Goal: Task Accomplishment & Management: Manage account settings

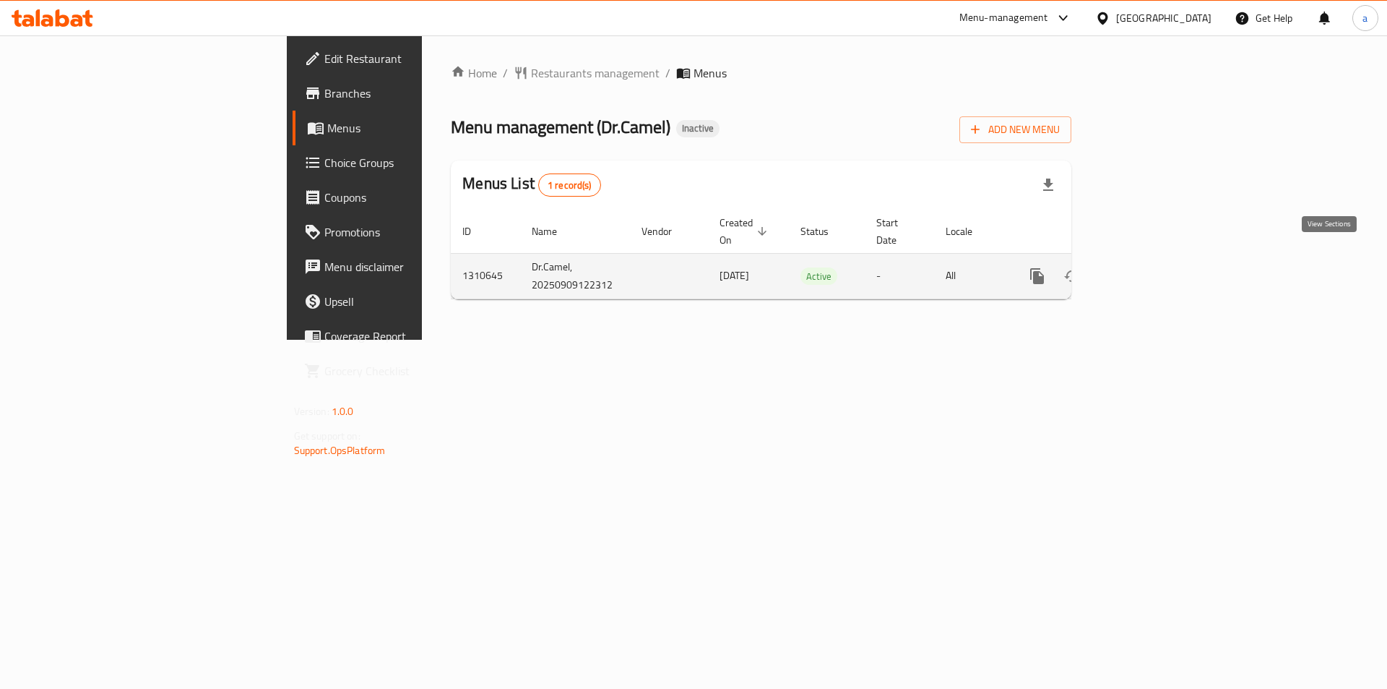
click at [1150, 267] on icon "enhanced table" at bounding box center [1141, 275] width 17 height 17
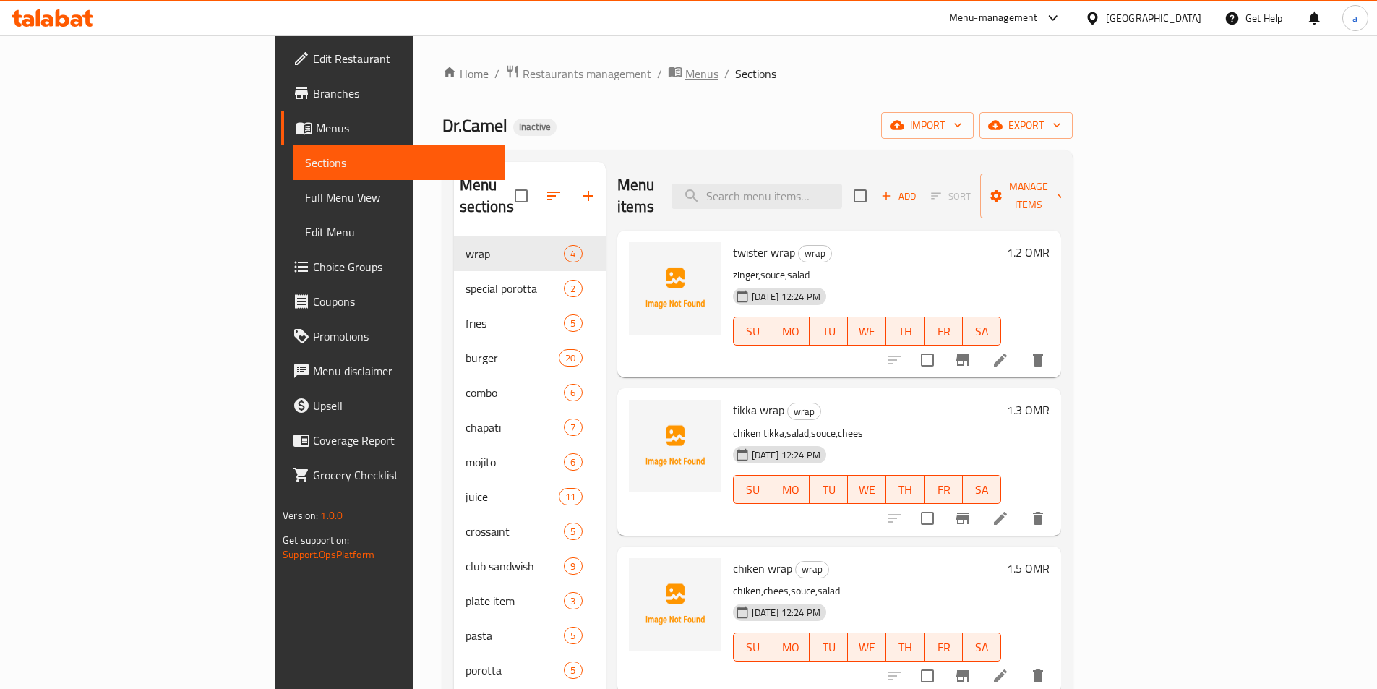
click at [685, 81] on span "Menus" at bounding box center [701, 73] width 33 height 17
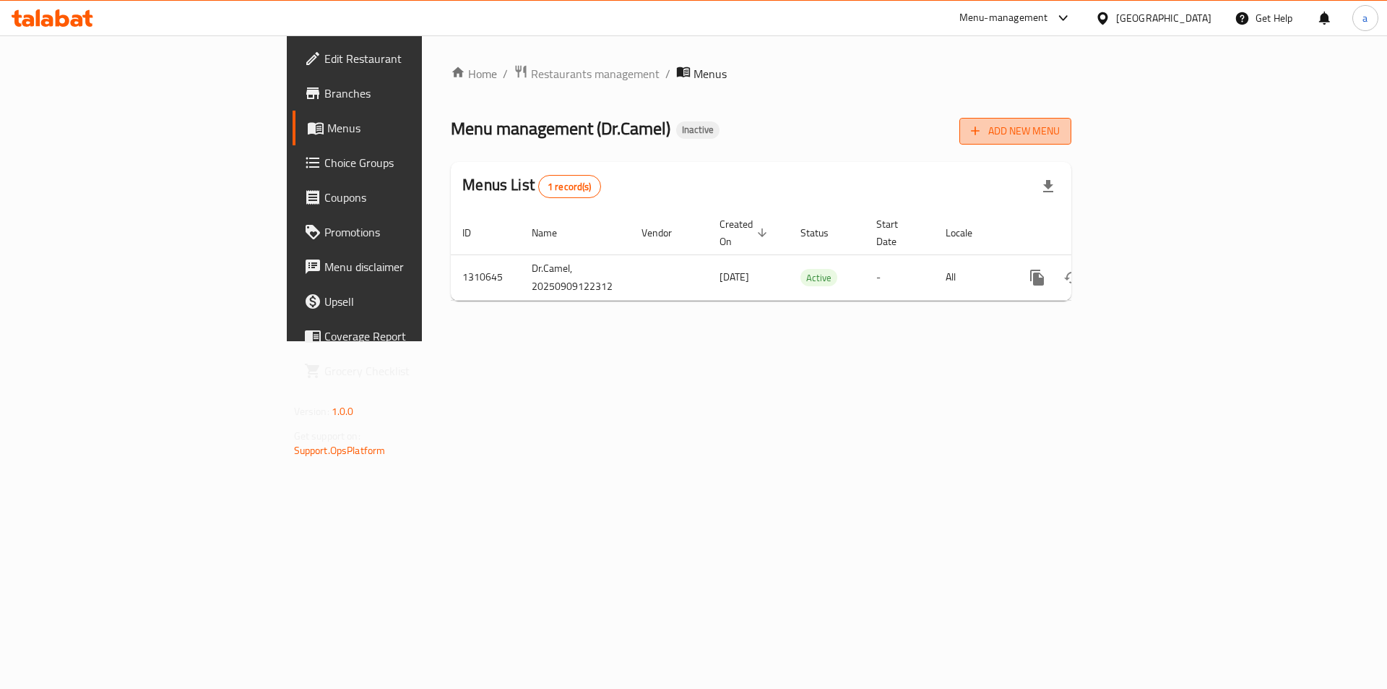
click at [1060, 133] on span "Add New Menu" at bounding box center [1015, 131] width 89 height 18
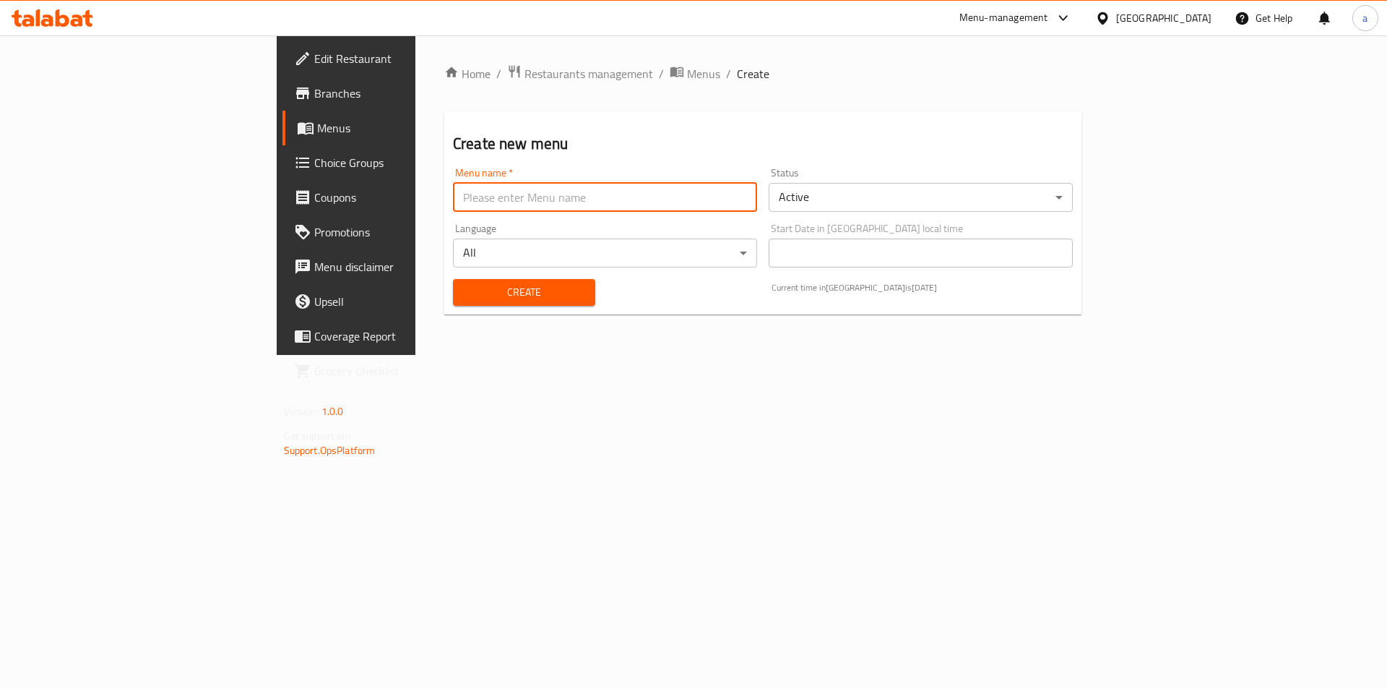
click at [453, 196] on input "text" at bounding box center [605, 197] width 304 height 29
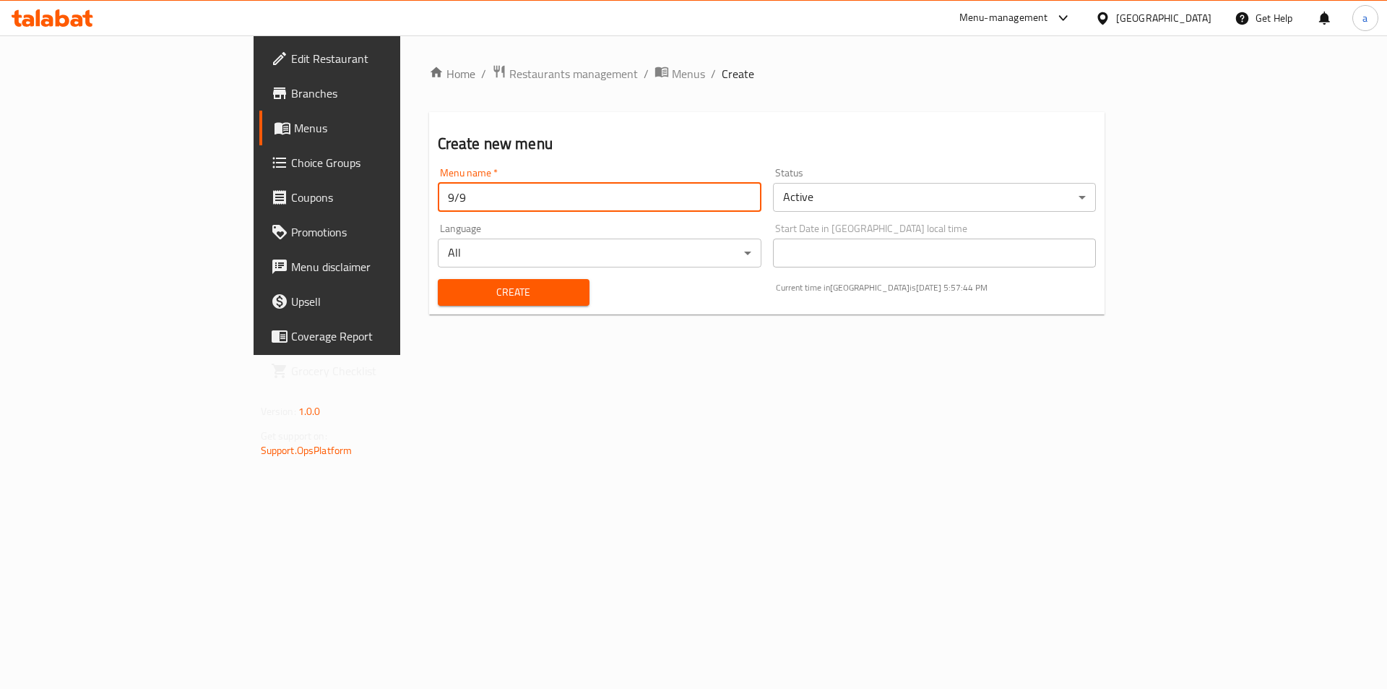
type input "9/9"
click at [449, 296] on span "Create" at bounding box center [513, 292] width 129 height 18
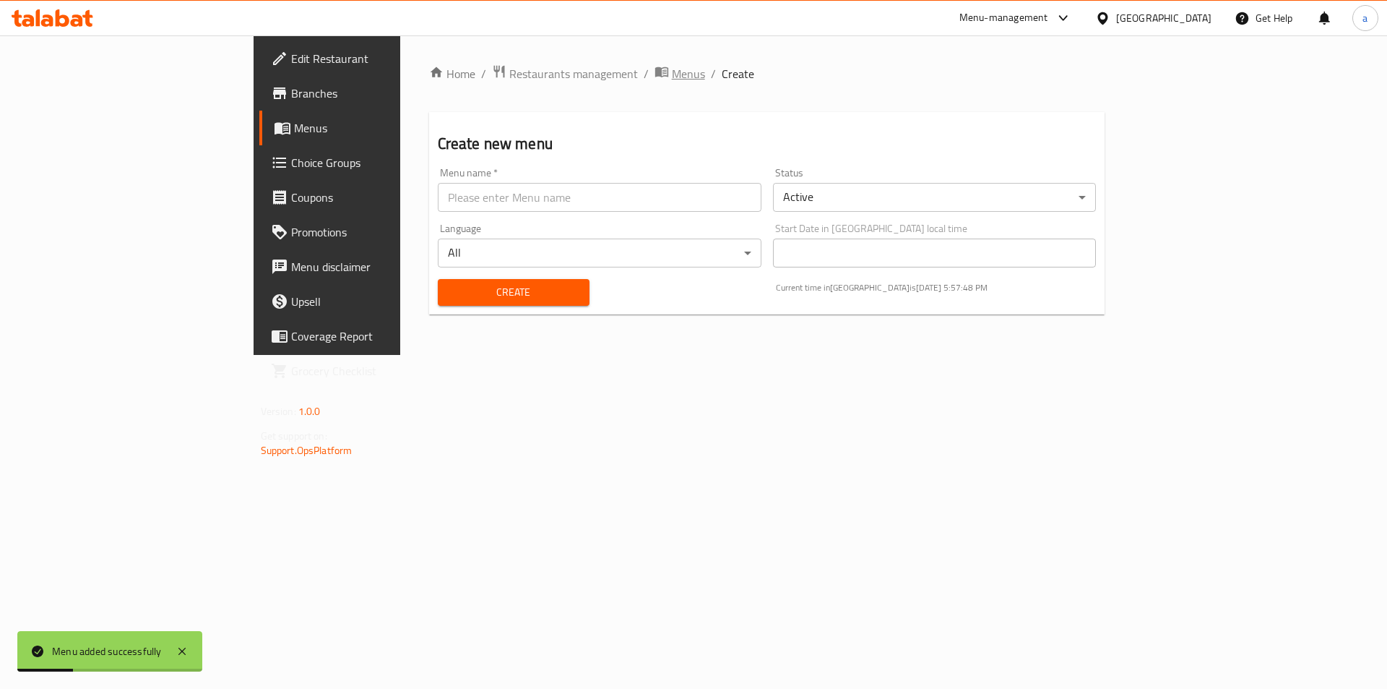
click at [672, 69] on span "Menus" at bounding box center [688, 73] width 33 height 17
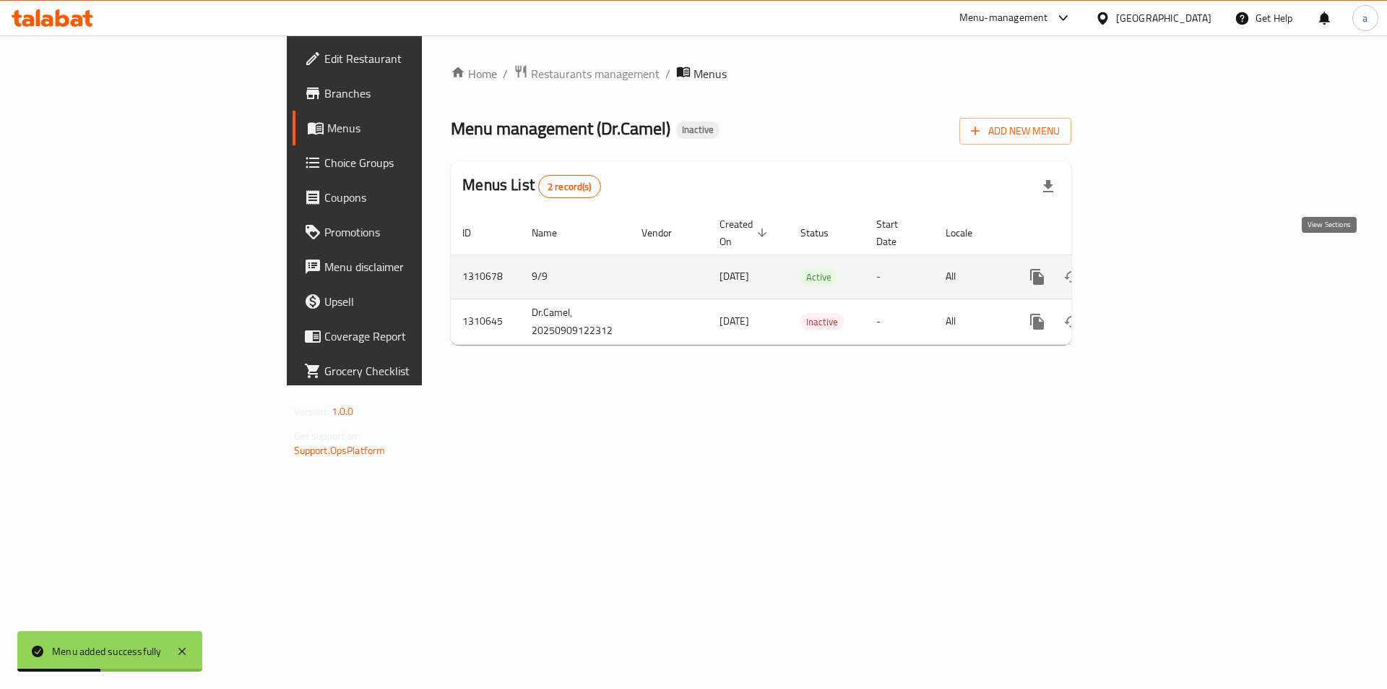
click at [1159, 259] on link "enhanced table" at bounding box center [1141, 276] width 35 height 35
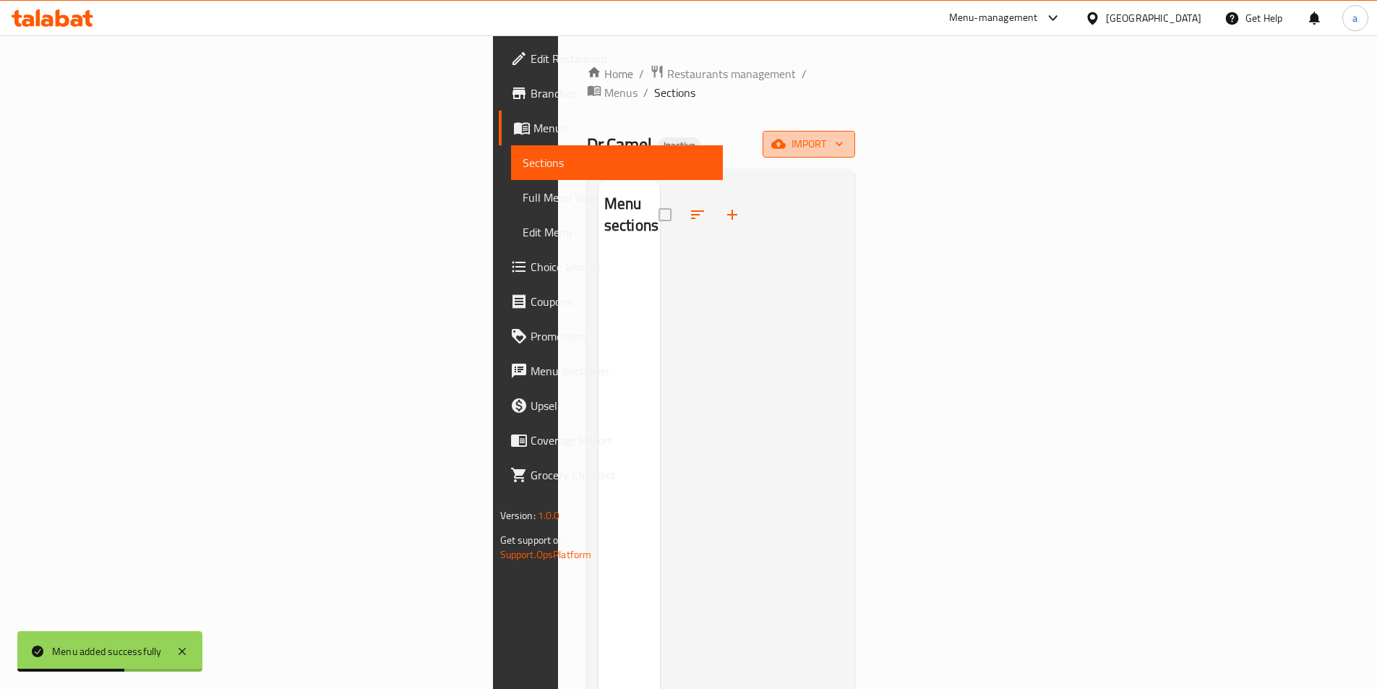
click at [785, 137] on icon "button" at bounding box center [778, 144] width 14 height 14
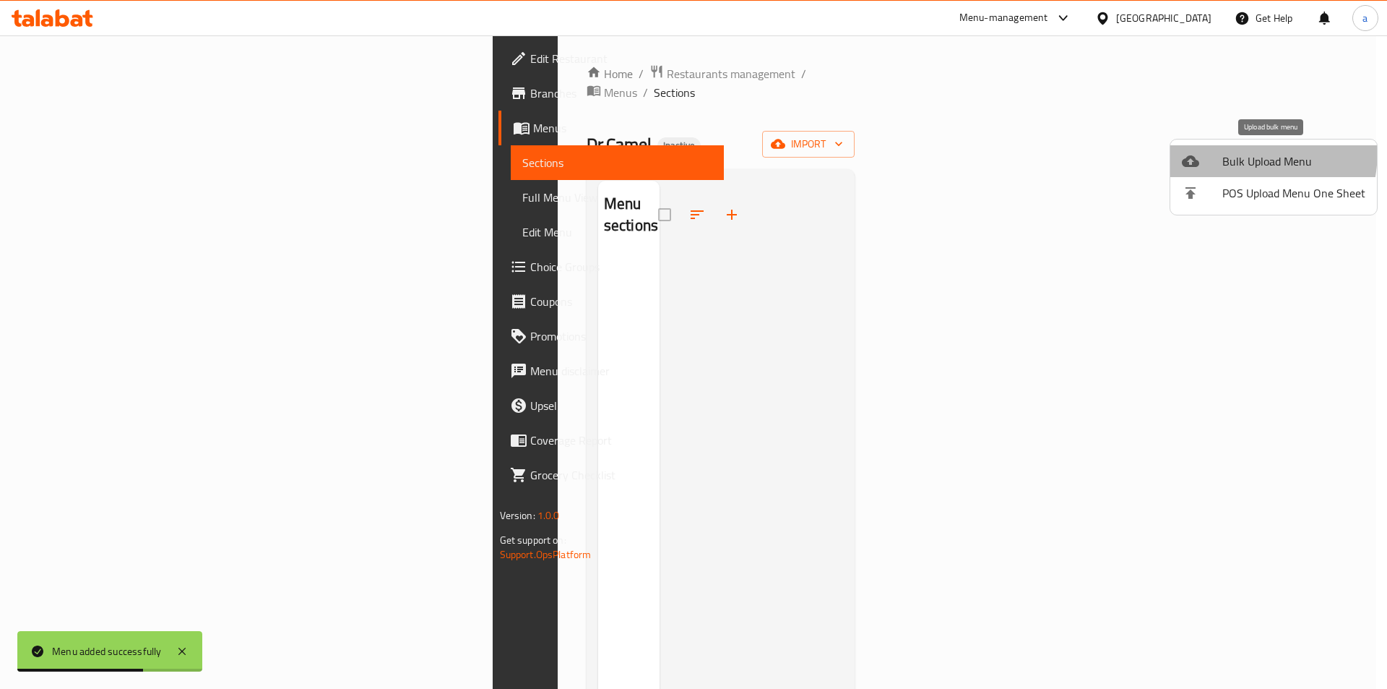
click at [1200, 149] on li "Bulk Upload Menu" at bounding box center [1274, 161] width 207 height 32
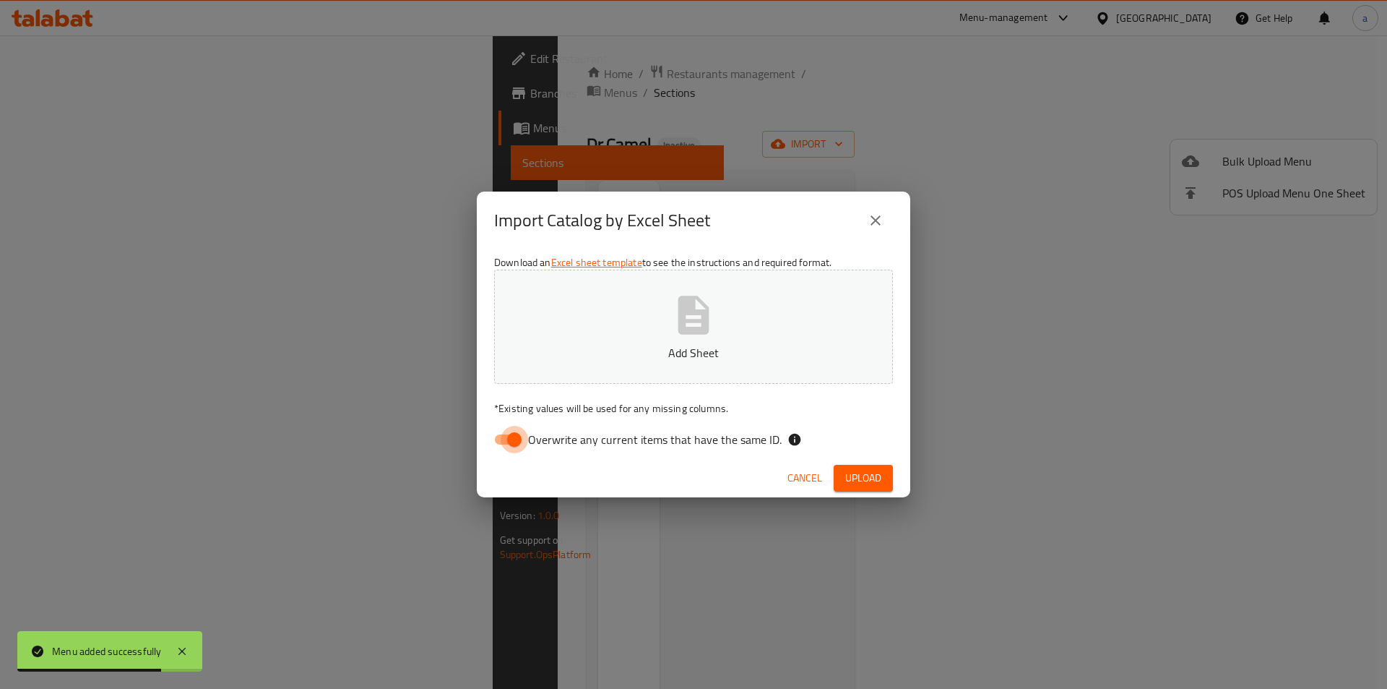
click at [499, 431] on input "Overwrite any current items that have the same ID." at bounding box center [514, 439] width 82 height 27
checkbox input "false"
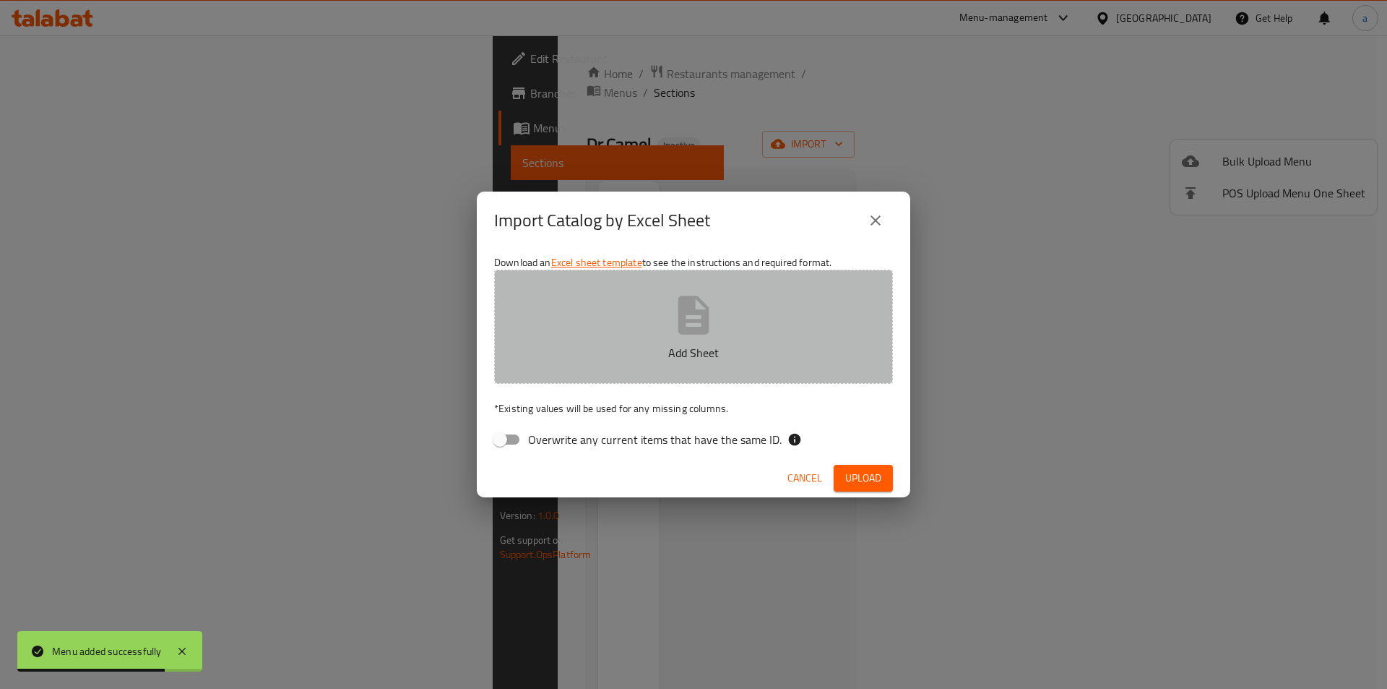
click at [579, 330] on button "Add Sheet" at bounding box center [693, 327] width 399 height 114
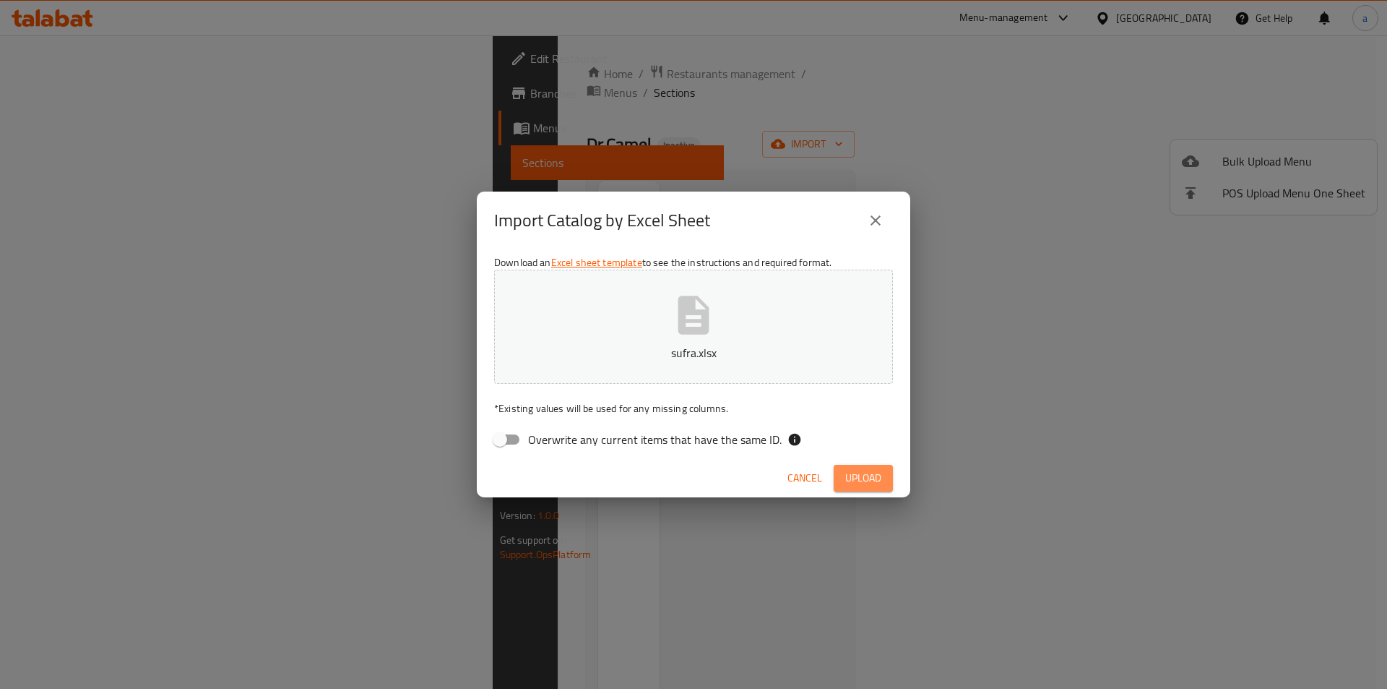
click at [869, 477] on span "Upload" at bounding box center [863, 478] width 36 height 18
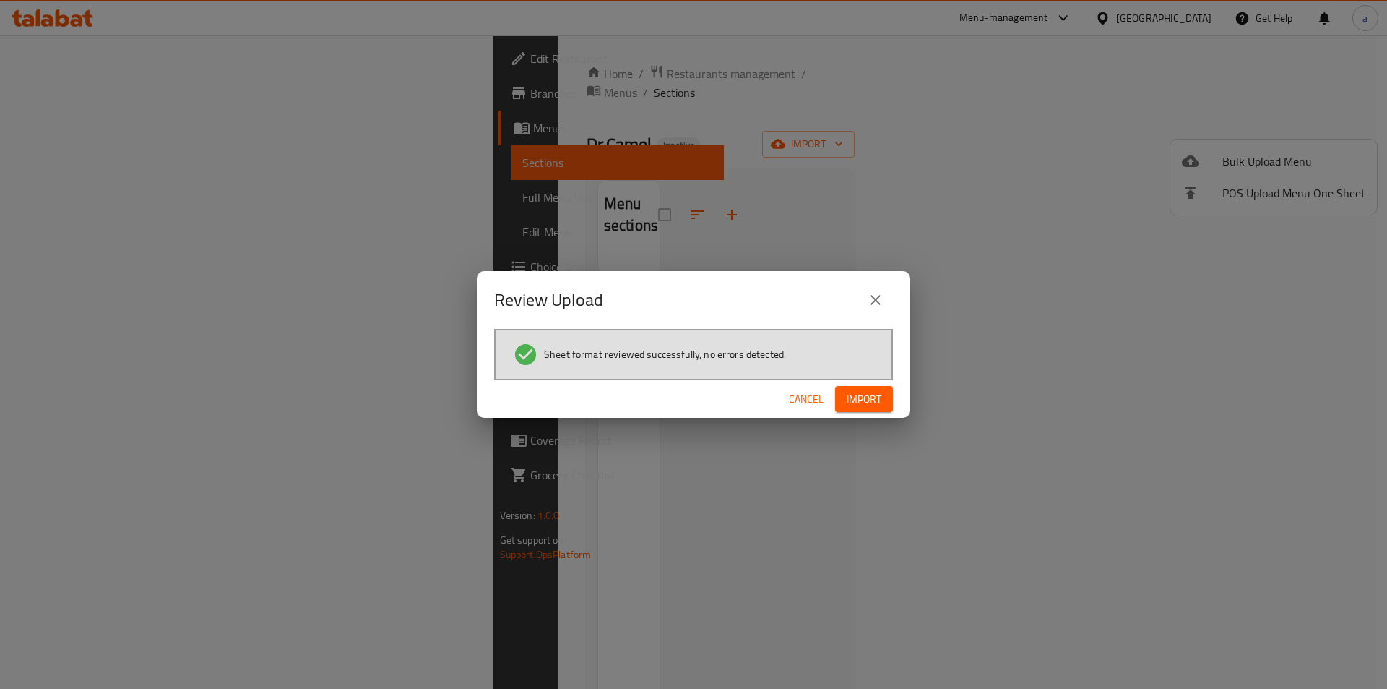
click at [900, 395] on div "Cancel Import" at bounding box center [694, 399] width 434 height 38
click at [869, 400] on span "Import" at bounding box center [864, 399] width 35 height 18
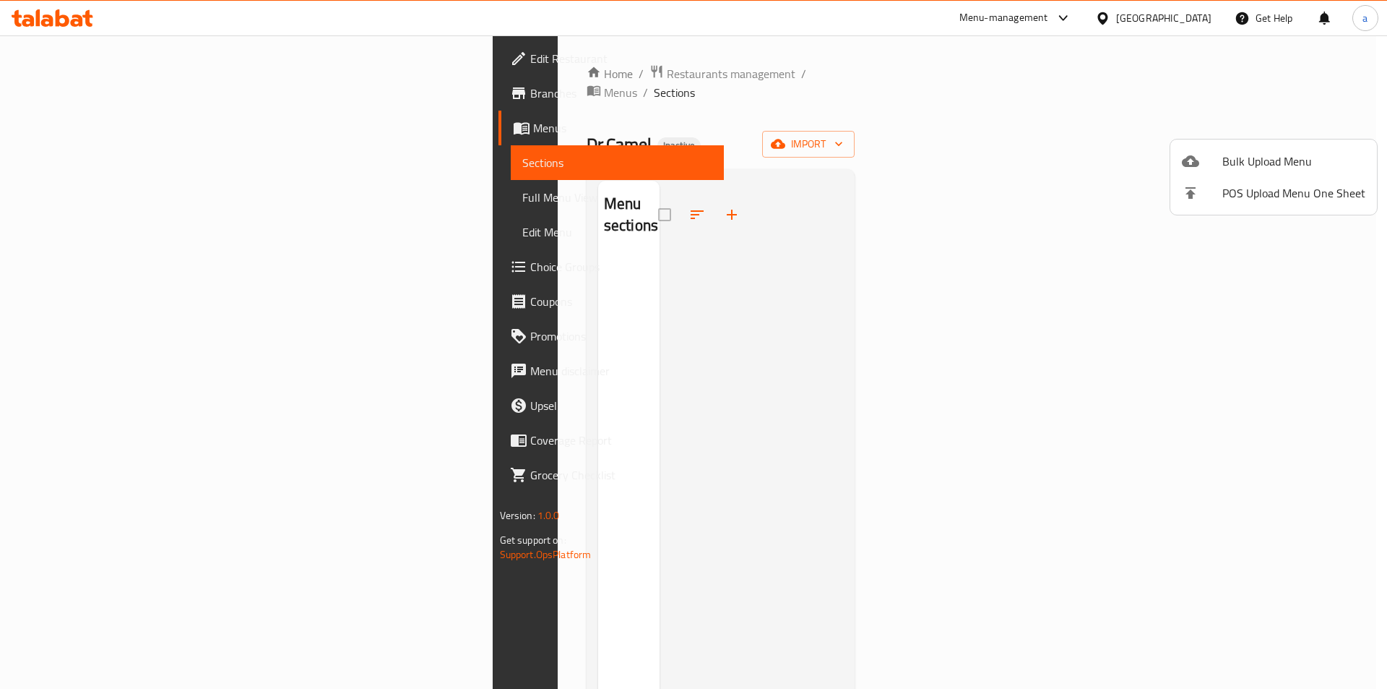
click at [816, 447] on div at bounding box center [693, 344] width 1387 height 689
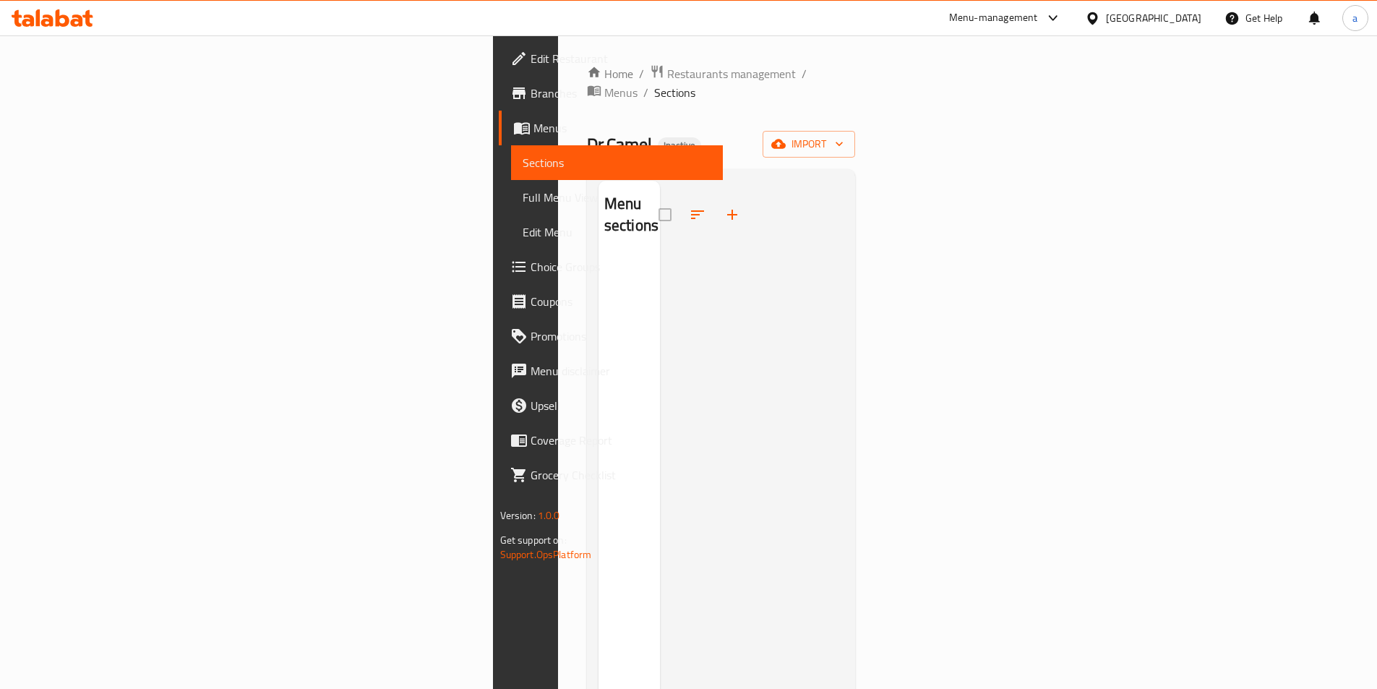
click at [816, 447] on div at bounding box center [752, 525] width 184 height 689
click at [662, 277] on div at bounding box center [752, 525] width 184 height 689
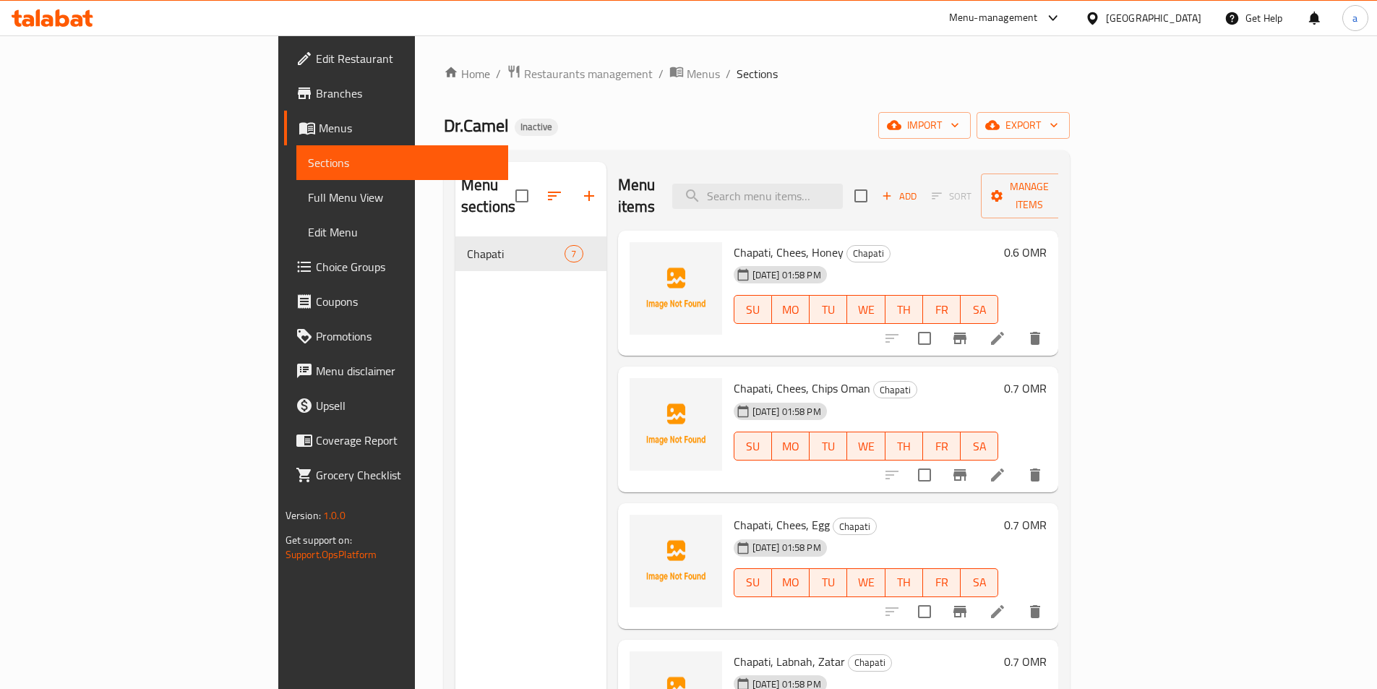
click at [308, 202] on span "Full Menu View" at bounding box center [402, 197] width 189 height 17
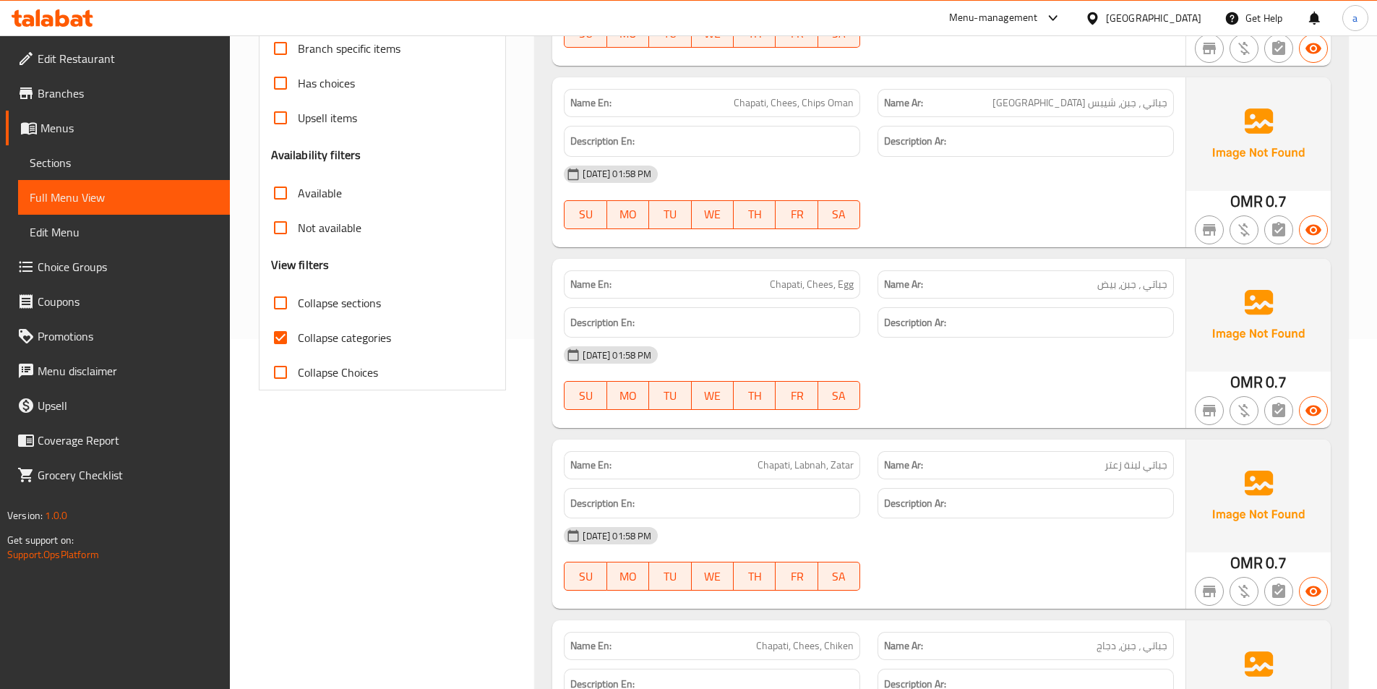
scroll to position [361, 0]
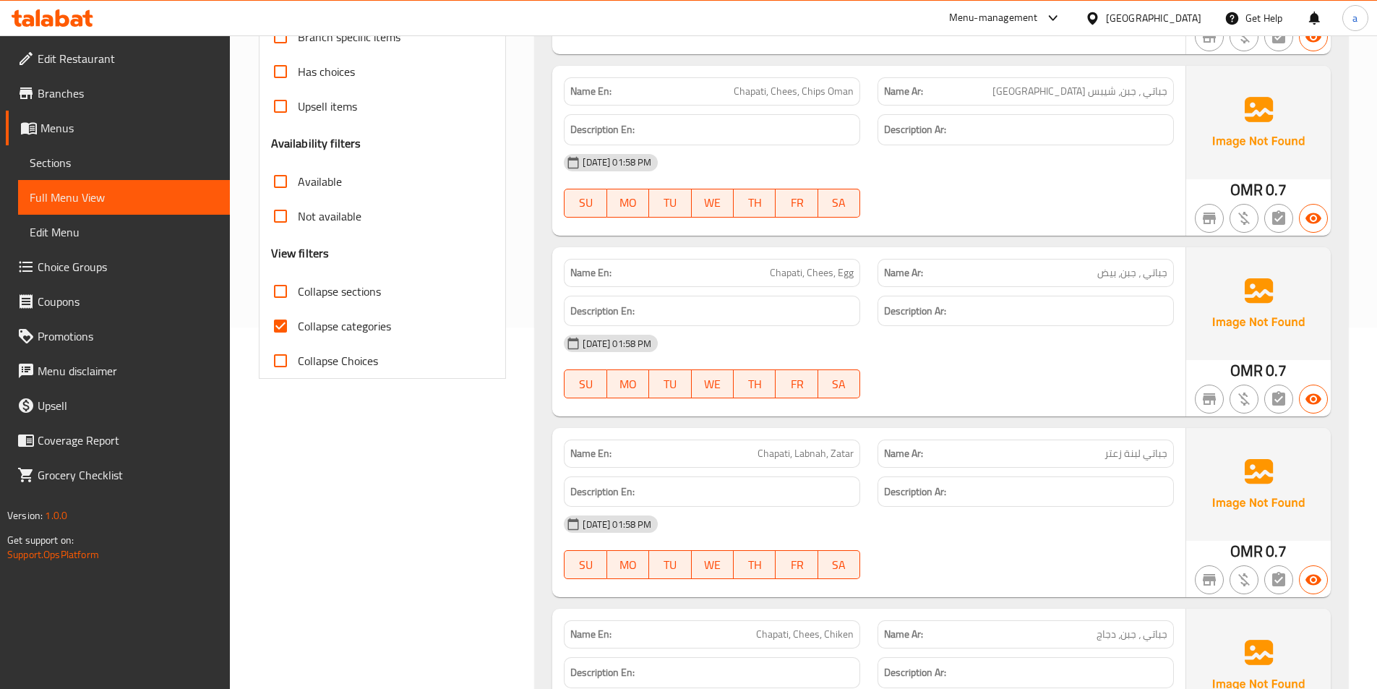
click at [1064, 541] on div "[DATE] 01:58 PM" at bounding box center [868, 524] width 627 height 35
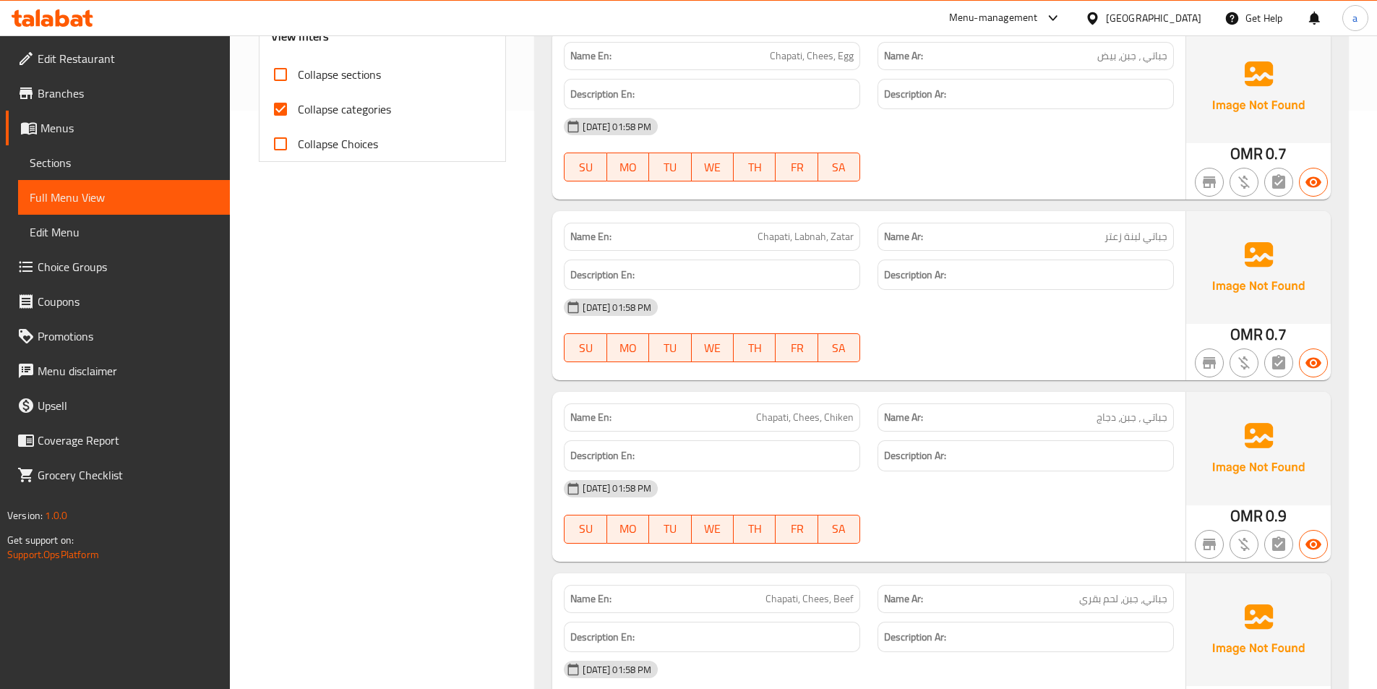
scroll to position [867, 0]
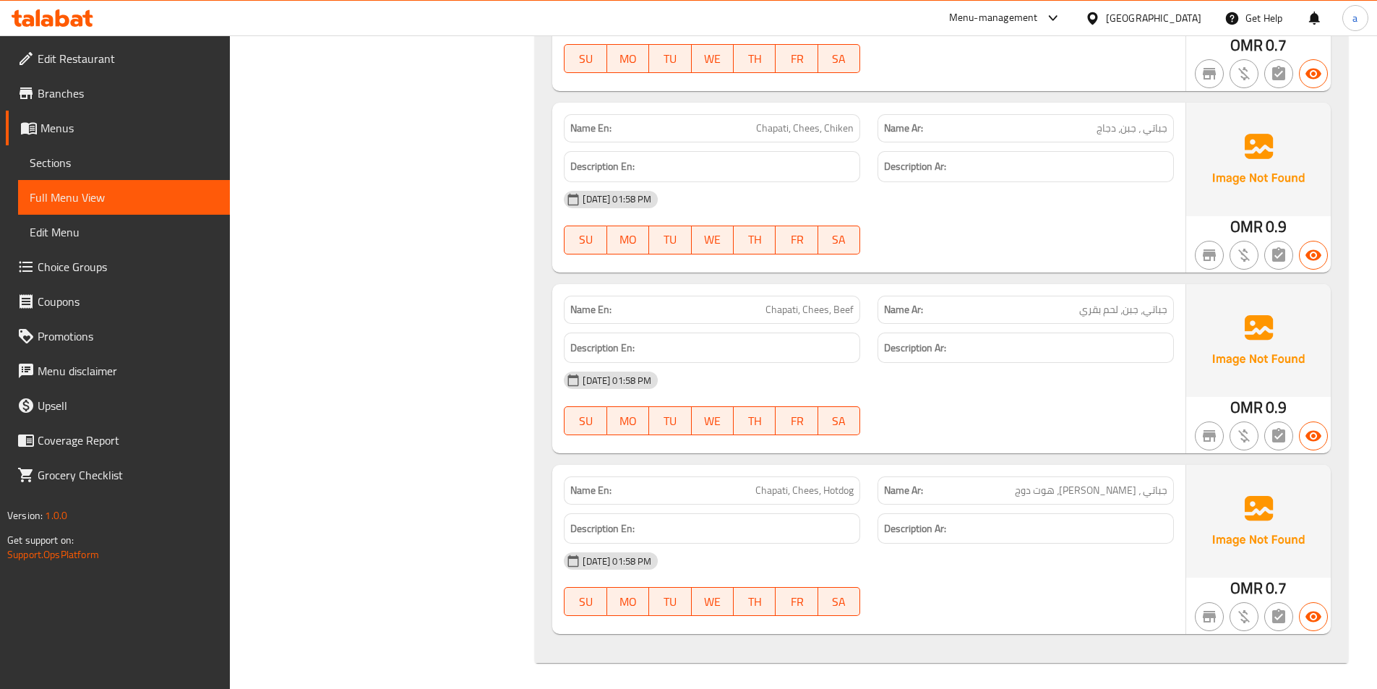
click at [1023, 422] on div "09-09-2025 01:58 PM SU MO TU WE TH FR SA" at bounding box center [868, 403] width 627 height 81
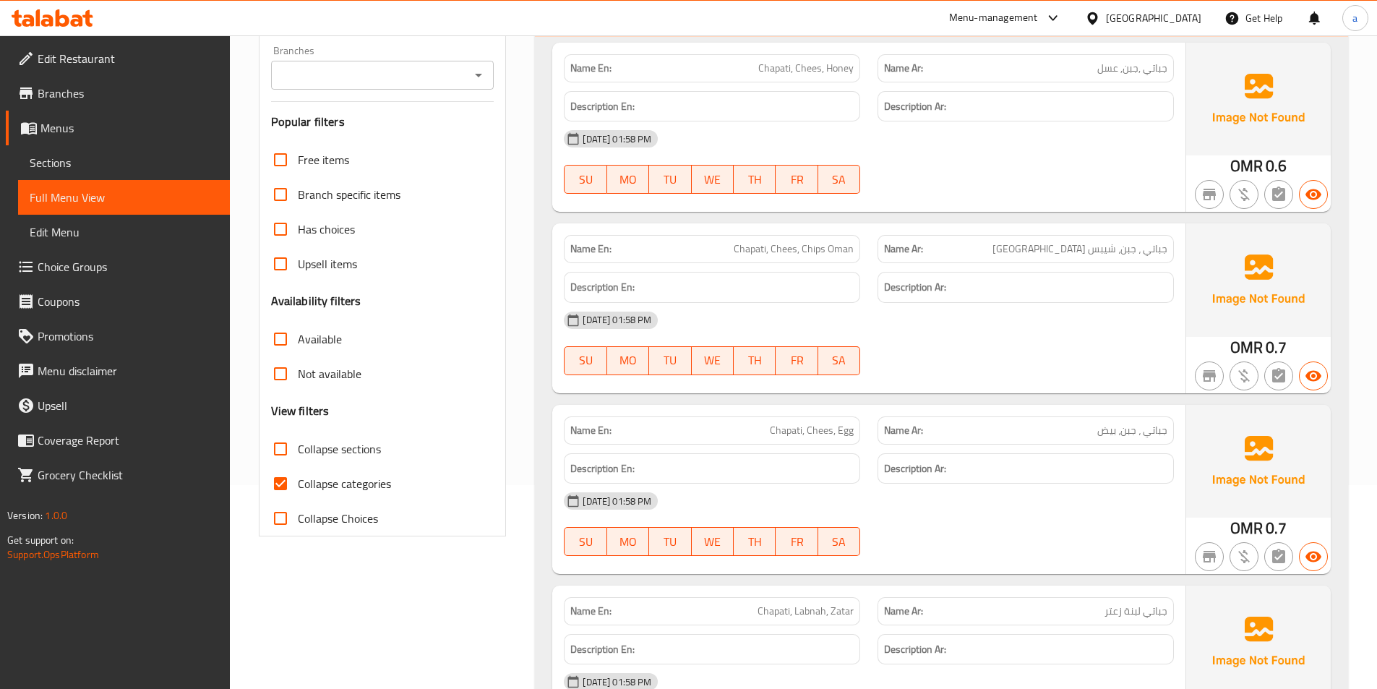
scroll to position [292, 0]
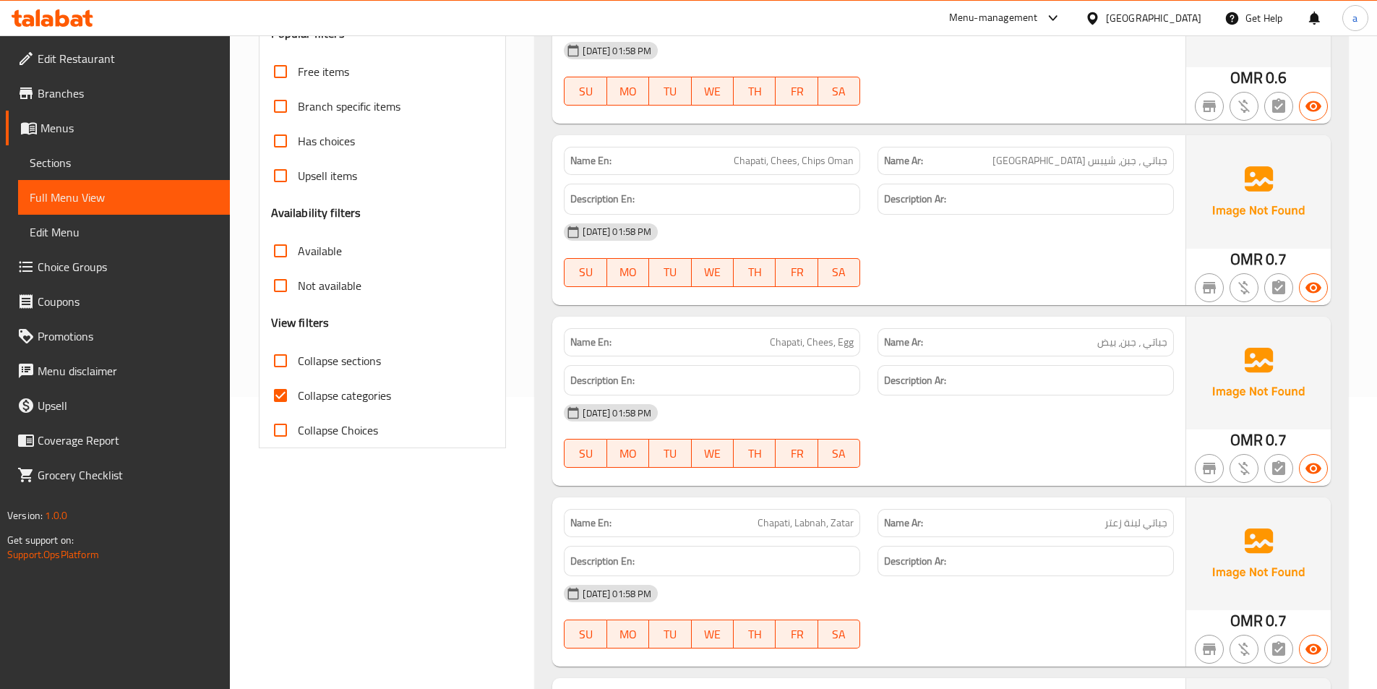
click at [282, 400] on input "Collapse categories" at bounding box center [280, 395] width 35 height 35
checkbox input "false"
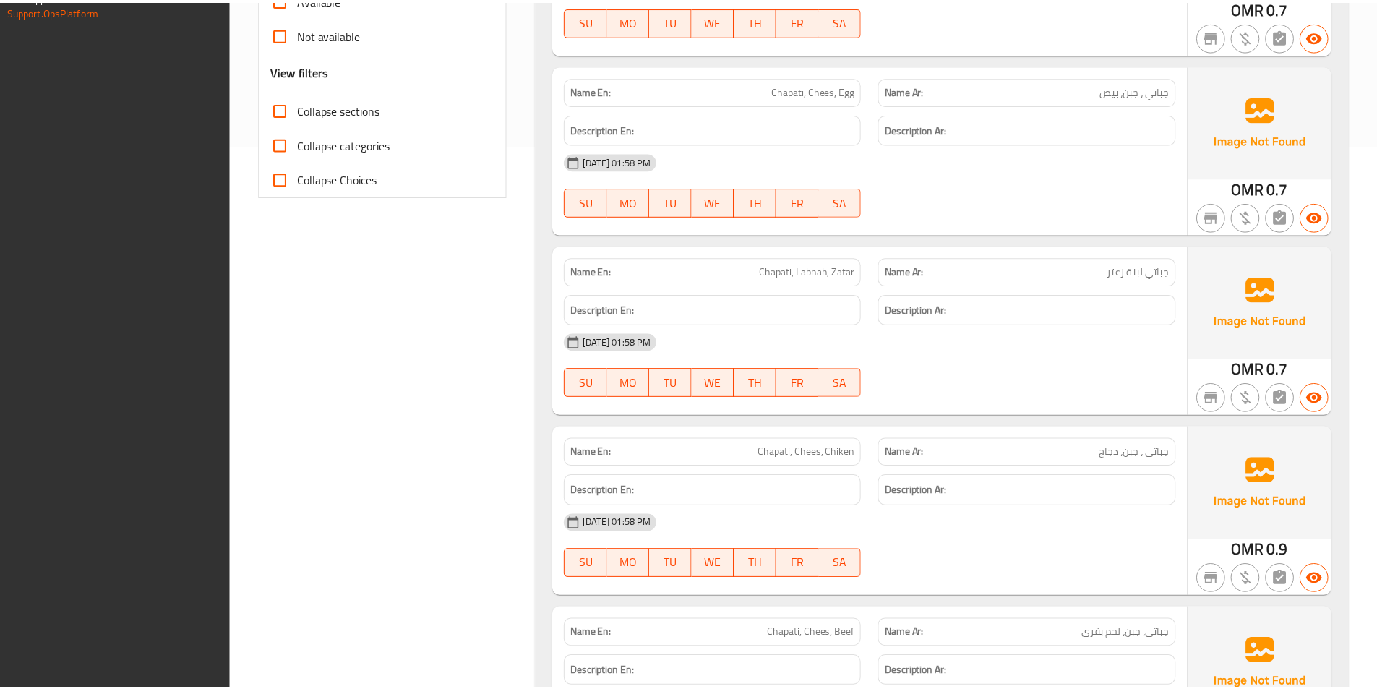
scroll to position [870, 0]
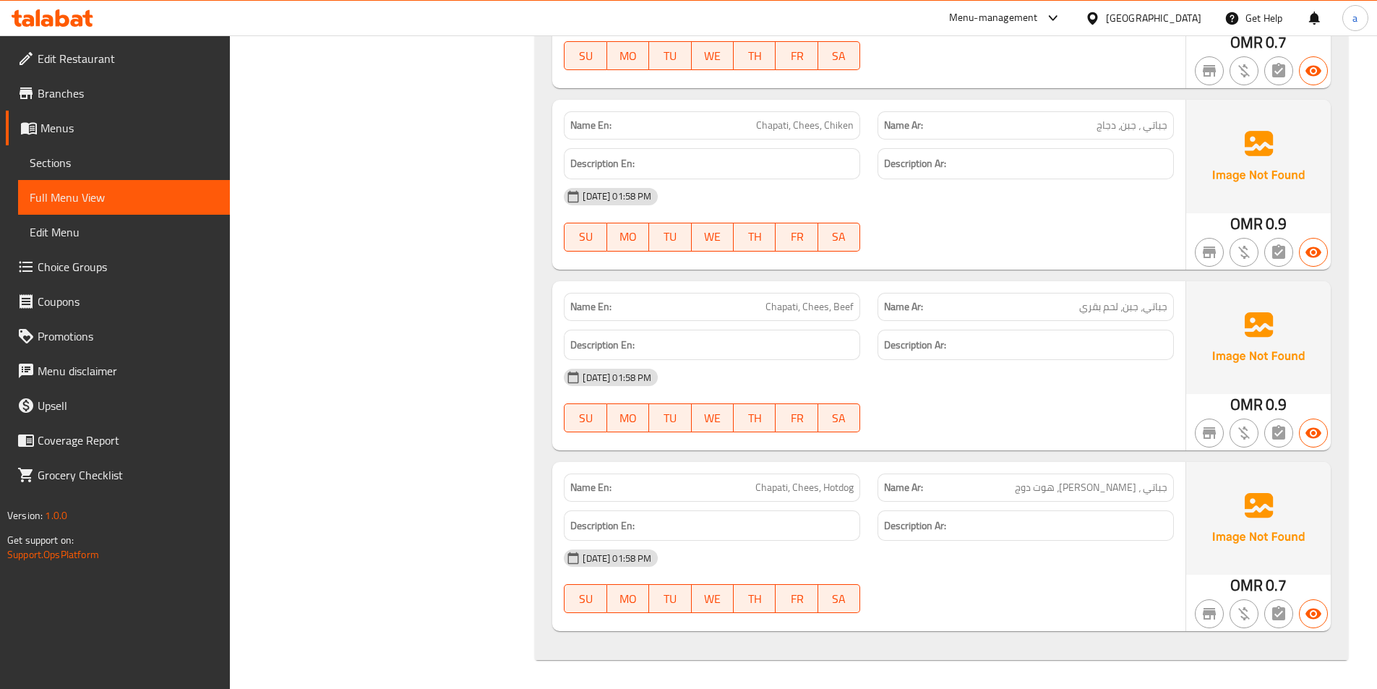
click at [139, 155] on span "Sections" at bounding box center [124, 162] width 189 height 17
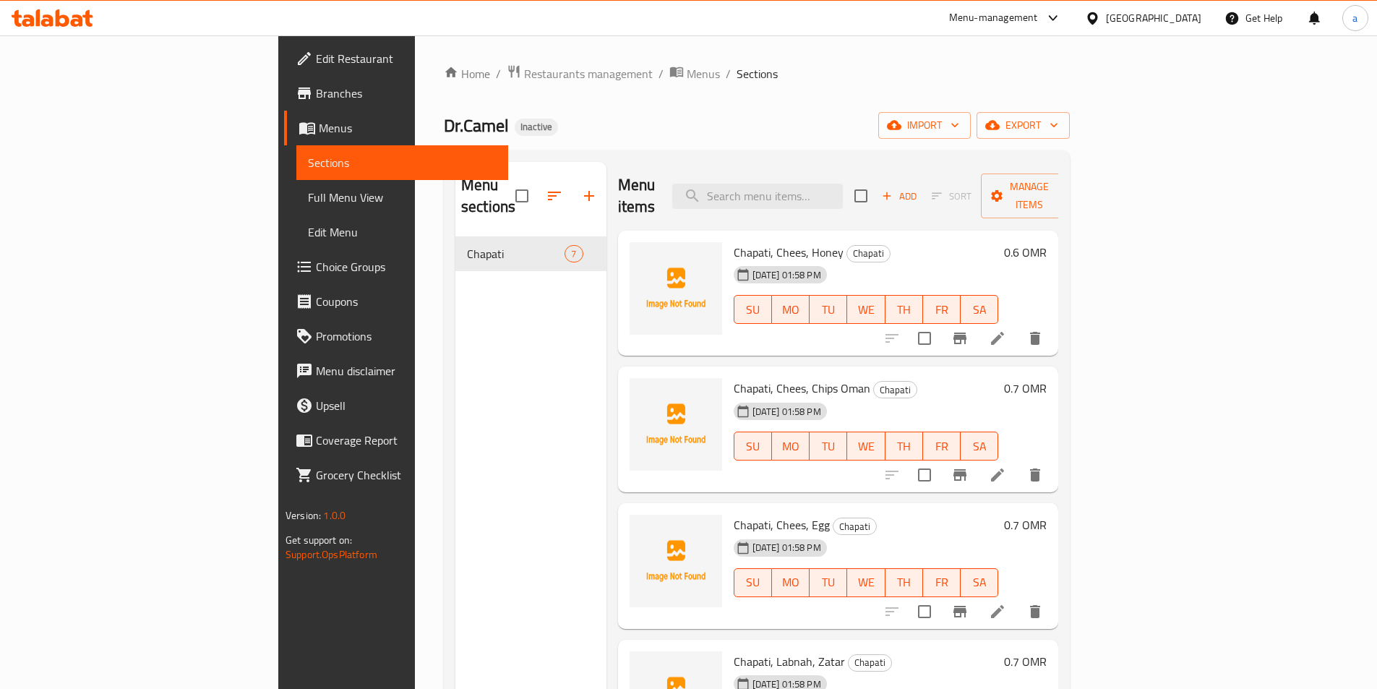
click at [1069, 147] on div "Home / Restaurants management / Menus / Sections Dr.Camel Inactive import expor…" at bounding box center [757, 463] width 626 height 798
click at [1058, 129] on span "export" at bounding box center [1023, 125] width 70 height 18
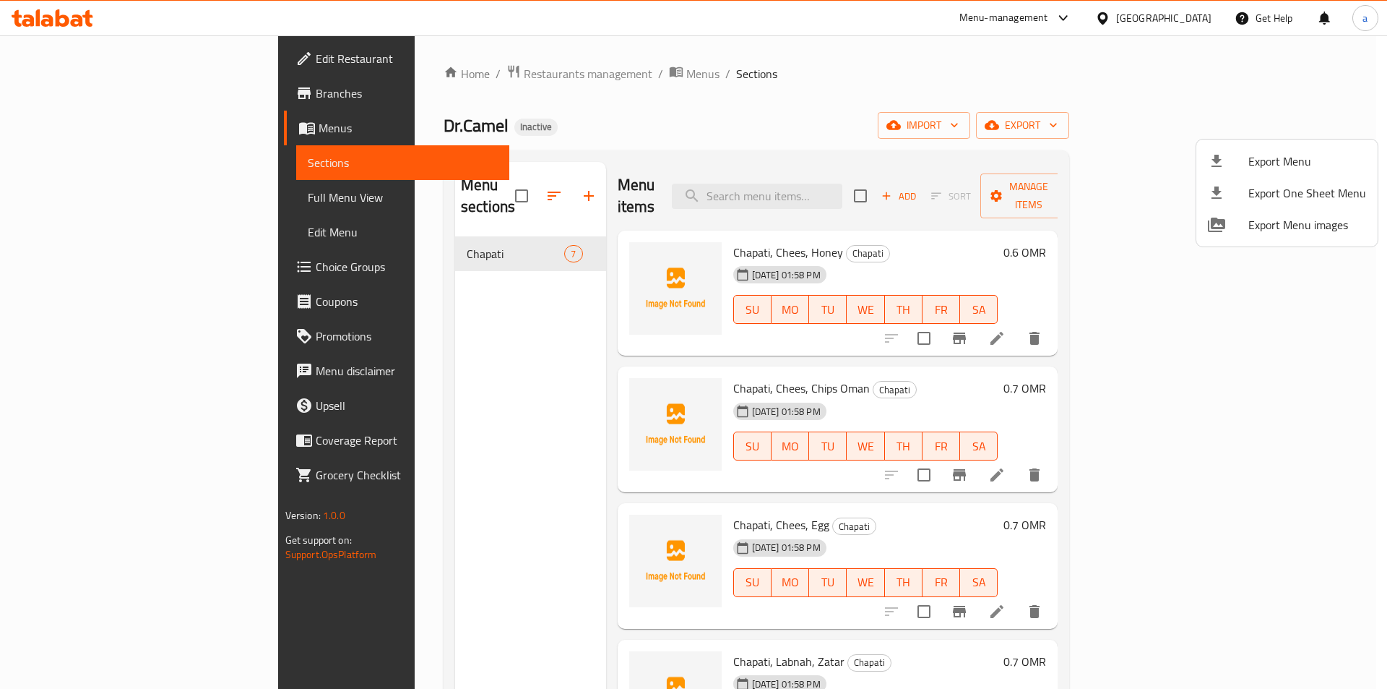
click at [1254, 162] on span "Export Menu" at bounding box center [1308, 160] width 118 height 17
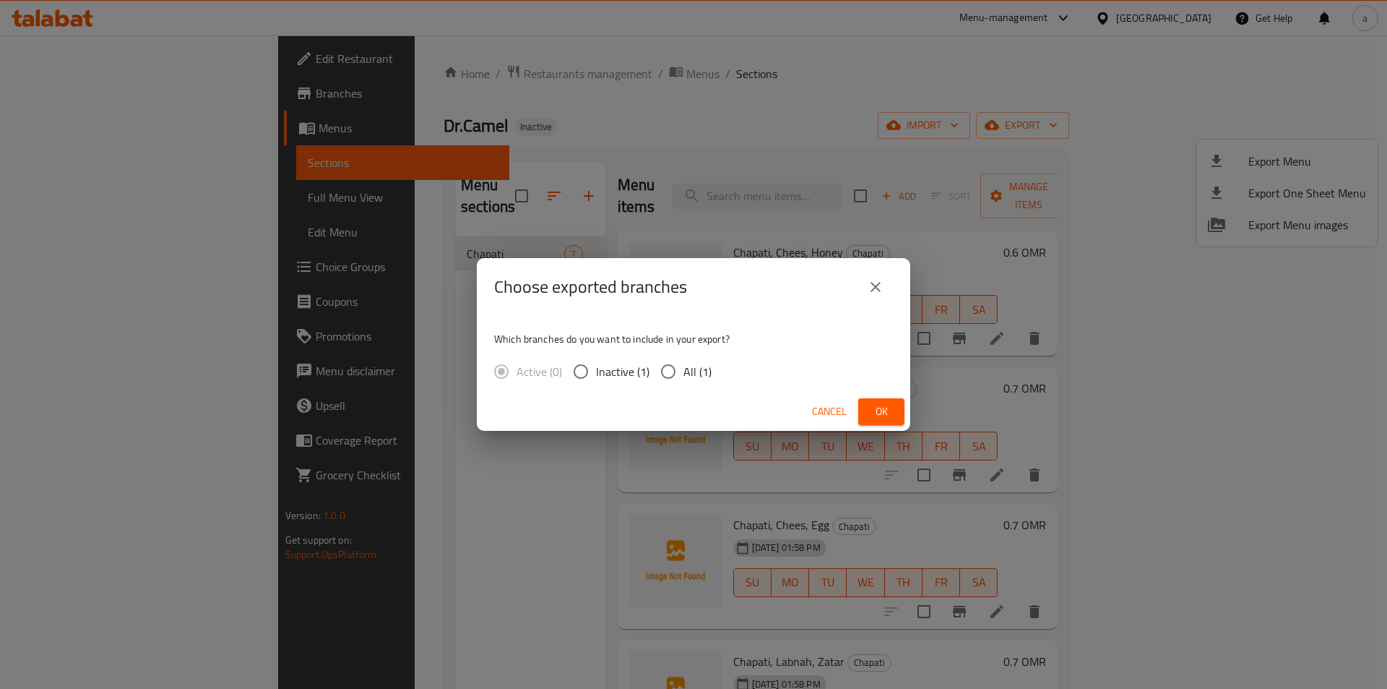
click at [695, 364] on span "All (1)" at bounding box center [698, 371] width 28 height 17
click at [684, 364] on input "All (1)" at bounding box center [668, 371] width 30 height 30
radio input "true"
click at [886, 418] on span "Ok" at bounding box center [881, 412] width 23 height 18
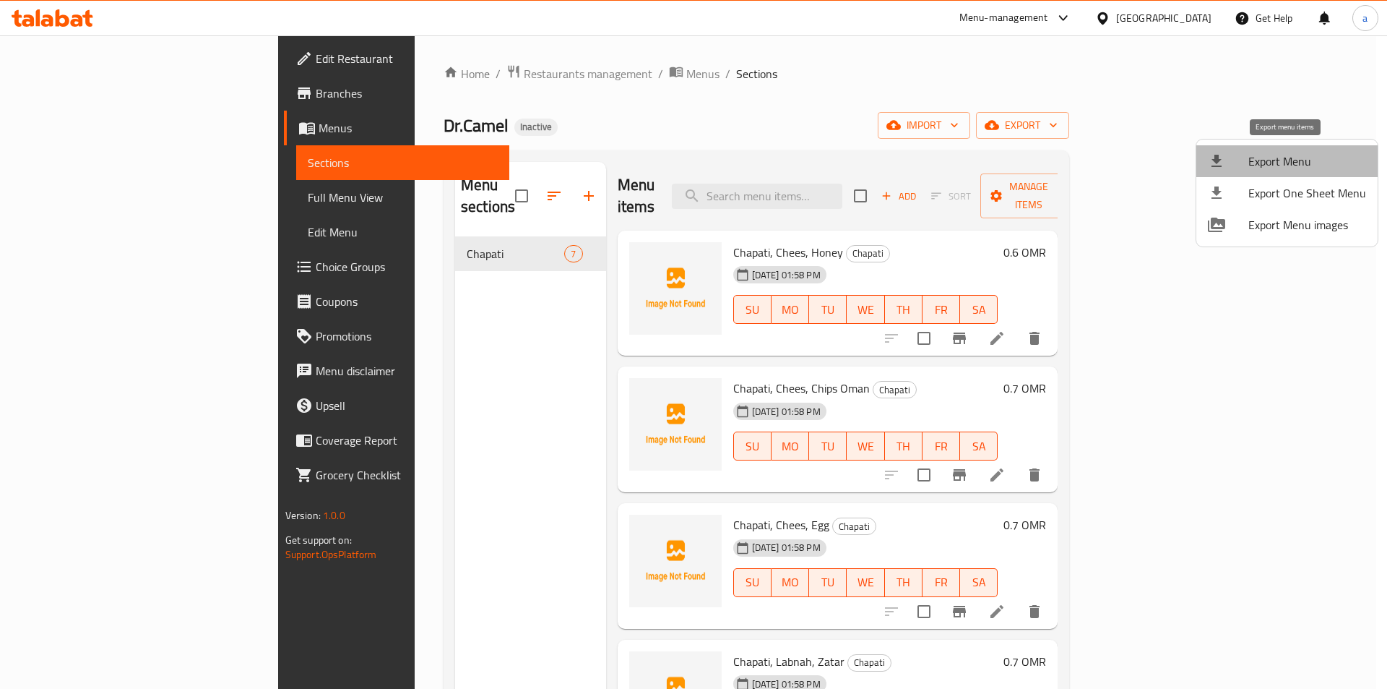
click at [1298, 152] on span "Export Menu" at bounding box center [1308, 160] width 118 height 17
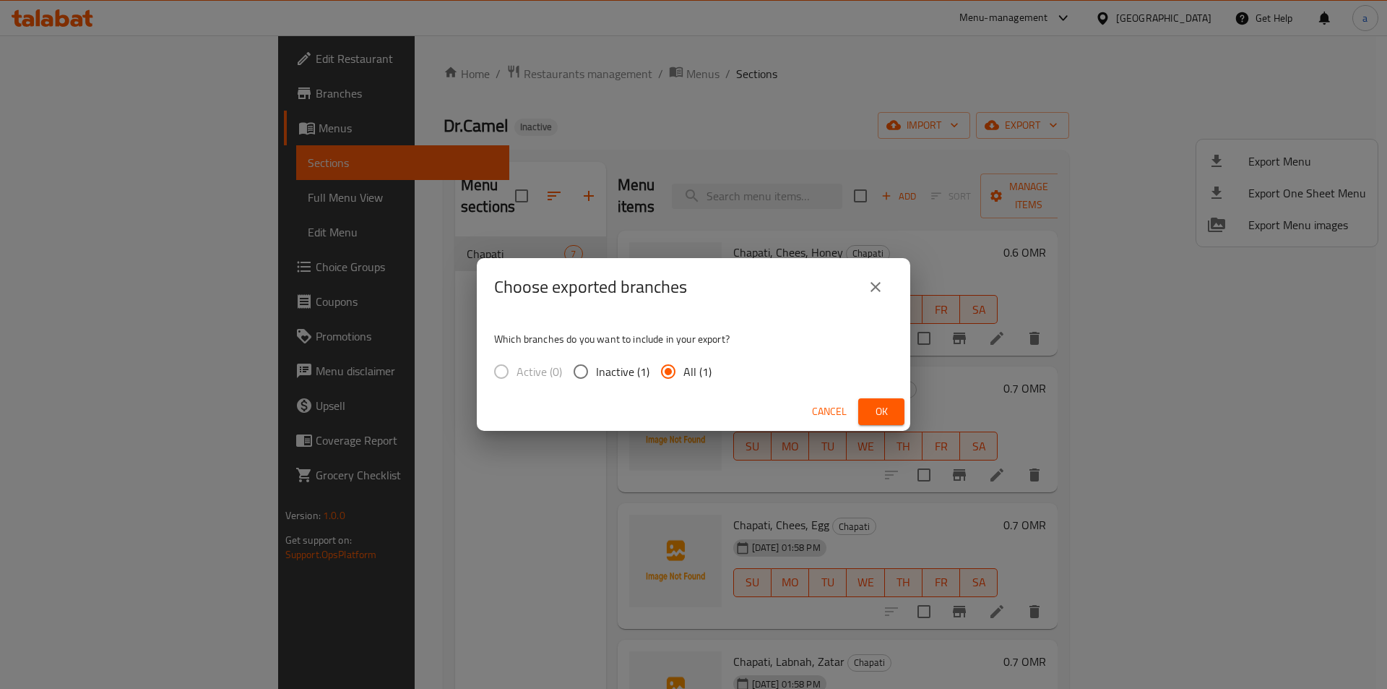
click at [864, 411] on button "Ok" at bounding box center [881, 411] width 46 height 27
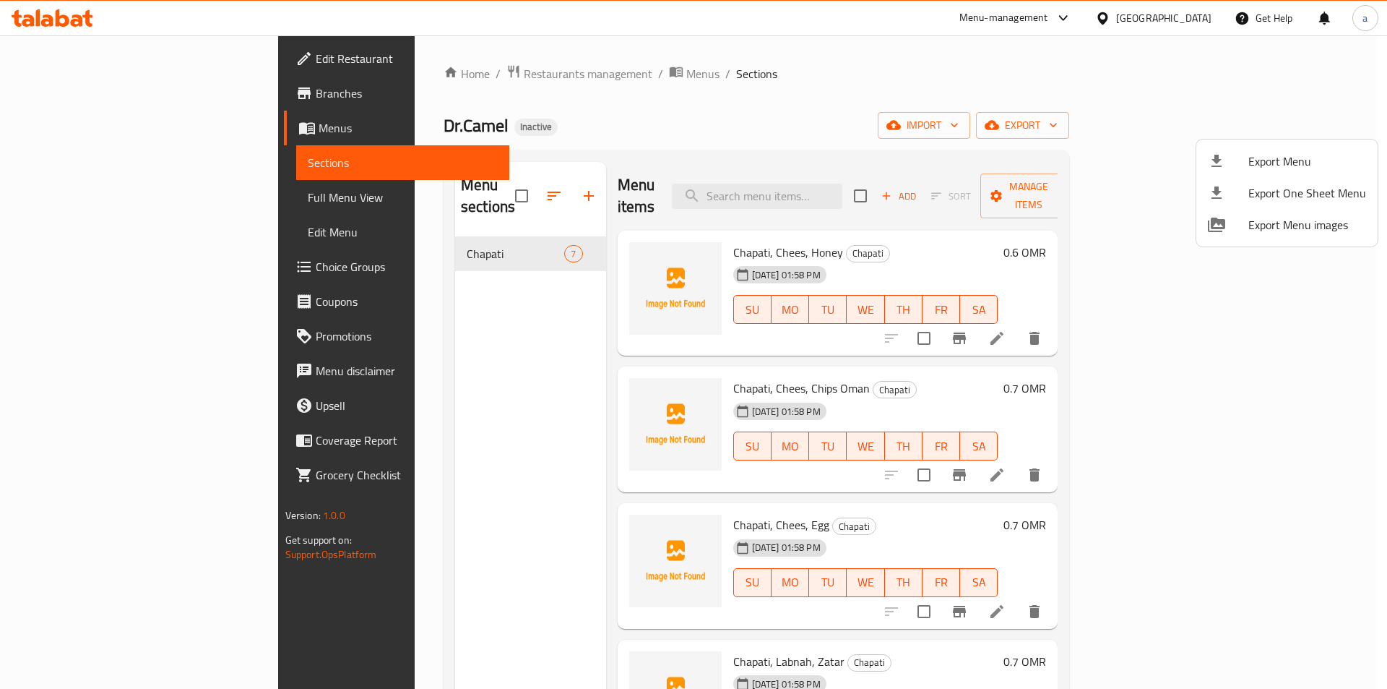
click at [1006, 76] on div at bounding box center [693, 344] width 1387 height 689
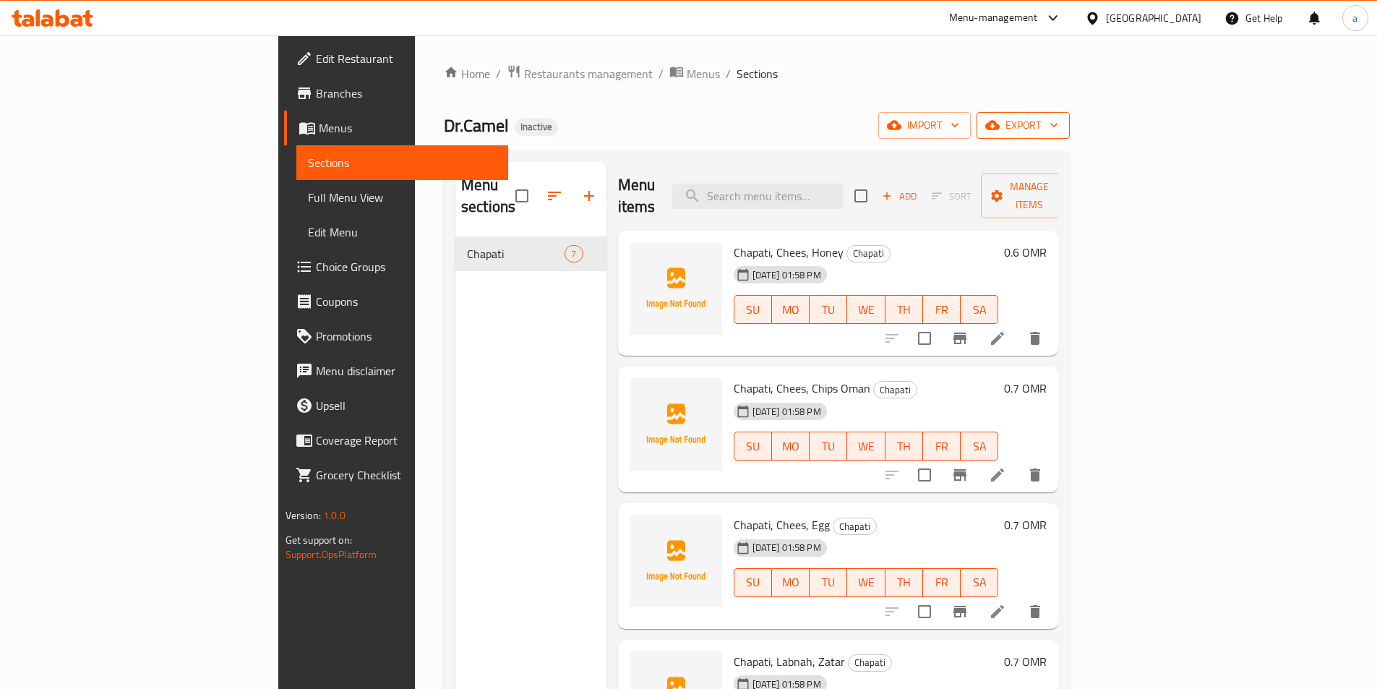
click at [1058, 117] on span "export" at bounding box center [1023, 125] width 70 height 18
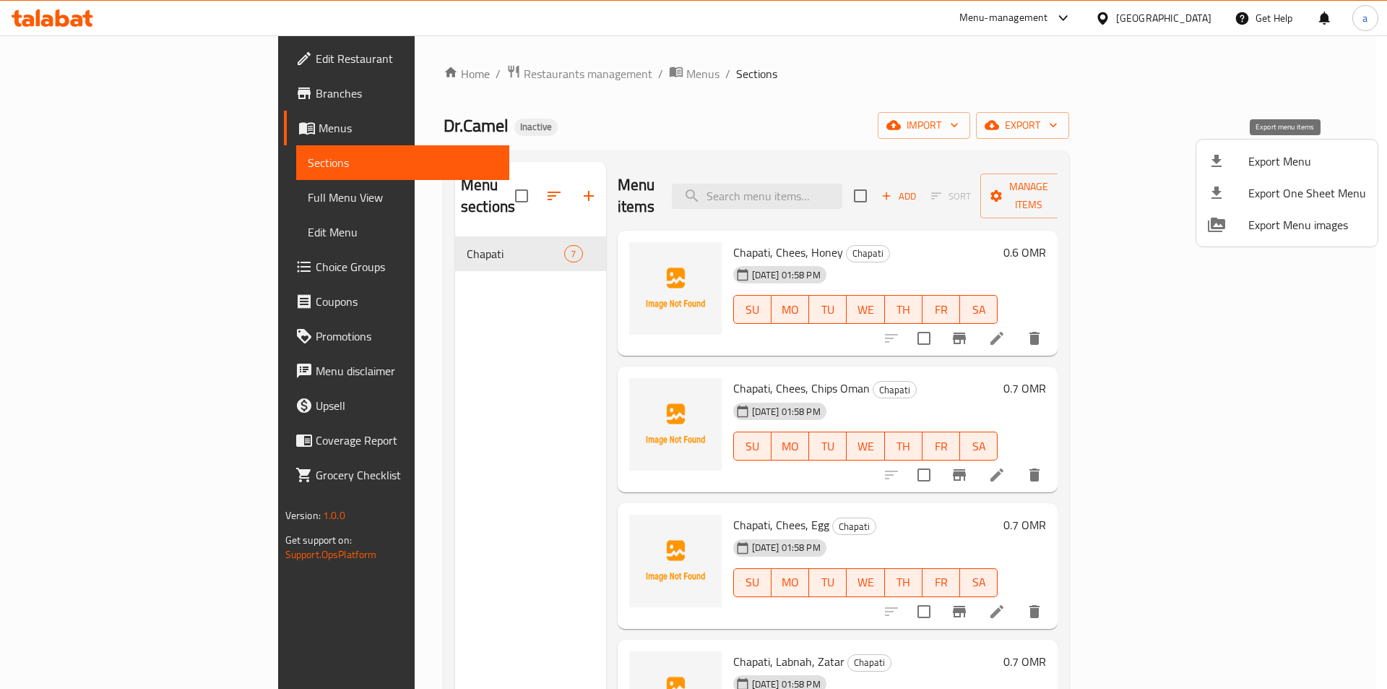
click at [1303, 153] on span "Export Menu" at bounding box center [1308, 160] width 118 height 17
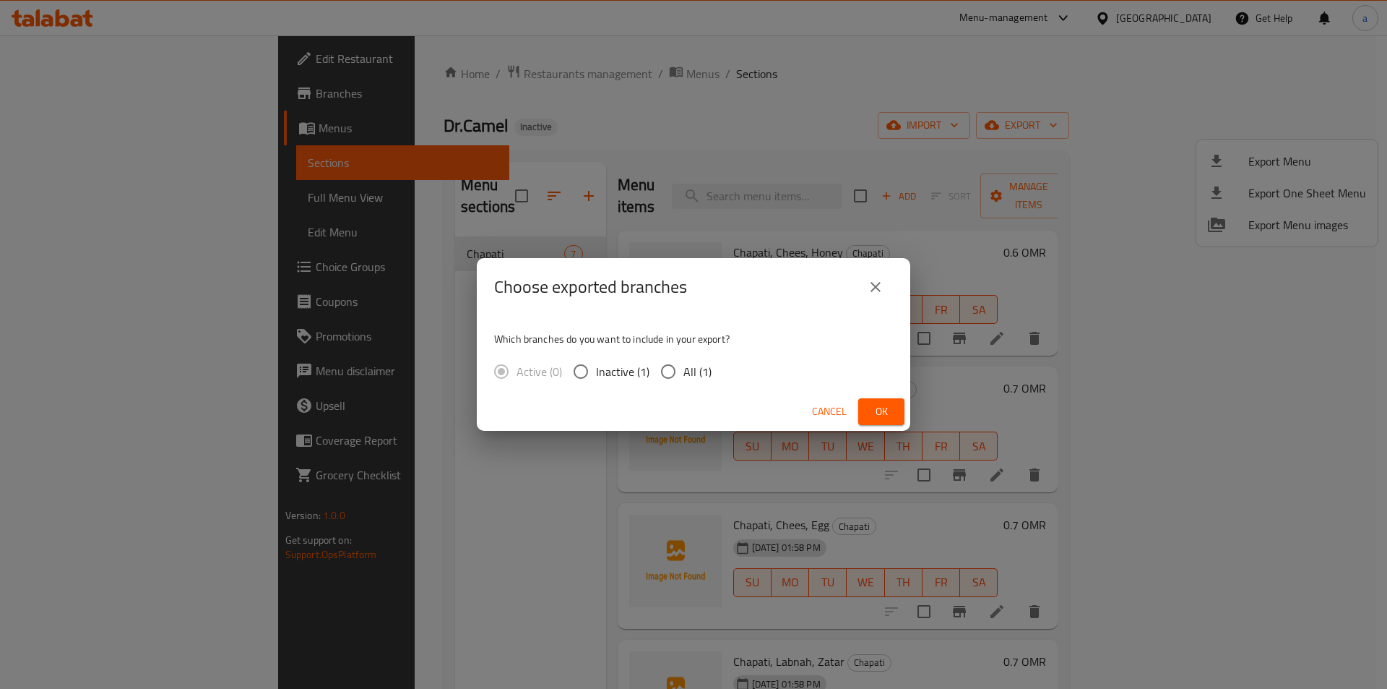
click at [697, 371] on span "All (1)" at bounding box center [698, 371] width 28 height 17
click at [684, 371] on input "All (1)" at bounding box center [668, 371] width 30 height 30
radio input "true"
click at [898, 422] on button "Ok" at bounding box center [881, 411] width 46 height 27
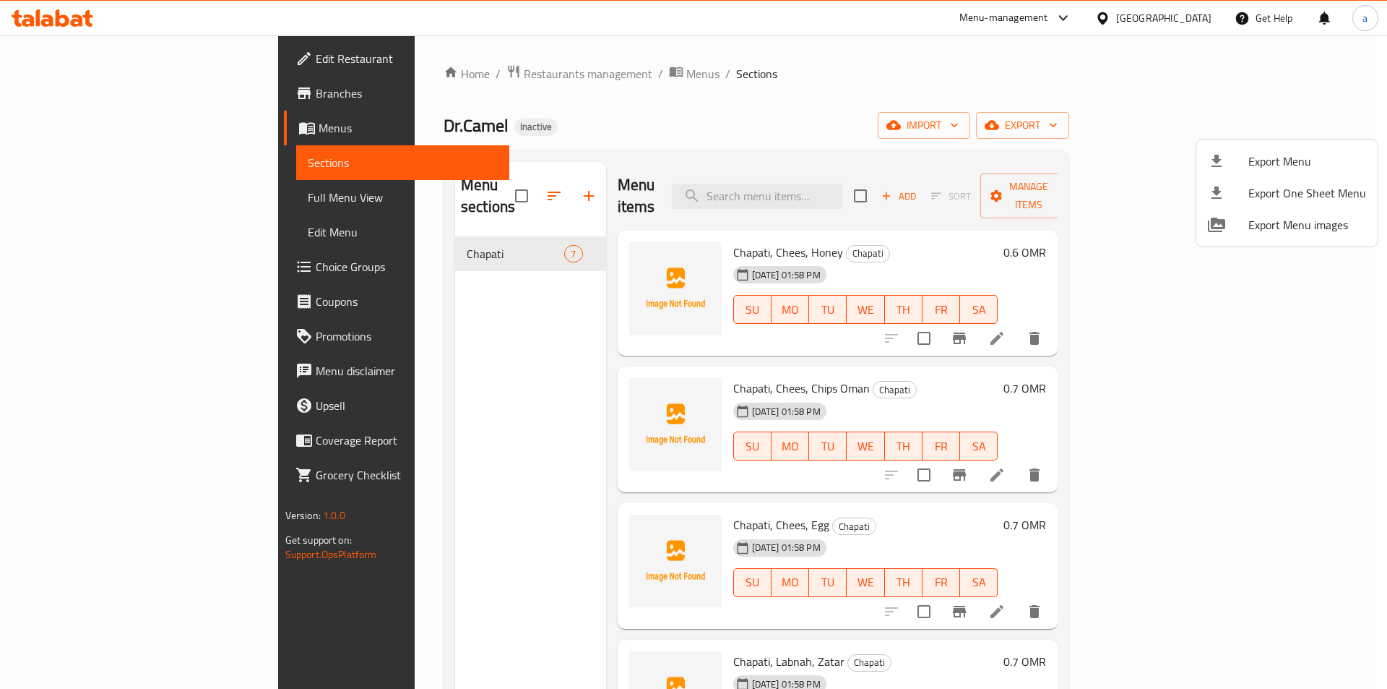
click at [786, 91] on div at bounding box center [693, 344] width 1387 height 689
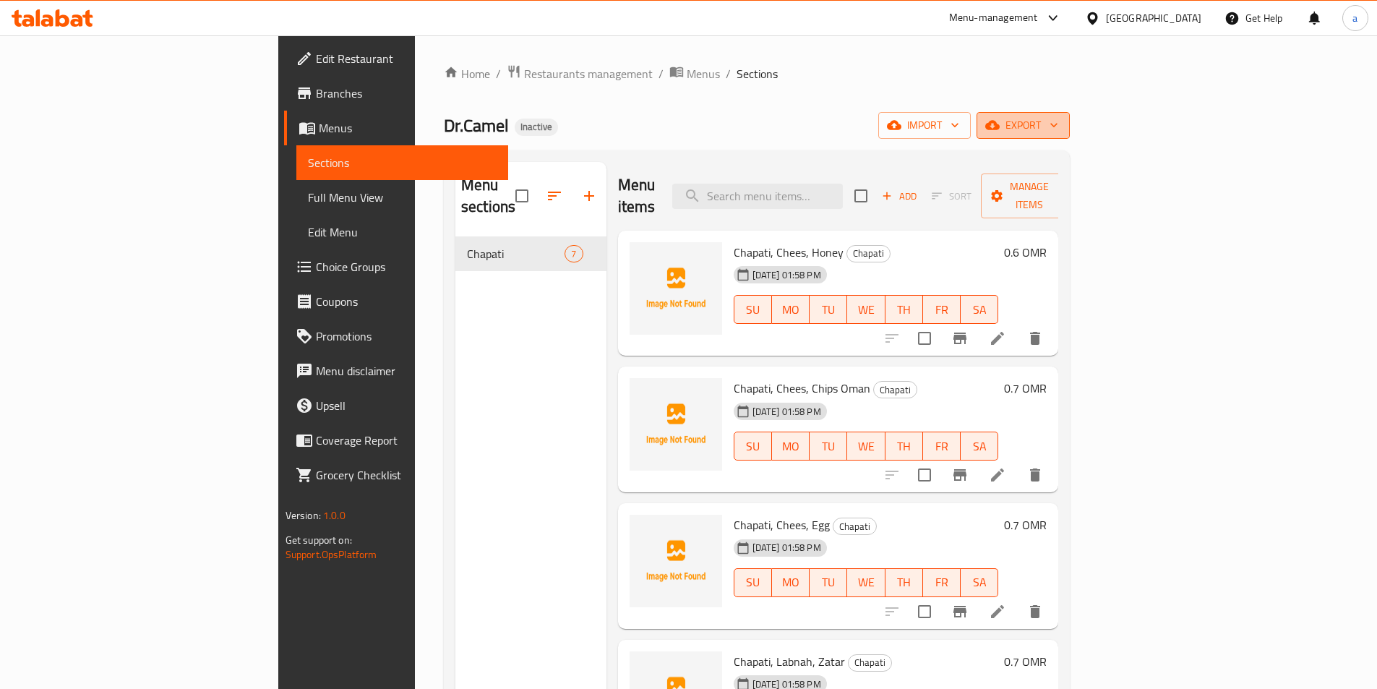
click at [999, 132] on icon "button" at bounding box center [992, 125] width 14 height 14
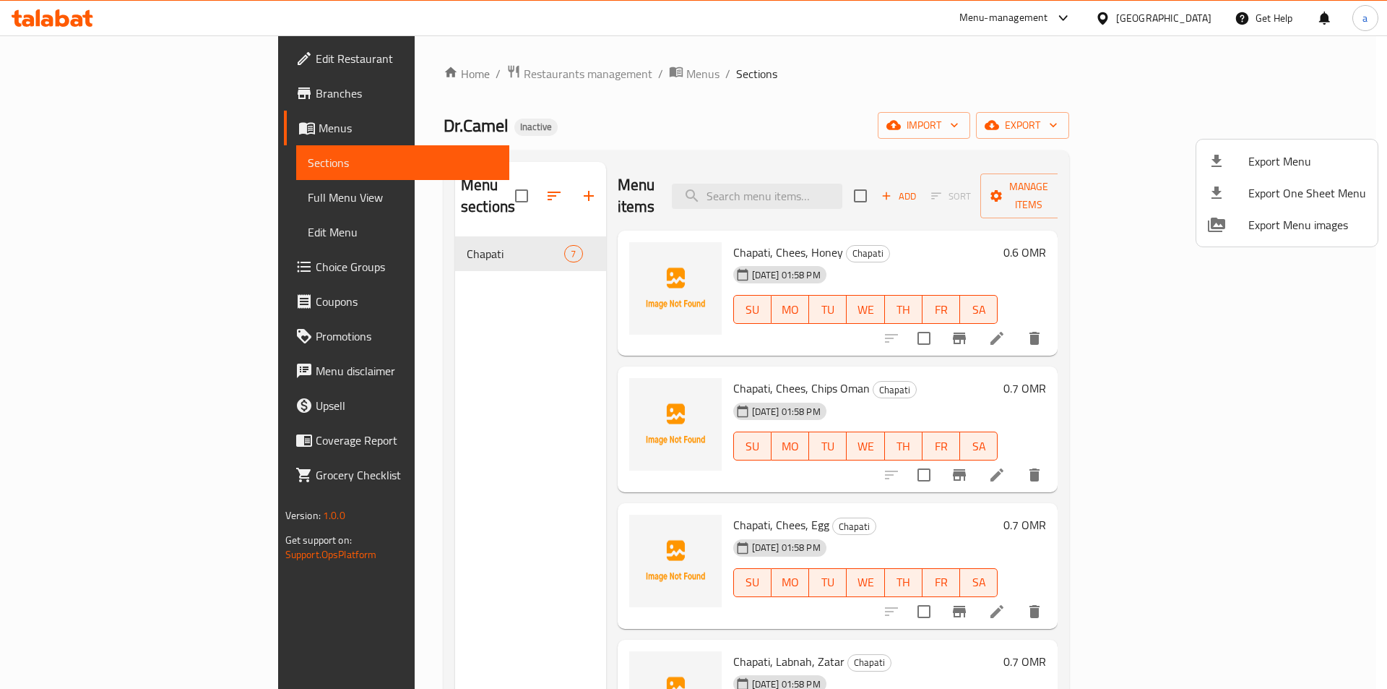
click at [1200, 130] on div at bounding box center [693, 344] width 1387 height 689
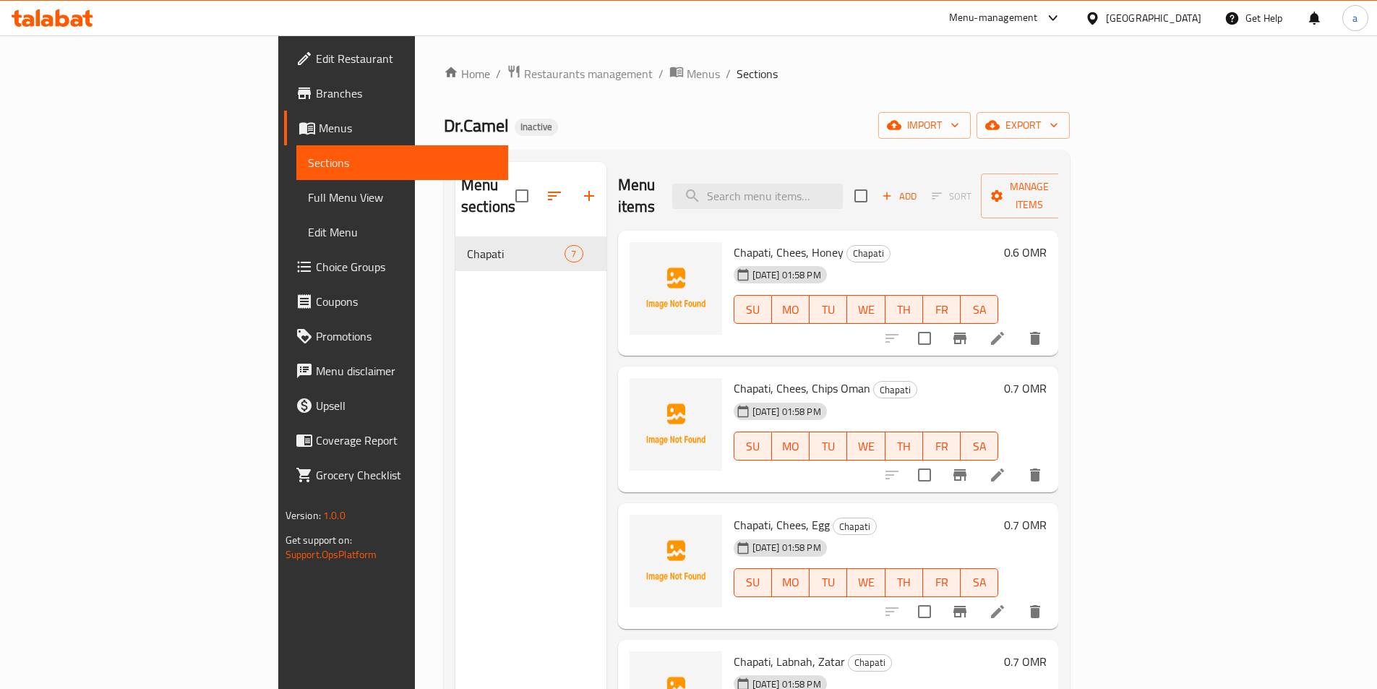
click at [959, 130] on span "import" at bounding box center [924, 125] width 69 height 18
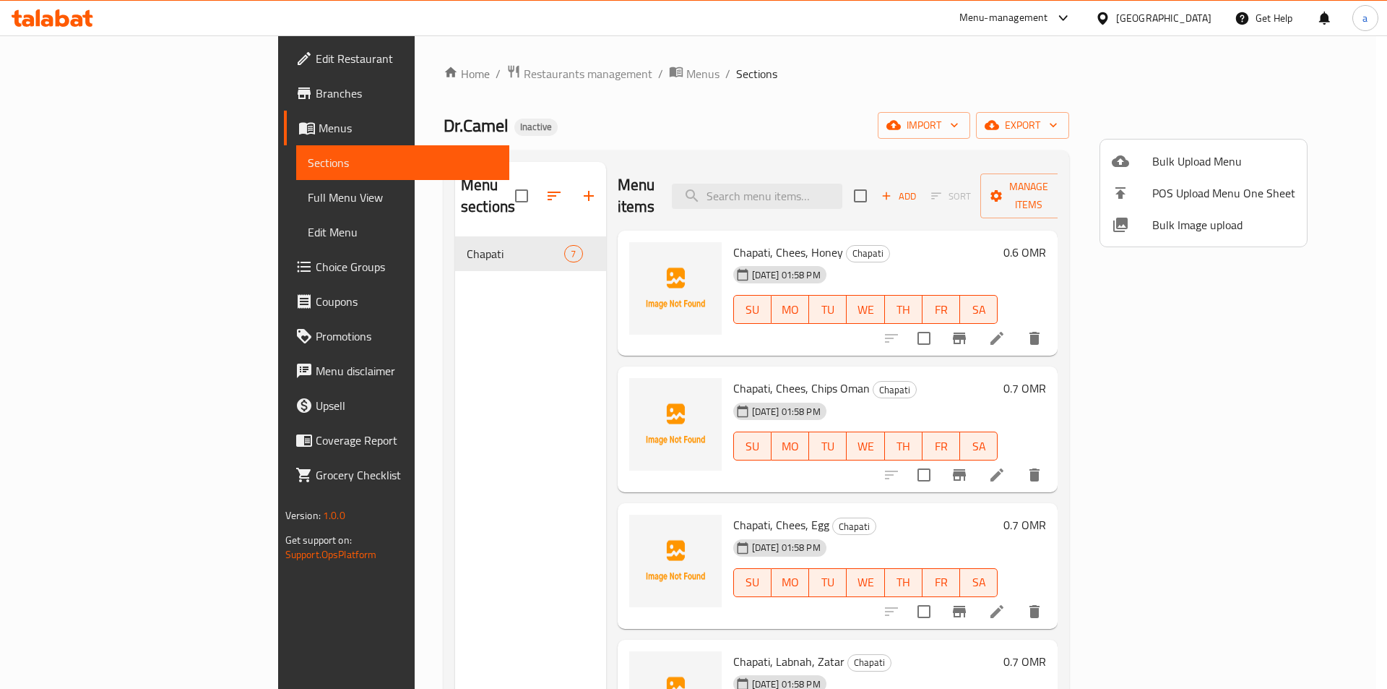
click at [1282, 126] on div at bounding box center [693, 344] width 1387 height 689
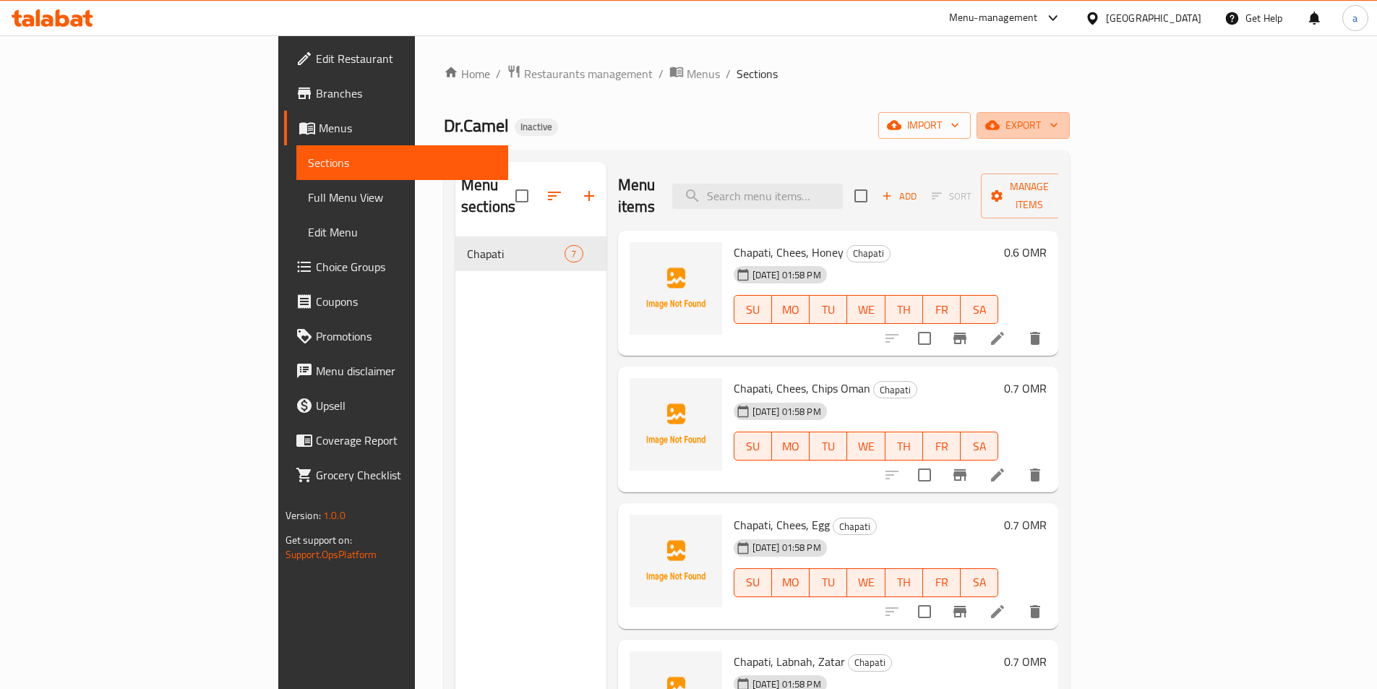
click at [1058, 126] on span "export" at bounding box center [1023, 125] width 70 height 18
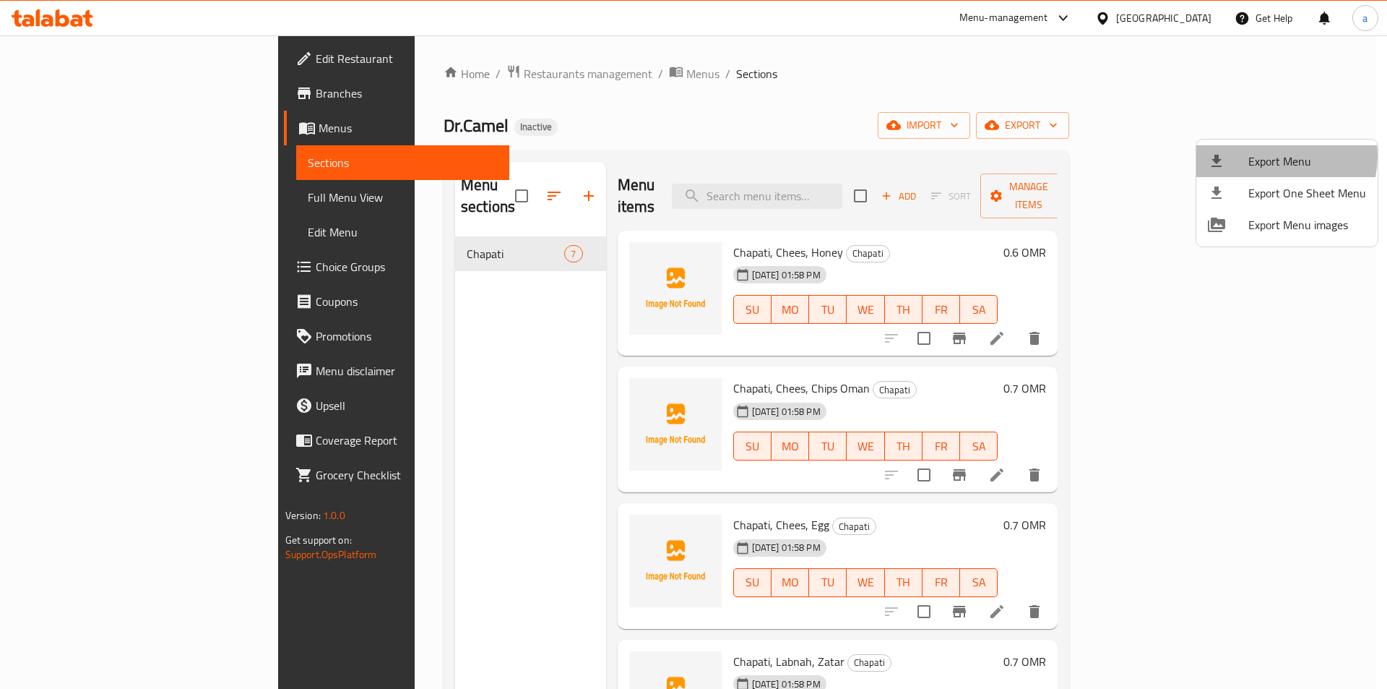
click at [1278, 156] on span "Export Menu" at bounding box center [1308, 160] width 118 height 17
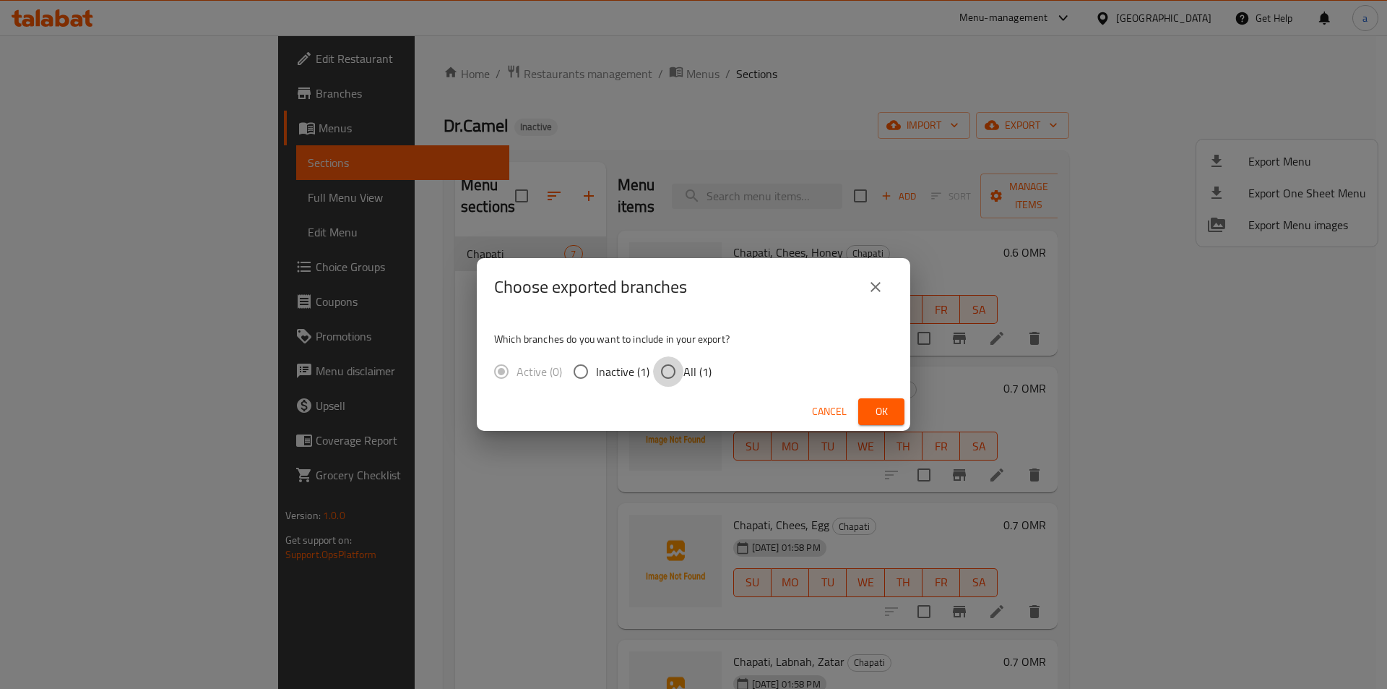
click at [679, 362] on input "All (1)" at bounding box center [668, 371] width 30 height 30
radio input "true"
click at [875, 410] on span "Ok" at bounding box center [881, 412] width 23 height 18
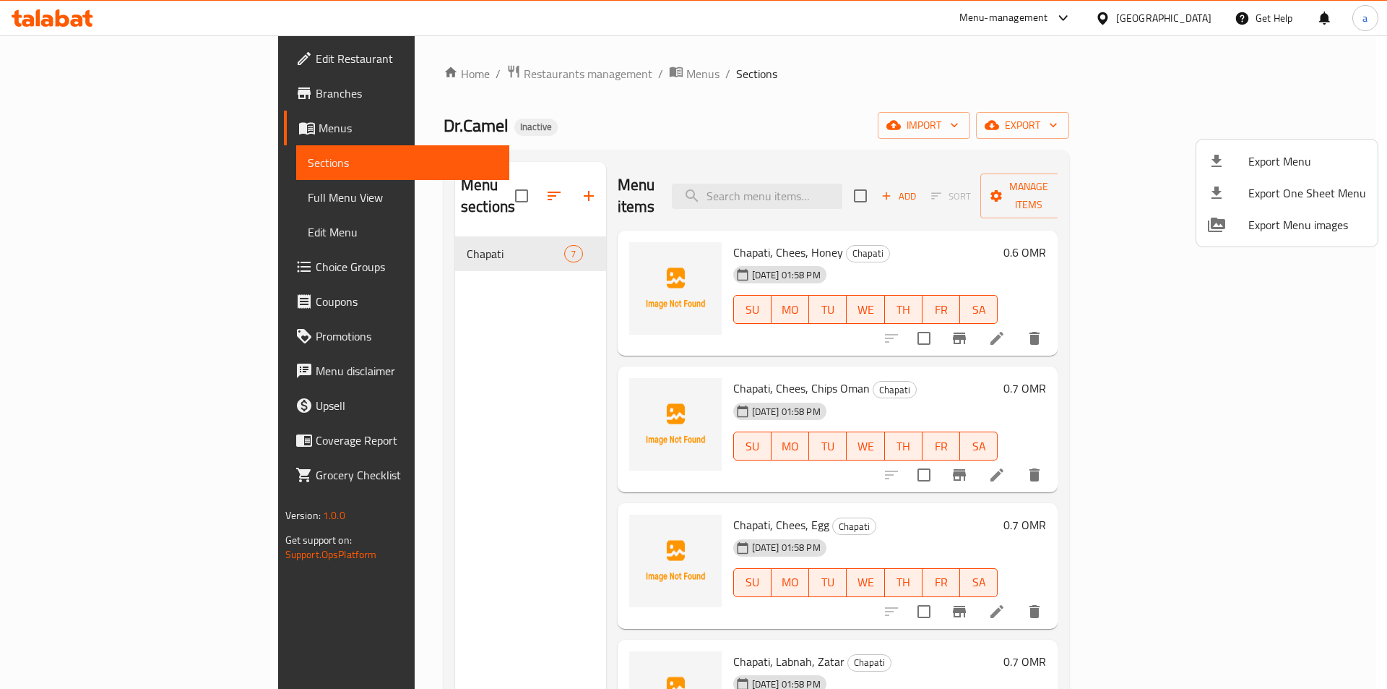
click at [1069, 94] on div at bounding box center [693, 344] width 1387 height 689
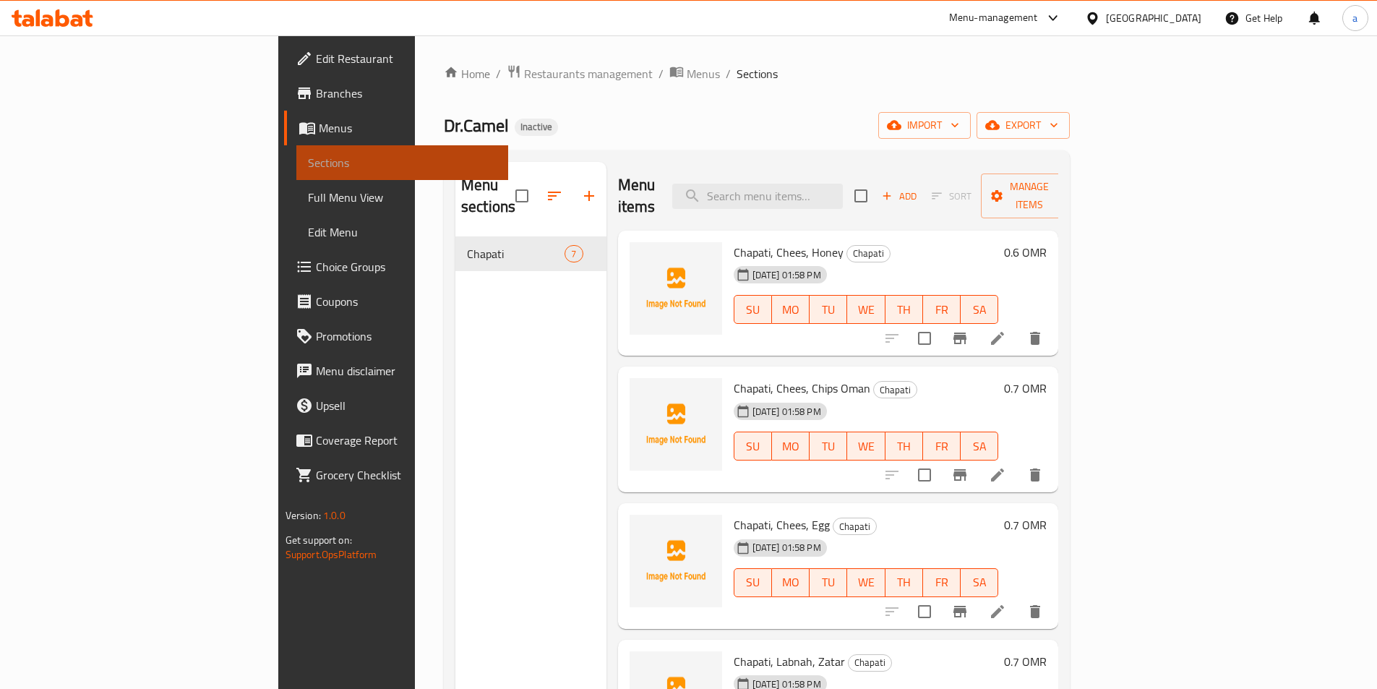
click at [296, 172] on link "Sections" at bounding box center [402, 162] width 212 height 35
click at [1058, 128] on span "export" at bounding box center [1023, 125] width 70 height 18
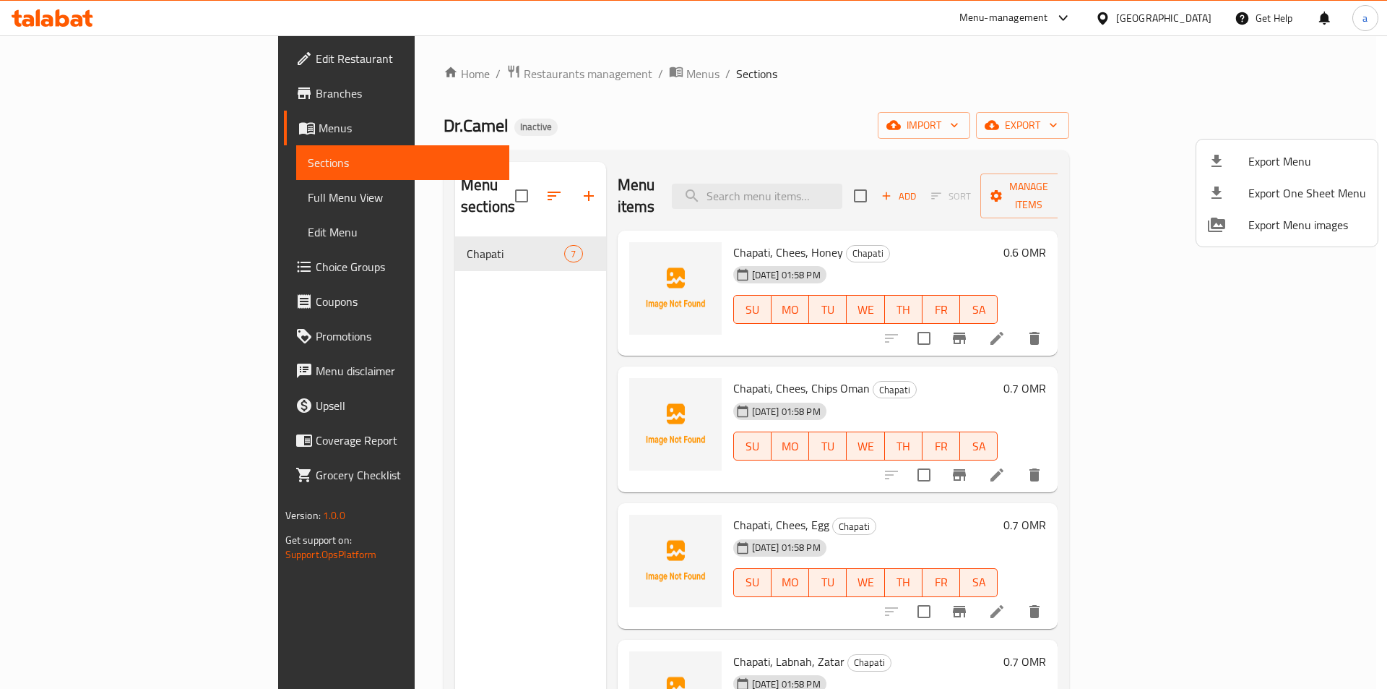
click at [1038, 140] on div at bounding box center [693, 344] width 1387 height 689
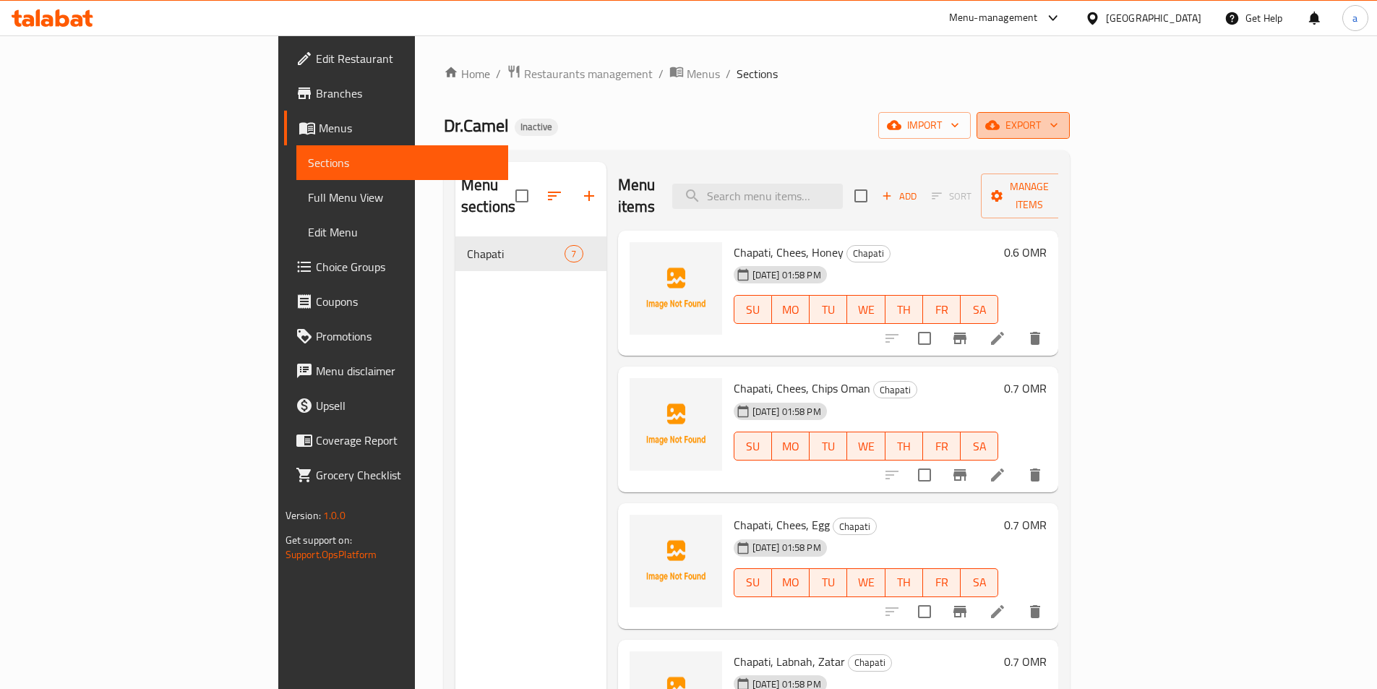
click at [999, 129] on icon "button" at bounding box center [992, 125] width 14 height 14
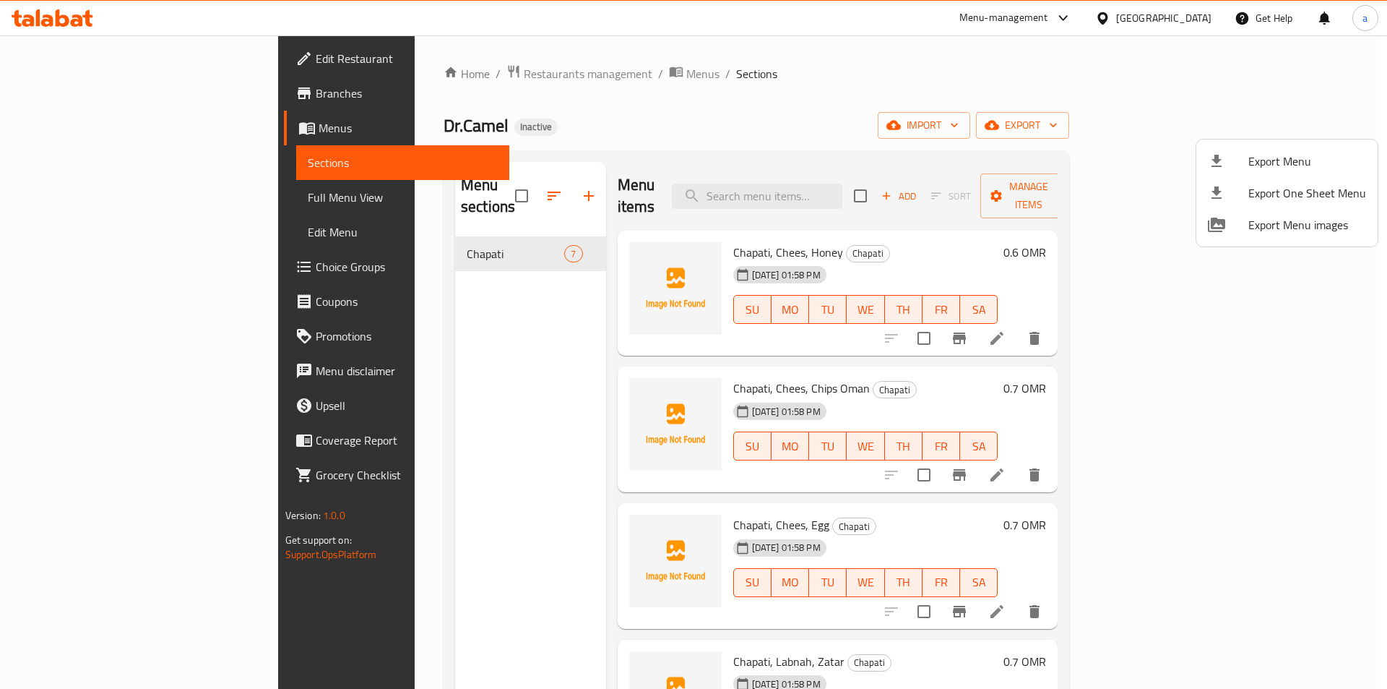
click at [1266, 156] on span "Export Menu" at bounding box center [1308, 160] width 118 height 17
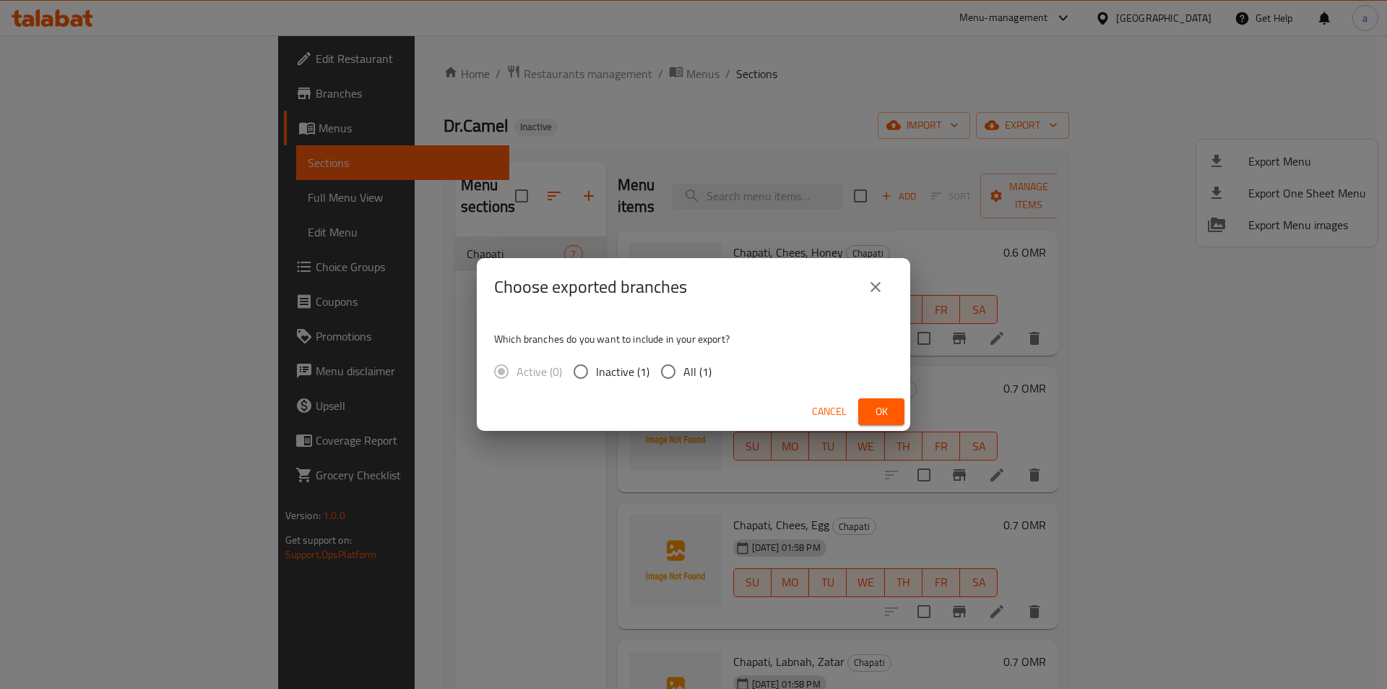
click at [869, 414] on button "Ok" at bounding box center [881, 411] width 46 height 27
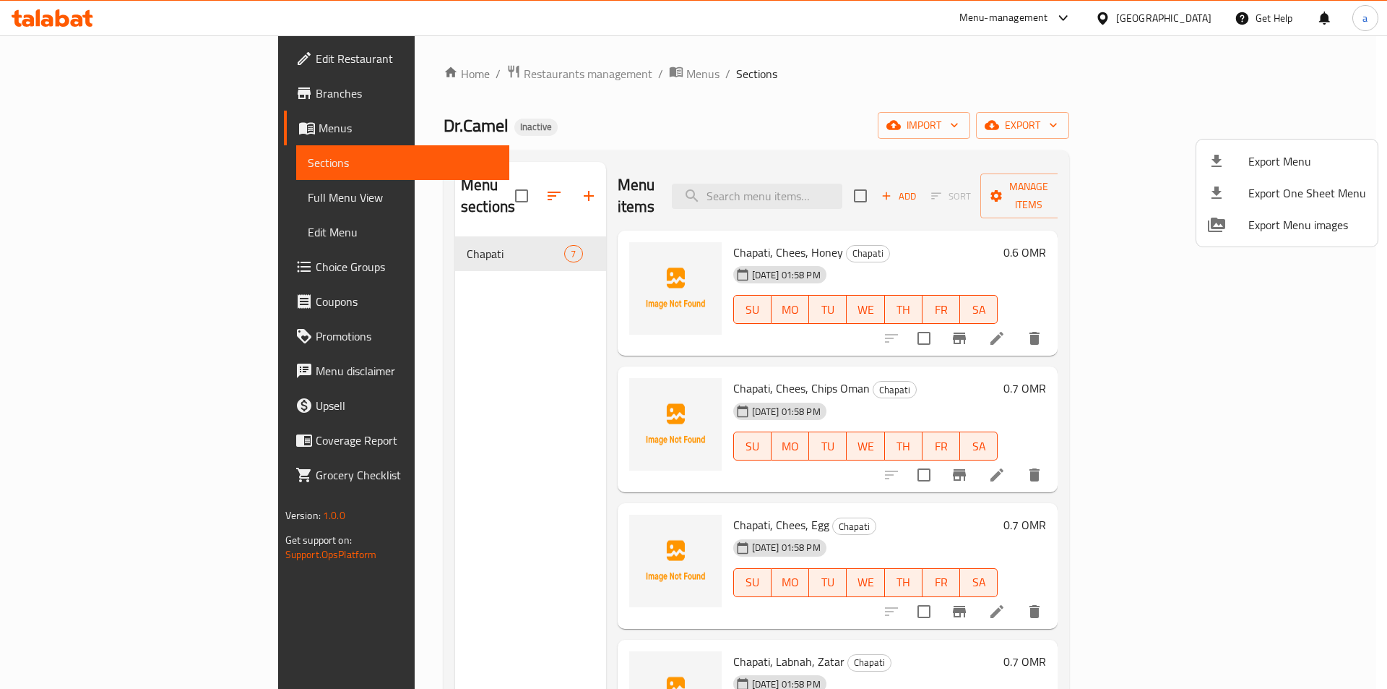
drag, startPoint x: 958, startPoint y: 70, endPoint x: 1336, endPoint y: 183, distance: 394.4
click at [959, 71] on div at bounding box center [693, 344] width 1387 height 689
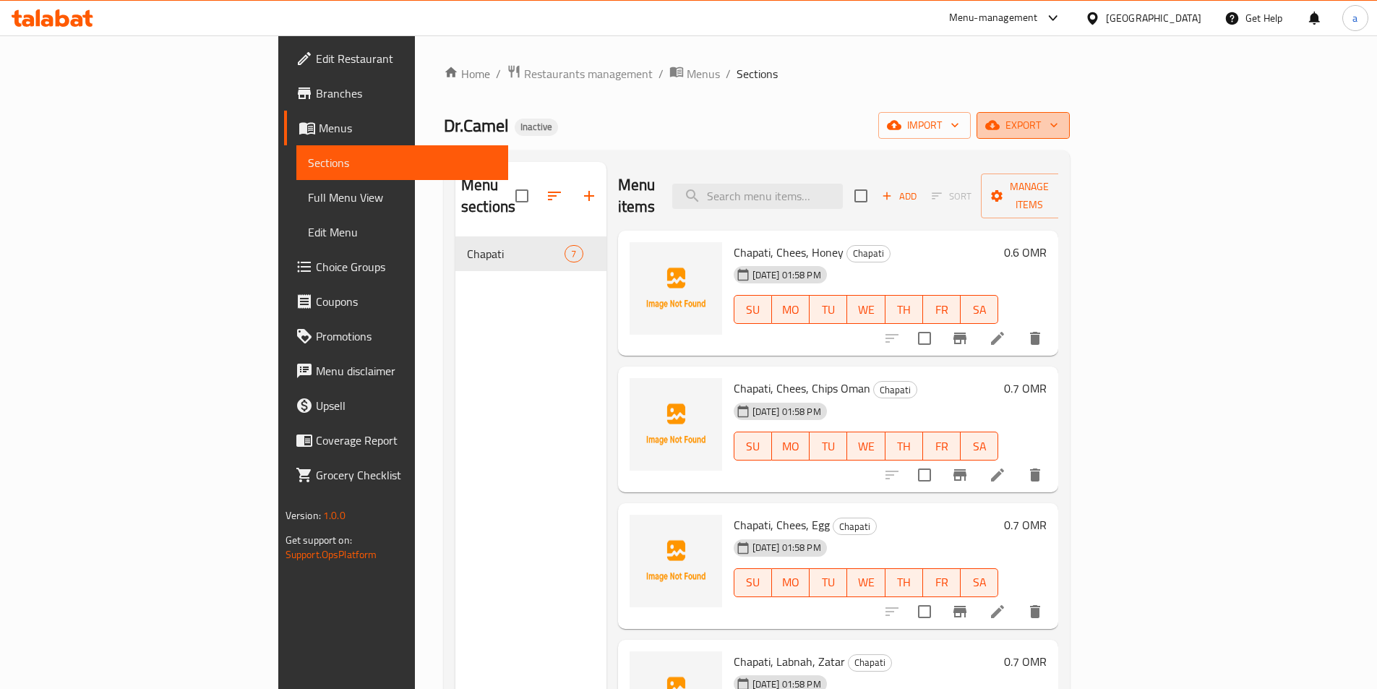
click at [1069, 113] on button "export" at bounding box center [1022, 125] width 93 height 27
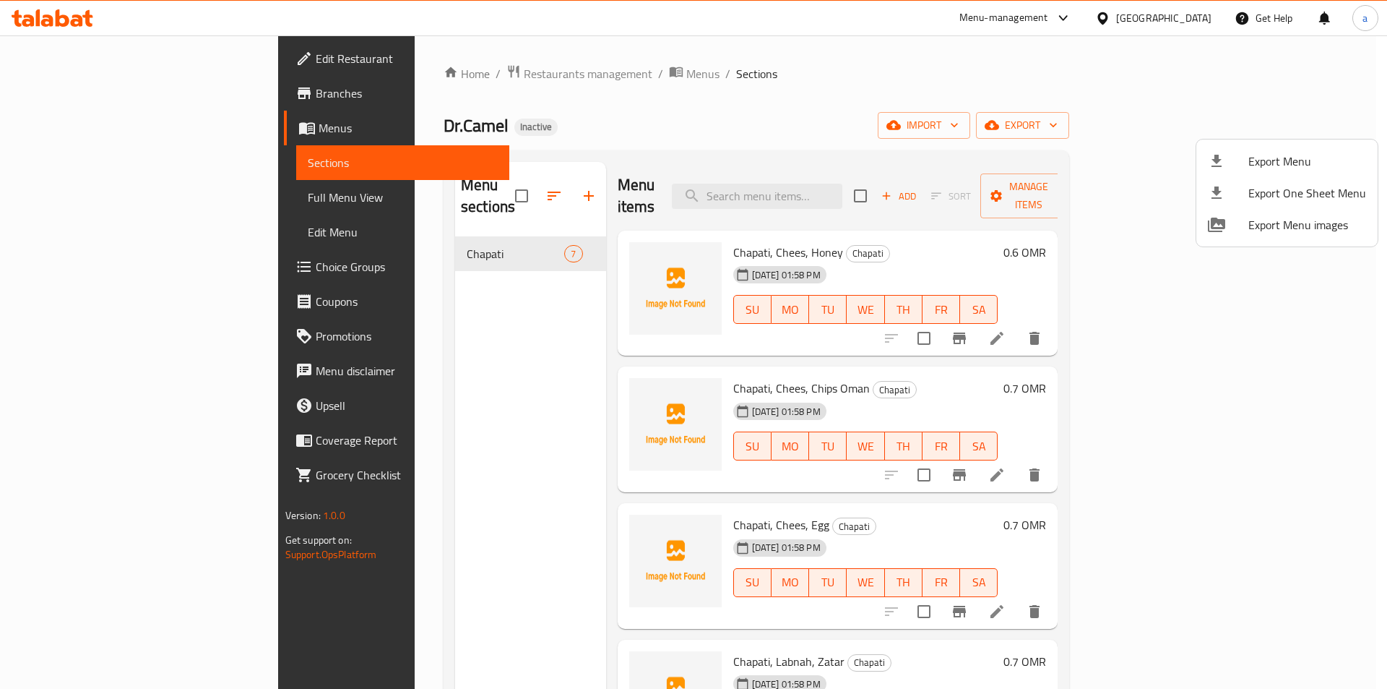
click at [1267, 162] on span "Export Menu" at bounding box center [1308, 160] width 118 height 17
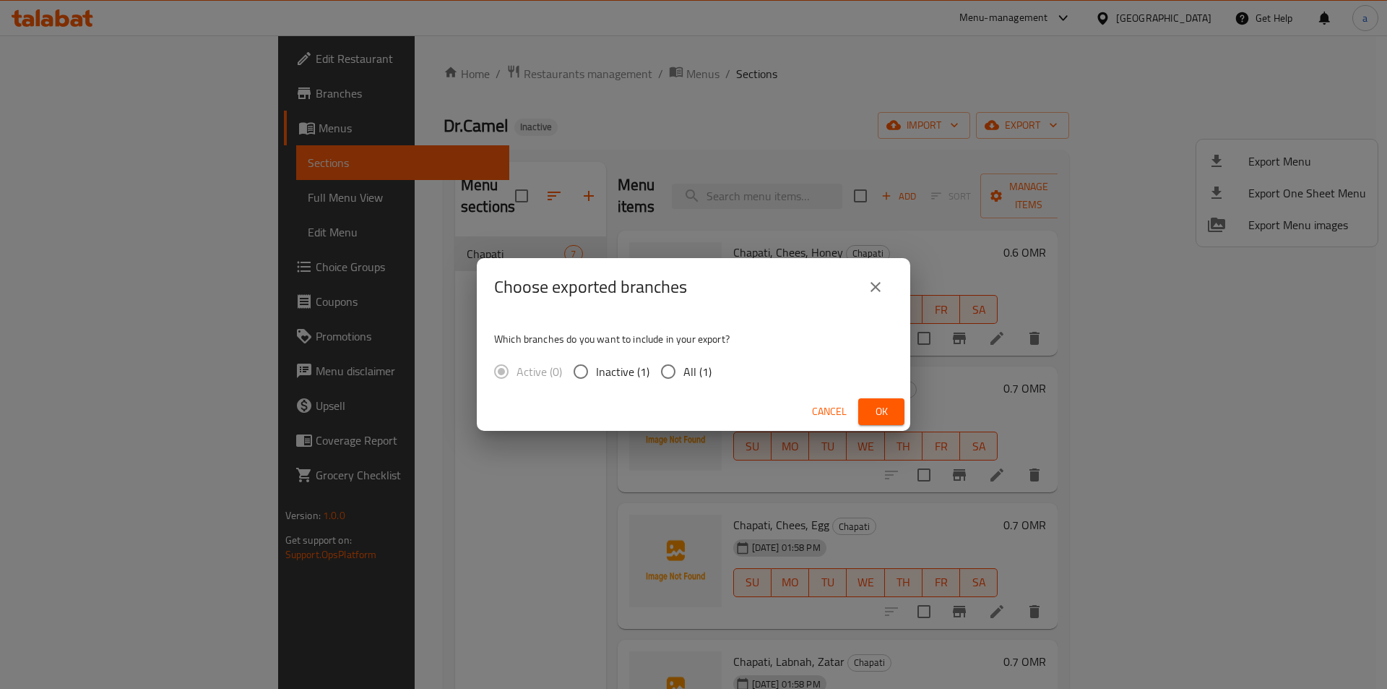
click at [698, 378] on span "All (1)" at bounding box center [698, 371] width 28 height 17
click at [684, 378] on input "All (1)" at bounding box center [668, 371] width 30 height 30
radio input "true"
click at [862, 407] on button "Ok" at bounding box center [881, 411] width 46 height 27
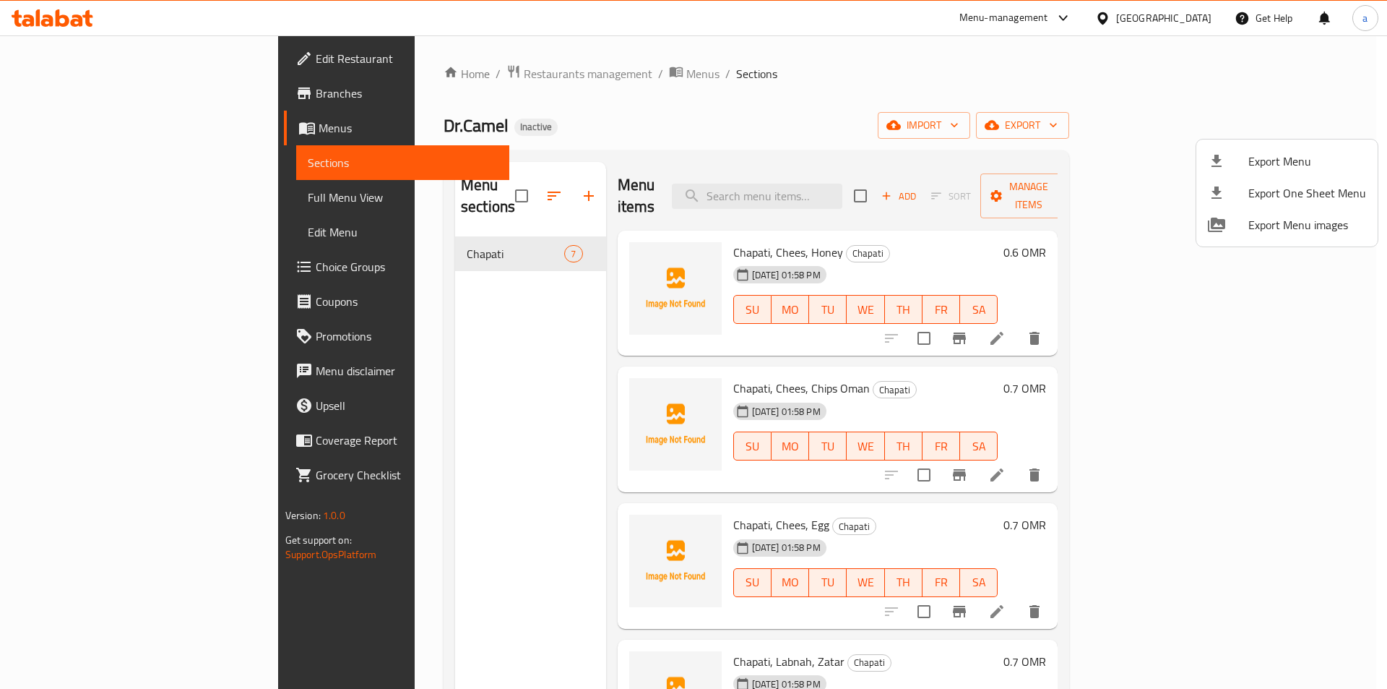
click at [963, 87] on div at bounding box center [693, 344] width 1387 height 689
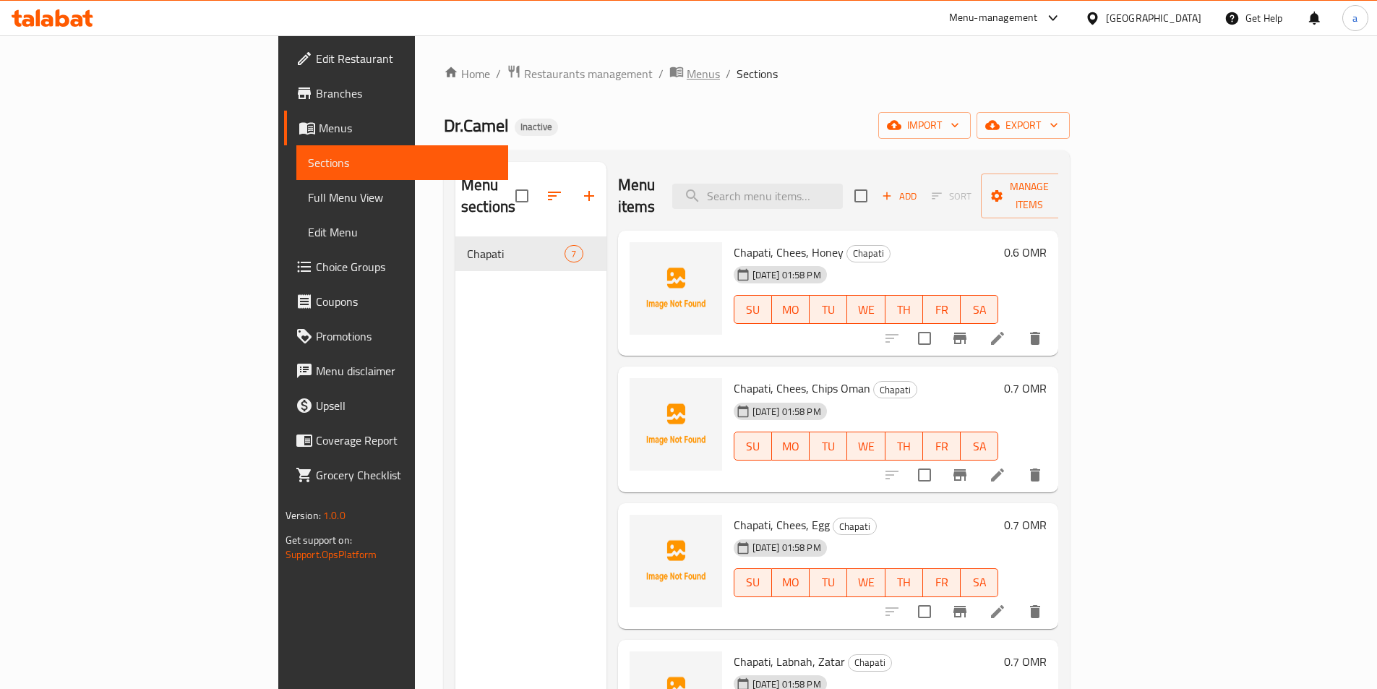
click at [686, 82] on span "Menus" at bounding box center [702, 73] width 33 height 17
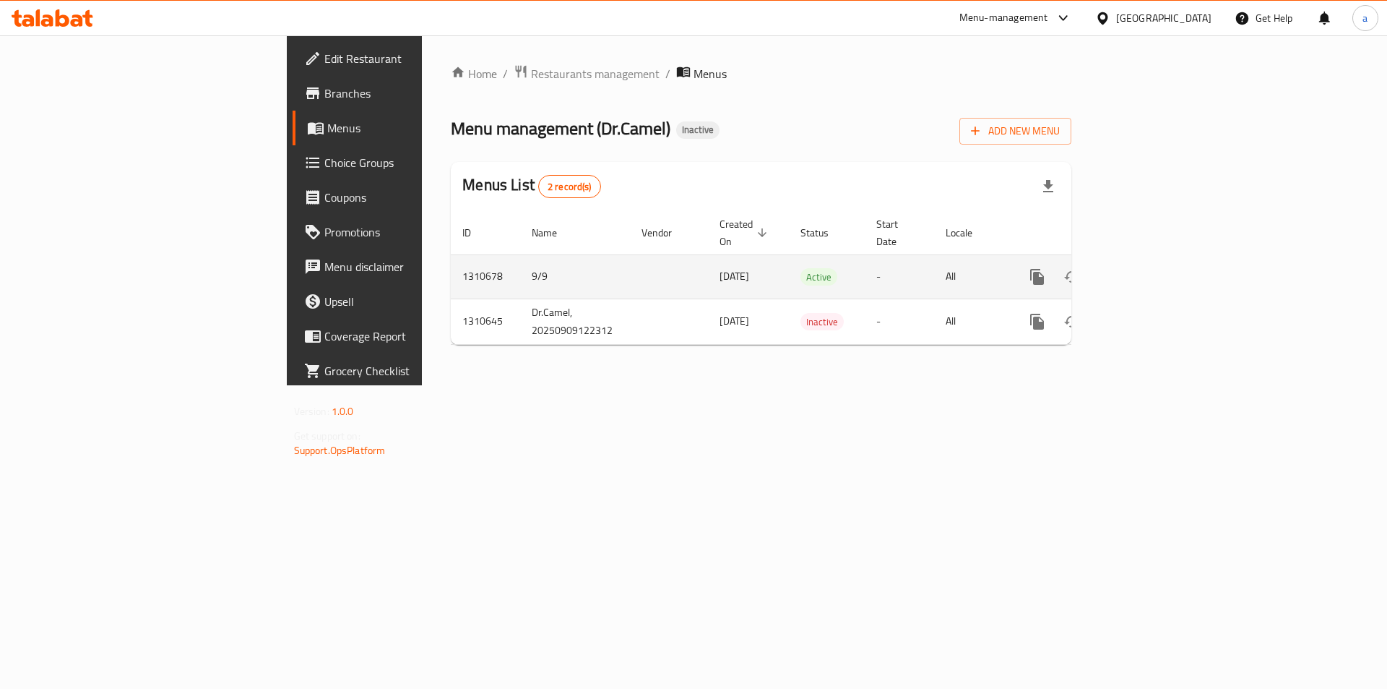
click at [1150, 268] on icon "enhanced table" at bounding box center [1141, 276] width 17 height 17
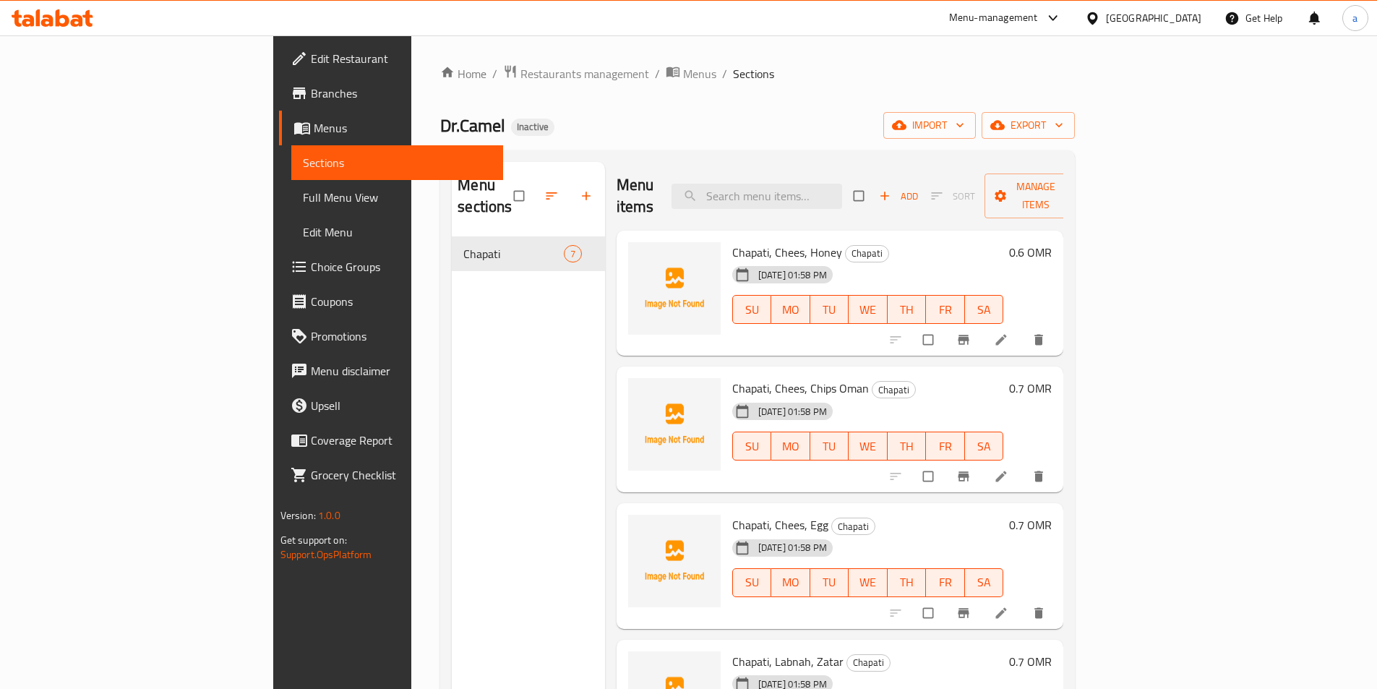
click at [303, 196] on span "Full Menu View" at bounding box center [397, 197] width 189 height 17
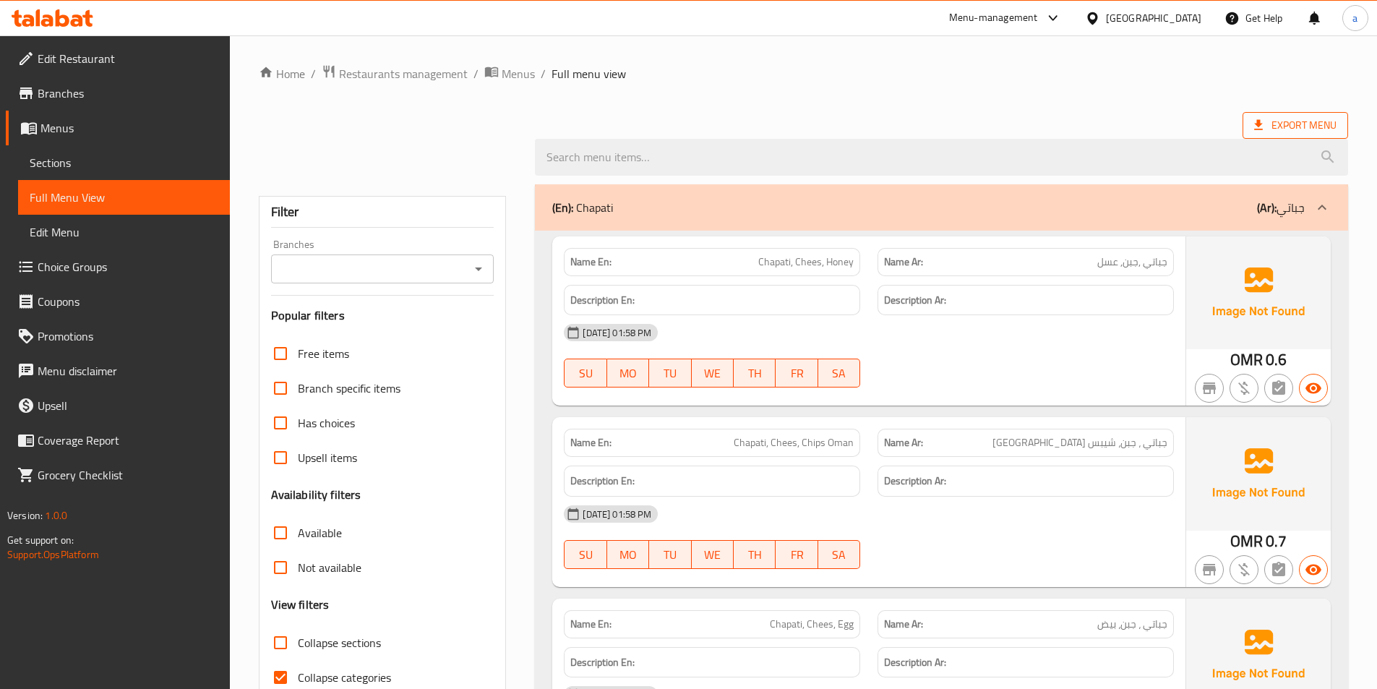
click at [1314, 117] on span "Export Menu" at bounding box center [1295, 125] width 82 height 18
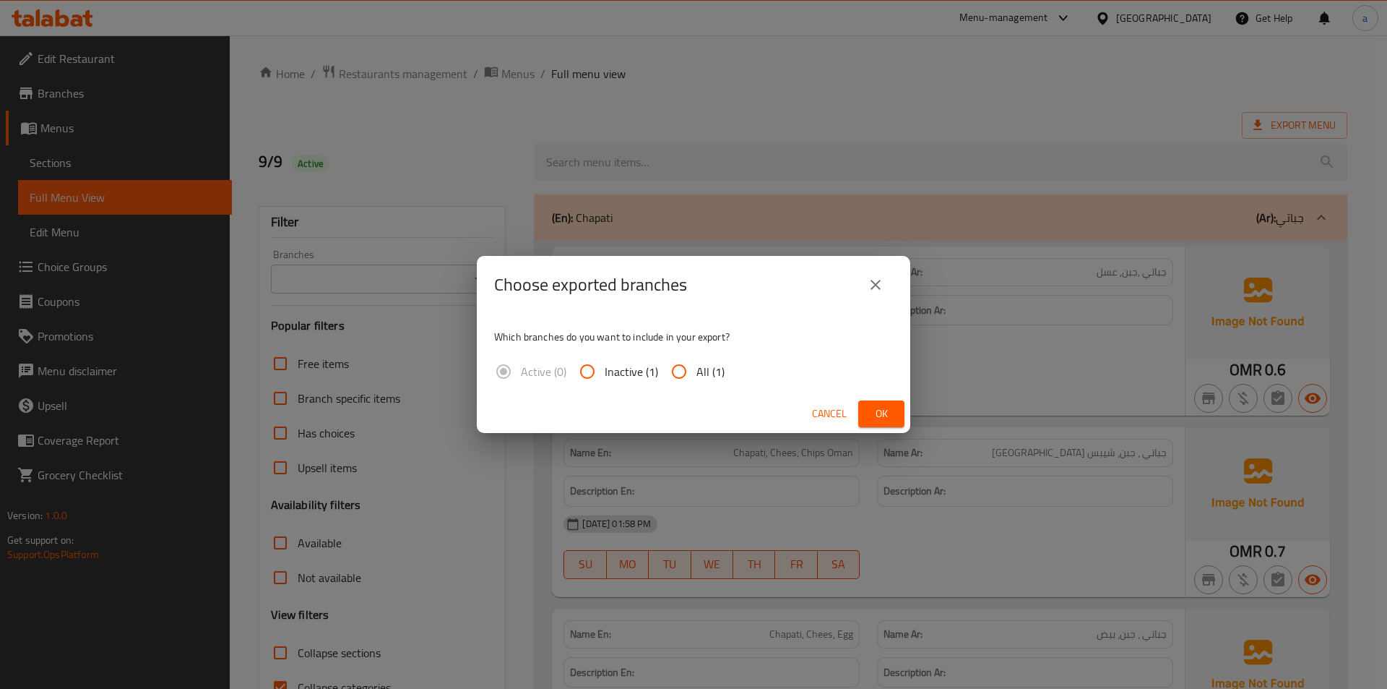
click at [709, 371] on span "All (1)" at bounding box center [711, 371] width 28 height 17
click at [697, 371] on input "All (1)" at bounding box center [679, 371] width 35 height 35
radio input "true"
click at [892, 414] on span "Ok" at bounding box center [881, 414] width 23 height 18
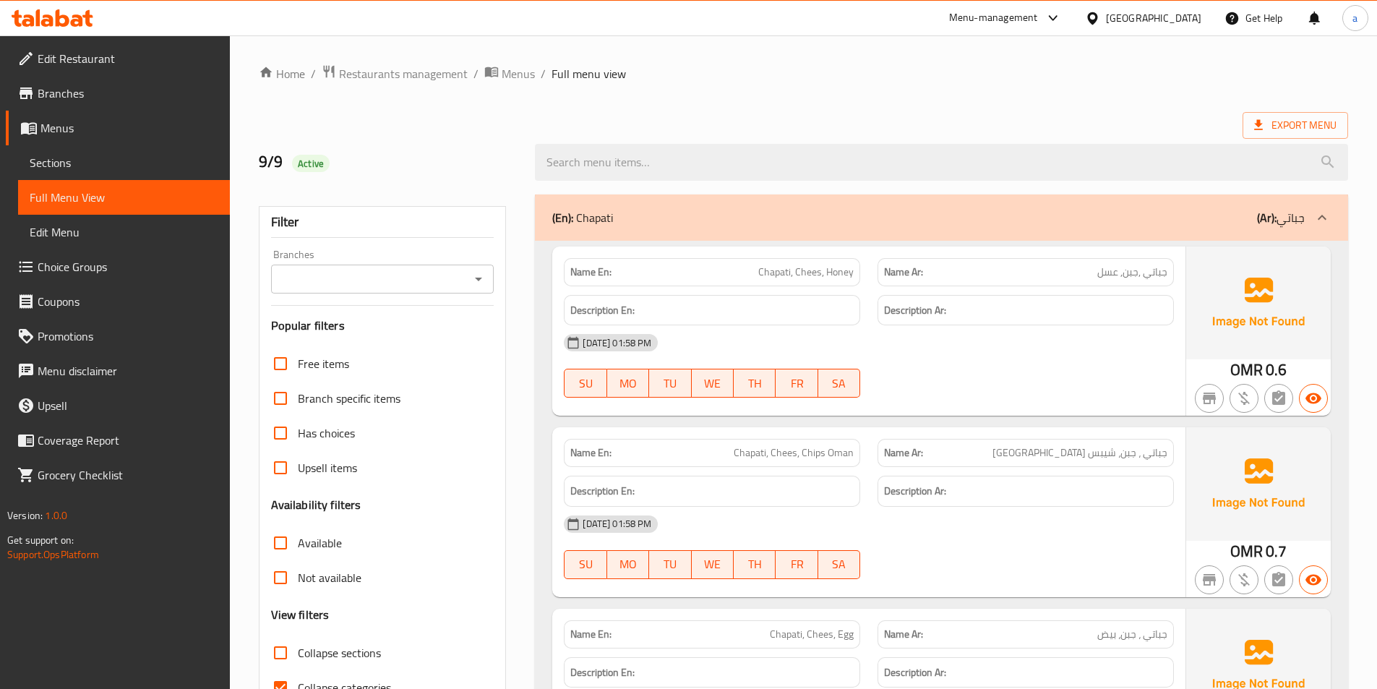
click at [696, 116] on div "Export Menu" at bounding box center [803, 125] width 1089 height 27
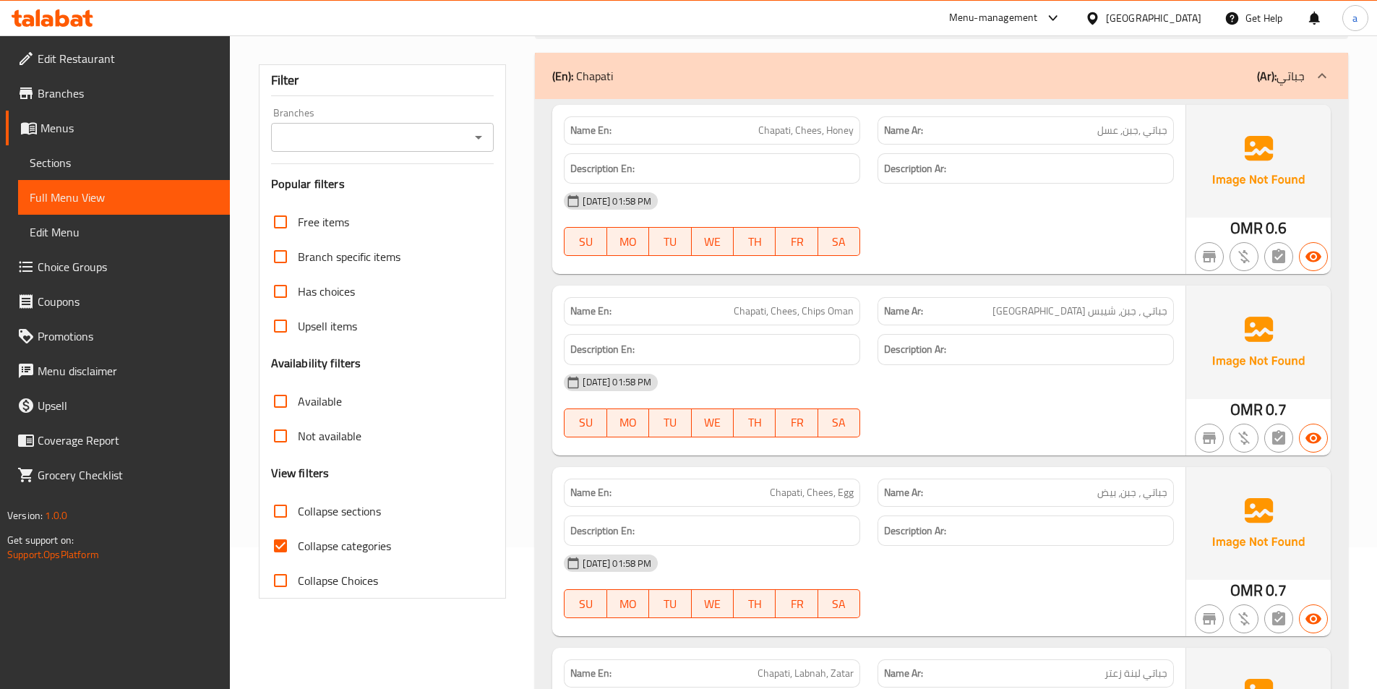
scroll to position [364, 0]
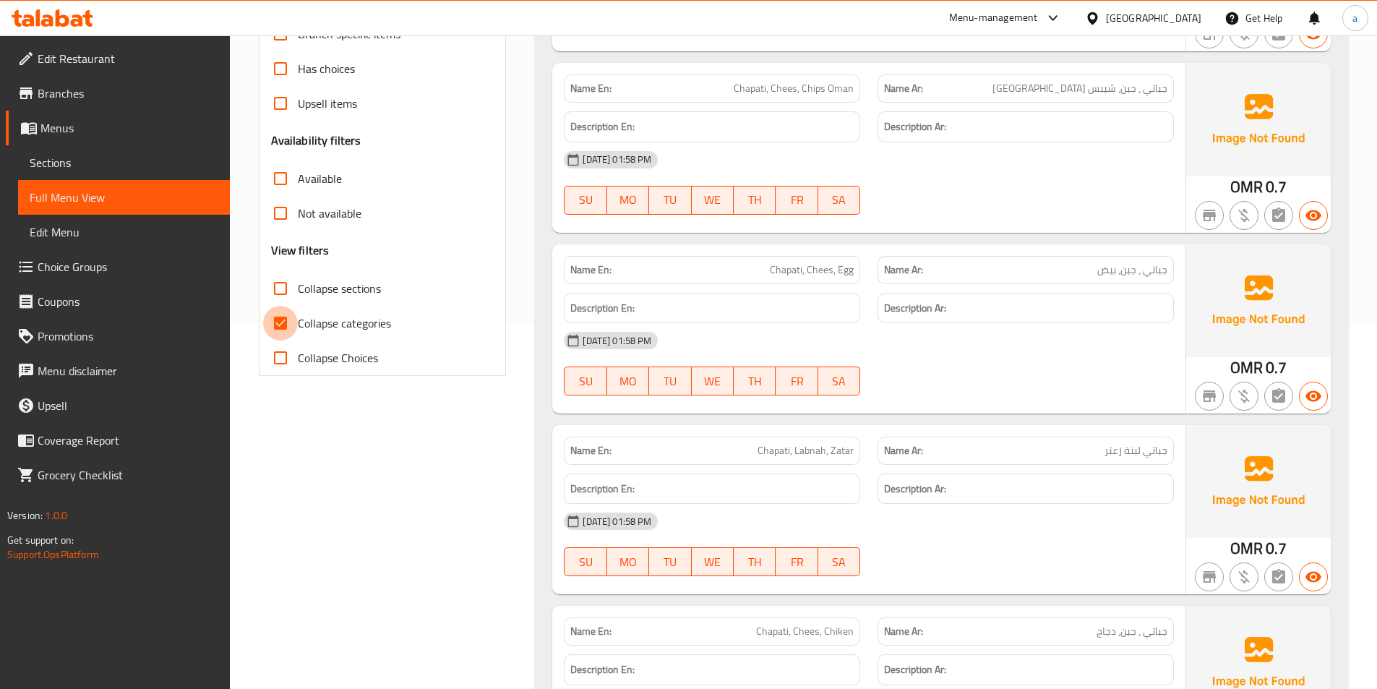
drag, startPoint x: 268, startPoint y: 319, endPoint x: 303, endPoint y: 329, distance: 36.1
click at [270, 319] on input "Collapse categories" at bounding box center [280, 323] width 35 height 35
checkbox input "false"
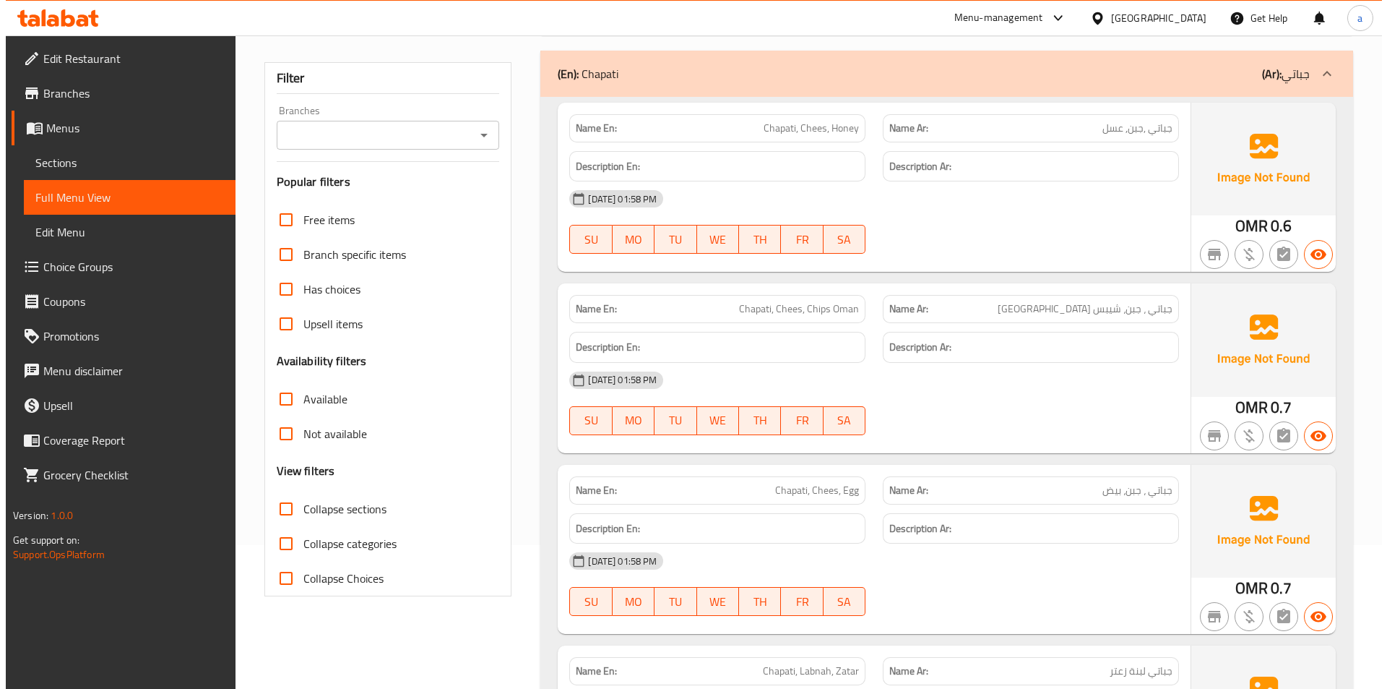
scroll to position [0, 0]
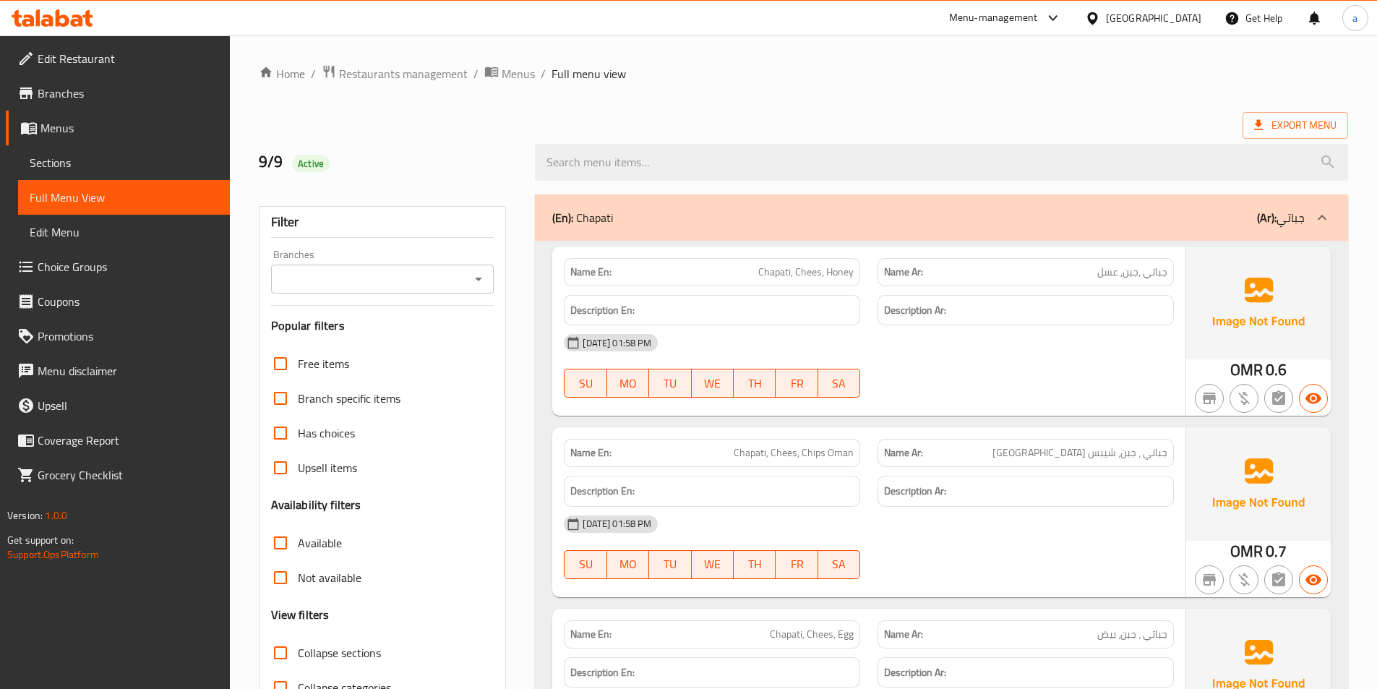
click at [144, 143] on link "Menus" at bounding box center [118, 128] width 224 height 35
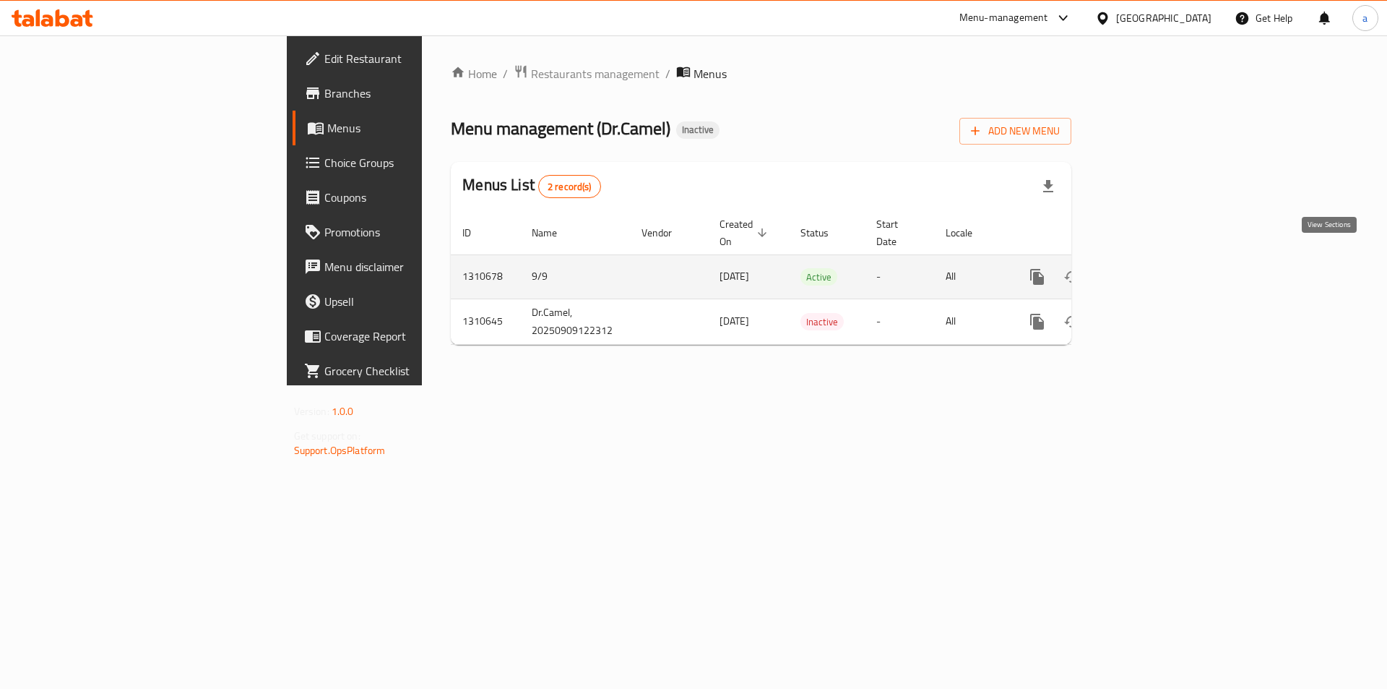
click at [1148, 270] on icon "enhanced table" at bounding box center [1141, 276] width 13 height 13
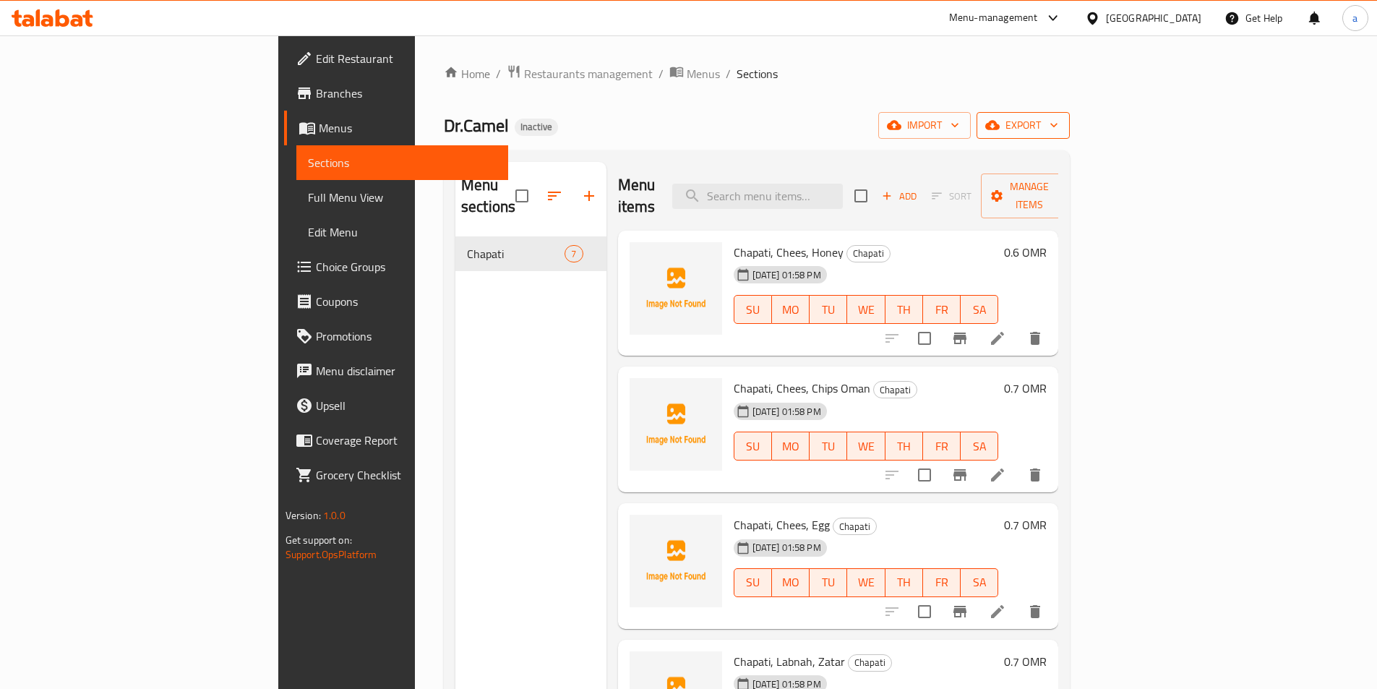
click at [1069, 133] on button "export" at bounding box center [1022, 125] width 93 height 27
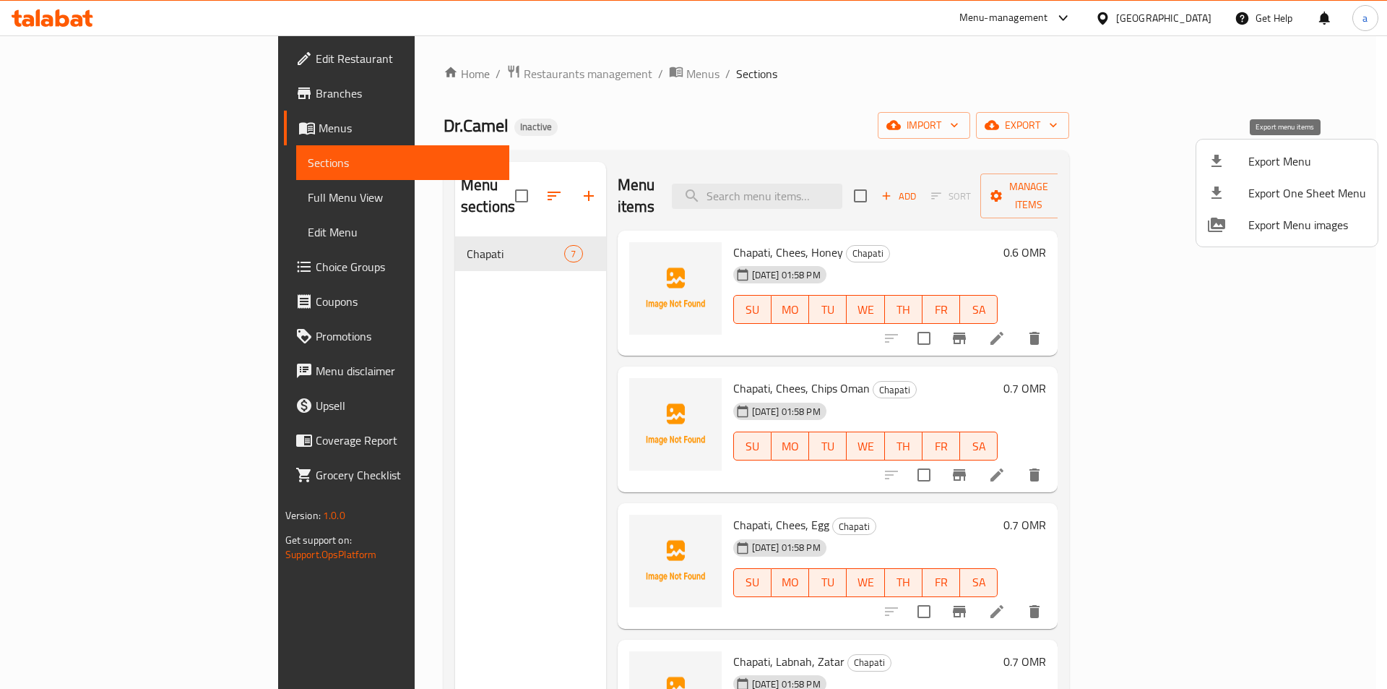
click at [1262, 163] on span "Export Menu" at bounding box center [1308, 160] width 118 height 17
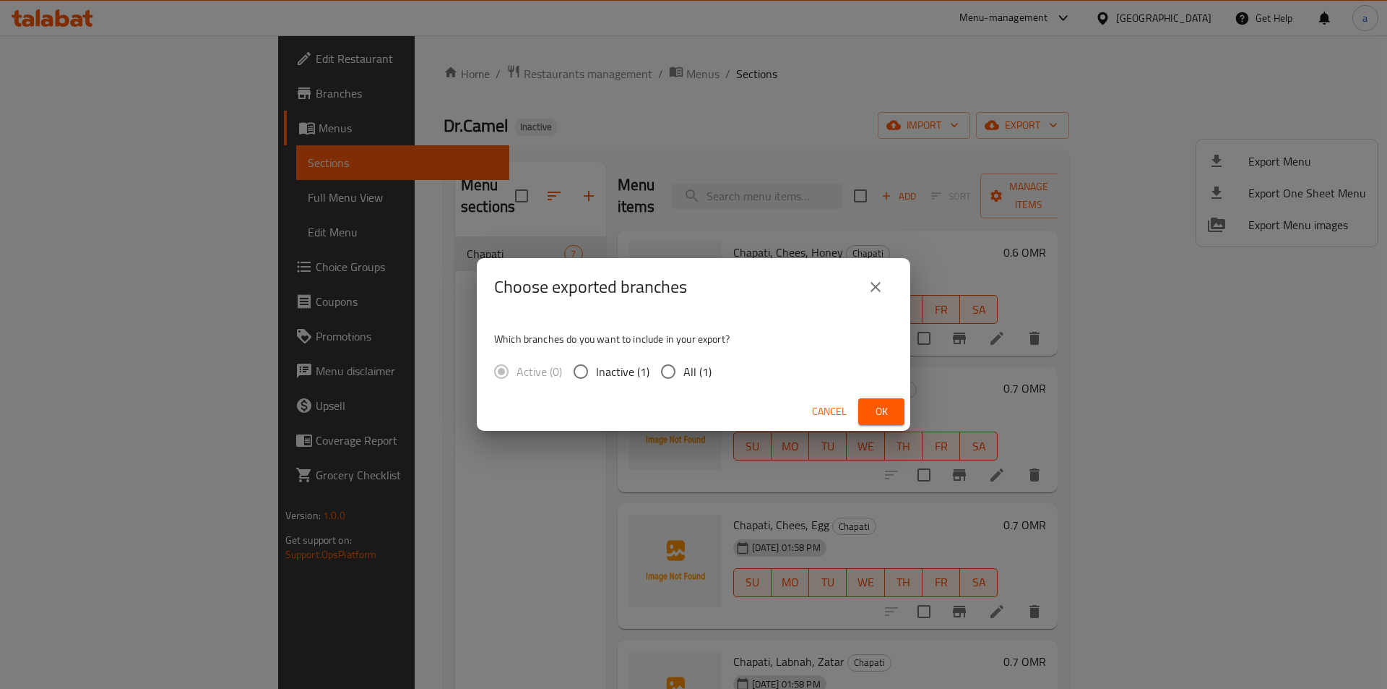
click at [701, 376] on span "All (1)" at bounding box center [698, 371] width 28 height 17
click at [684, 376] on input "All (1)" at bounding box center [668, 371] width 30 height 30
radio input "true"
click at [883, 407] on span "Ok" at bounding box center [881, 412] width 23 height 18
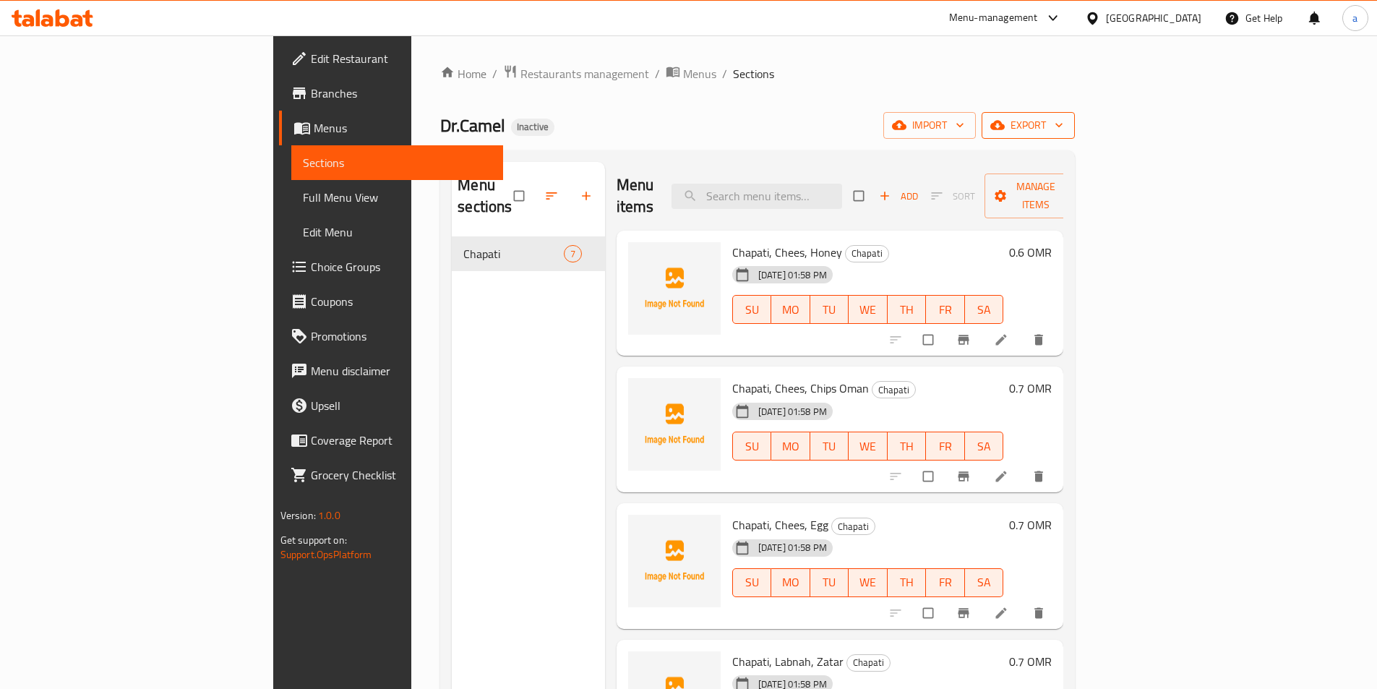
click at [1063, 122] on span "export" at bounding box center [1028, 125] width 70 height 18
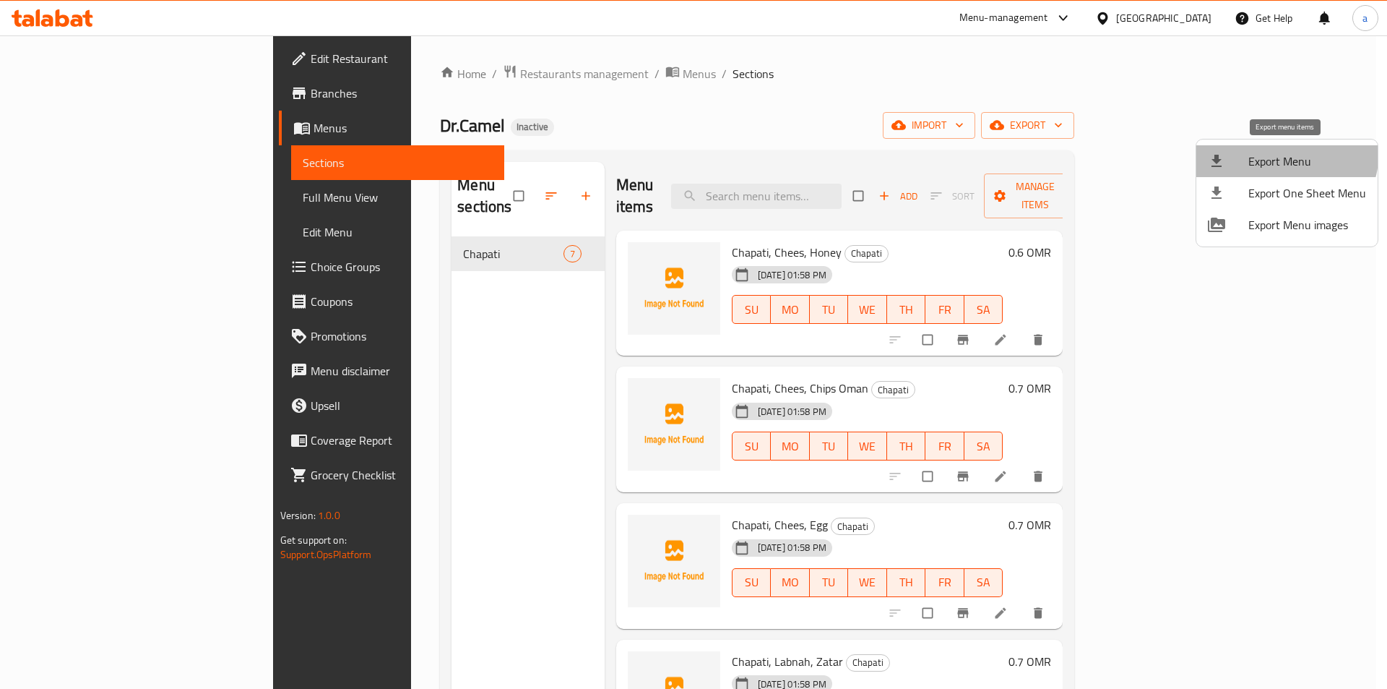
click at [1277, 152] on span "Export Menu" at bounding box center [1308, 160] width 118 height 17
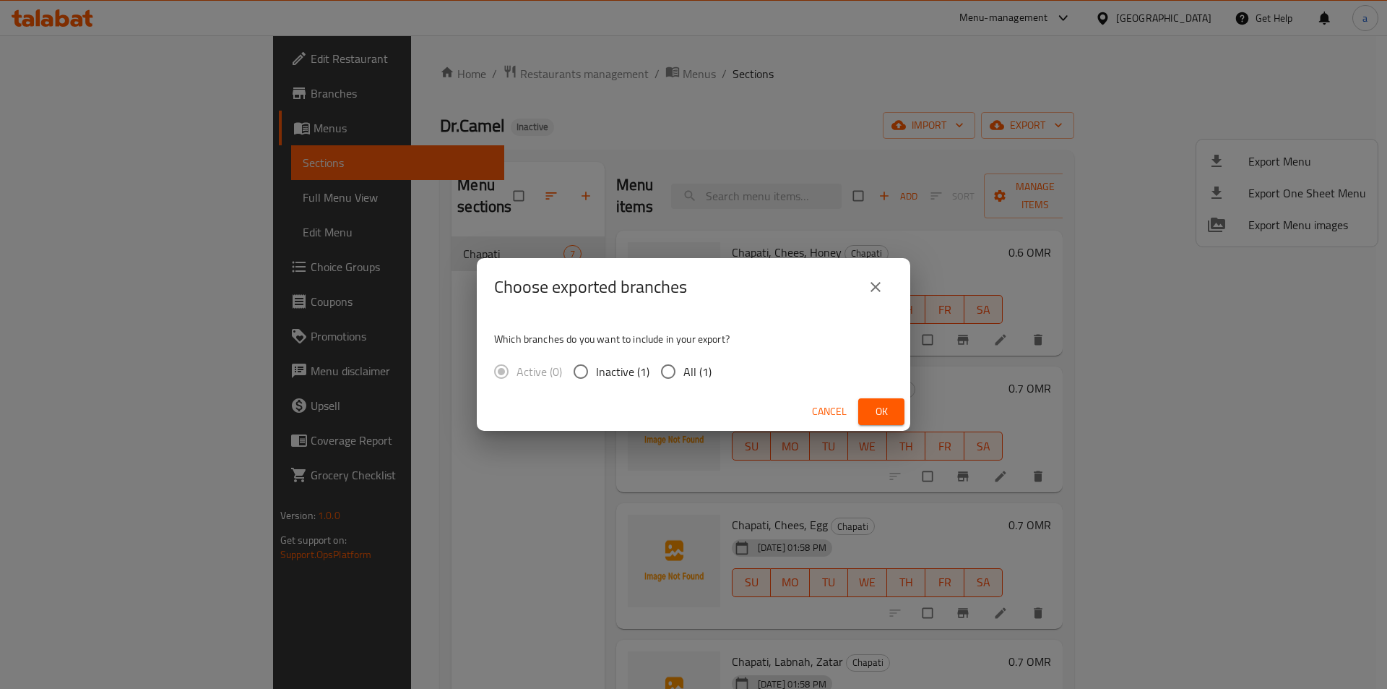
click at [668, 375] on input "All (1)" at bounding box center [668, 371] width 30 height 30
radio input "true"
click at [871, 405] on span "Ok" at bounding box center [881, 412] width 23 height 18
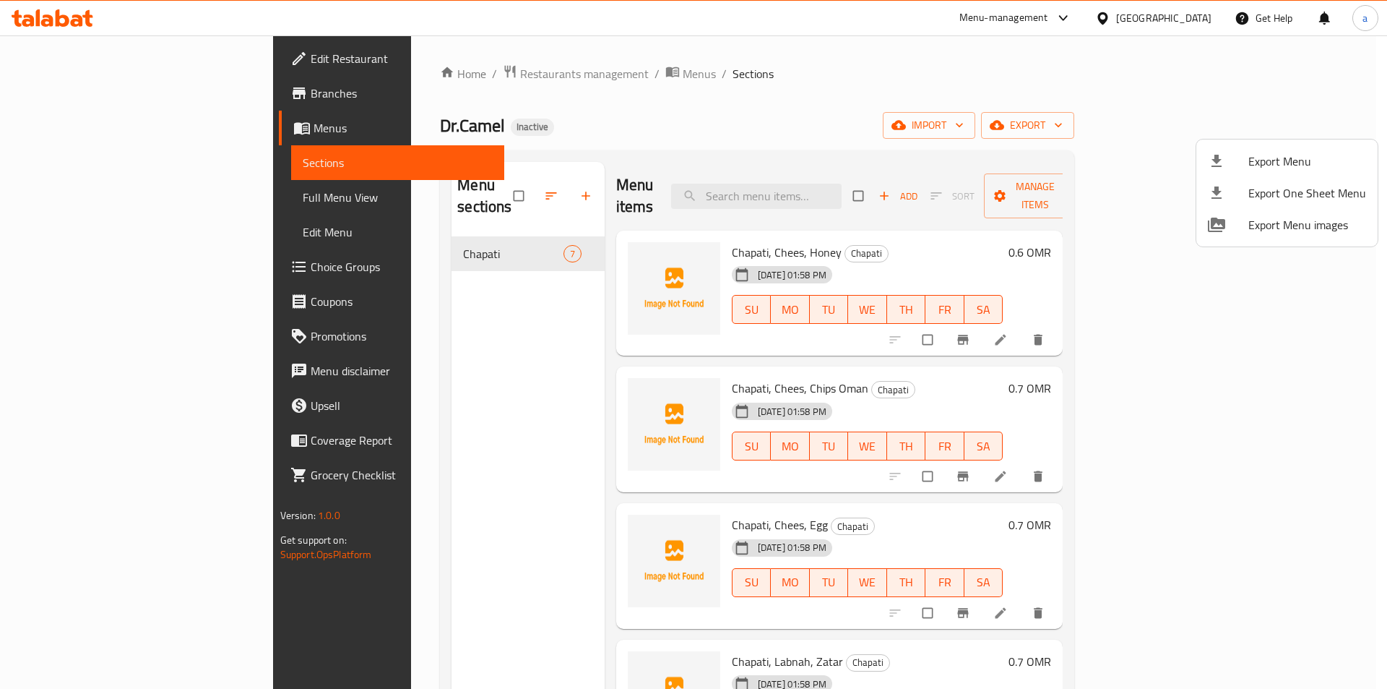
click at [842, 97] on div at bounding box center [693, 344] width 1387 height 689
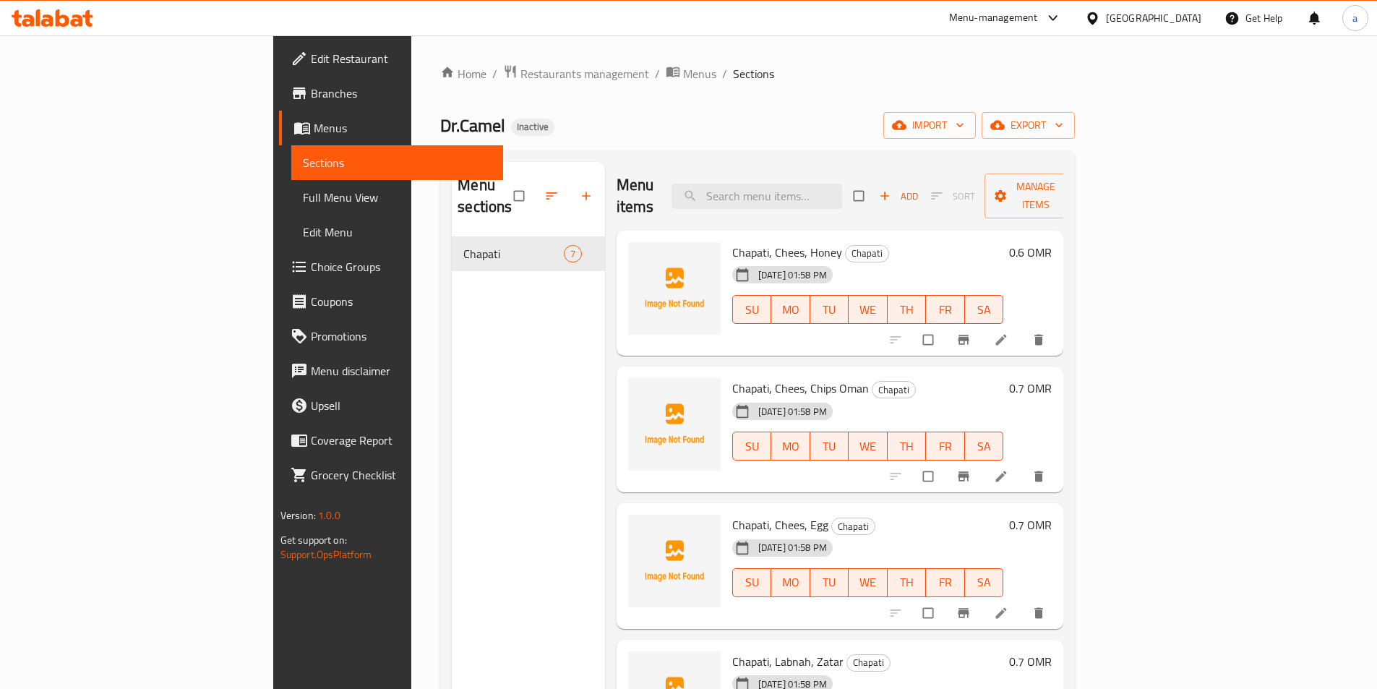
click at [768, 126] on div "Dr.Camel Inactive import export" at bounding box center [757, 125] width 634 height 27
click at [1063, 126] on span "export" at bounding box center [1028, 125] width 70 height 18
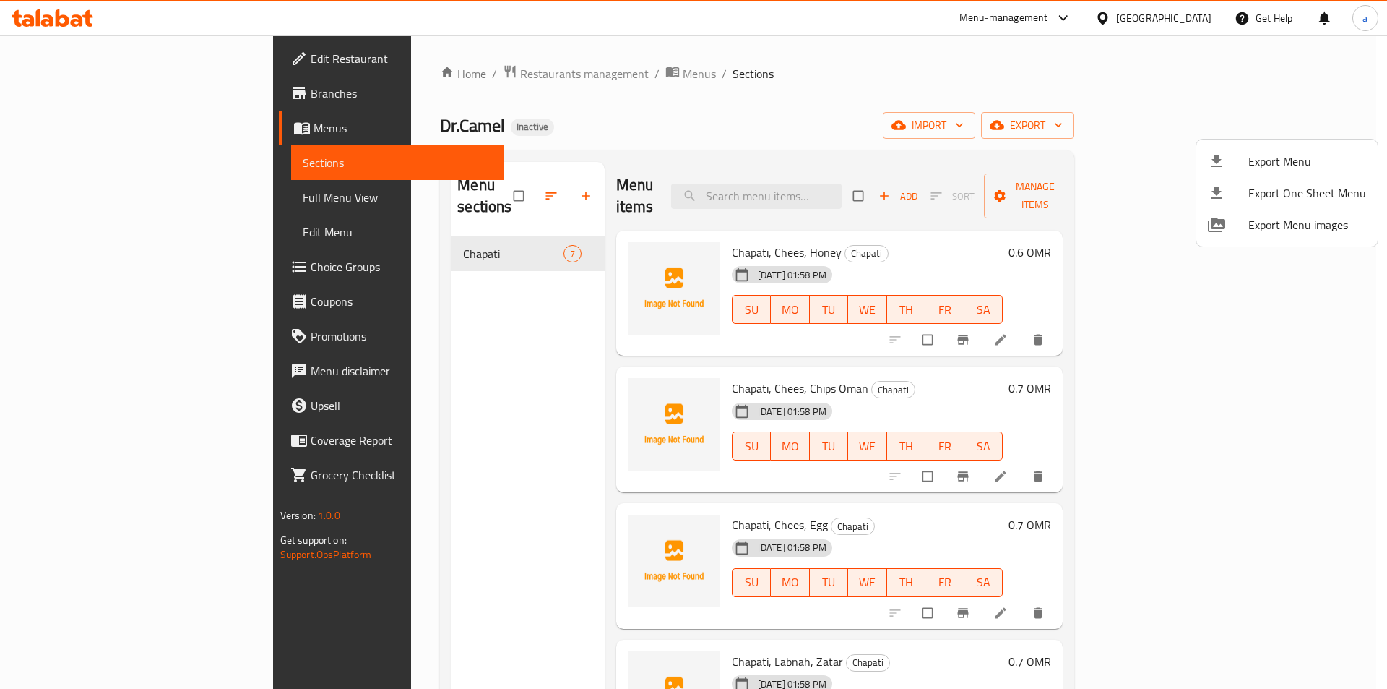
click at [1252, 159] on span "Export Menu" at bounding box center [1308, 160] width 118 height 17
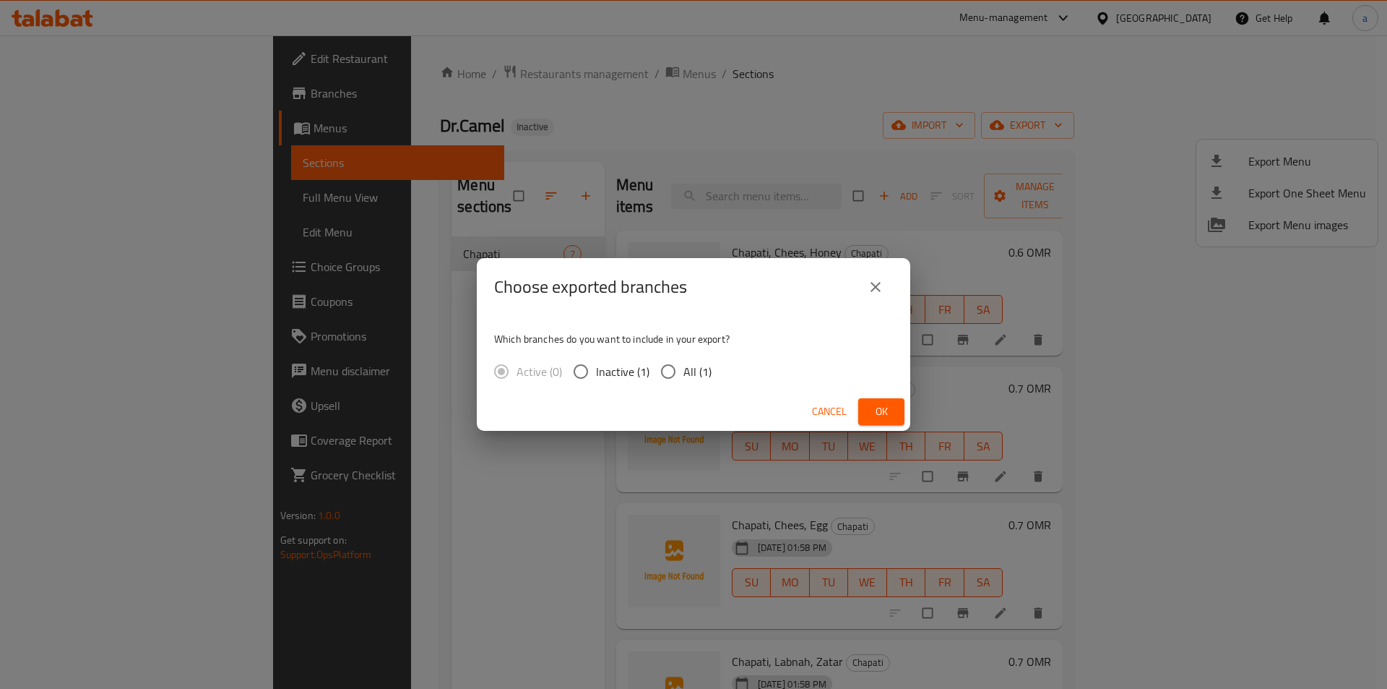
click at [679, 376] on input "All (1)" at bounding box center [668, 371] width 30 height 30
radio input "true"
click at [863, 401] on button "Ok" at bounding box center [881, 411] width 46 height 27
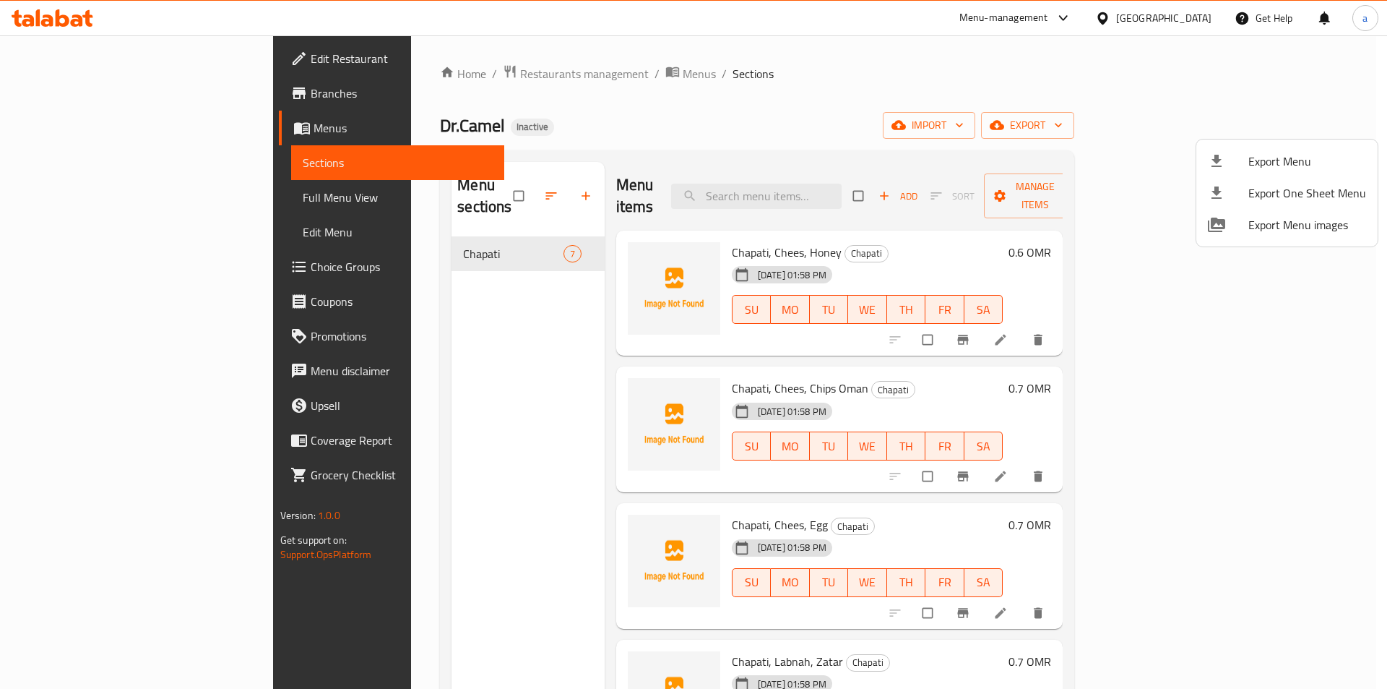
click at [675, 72] on div at bounding box center [693, 344] width 1387 height 689
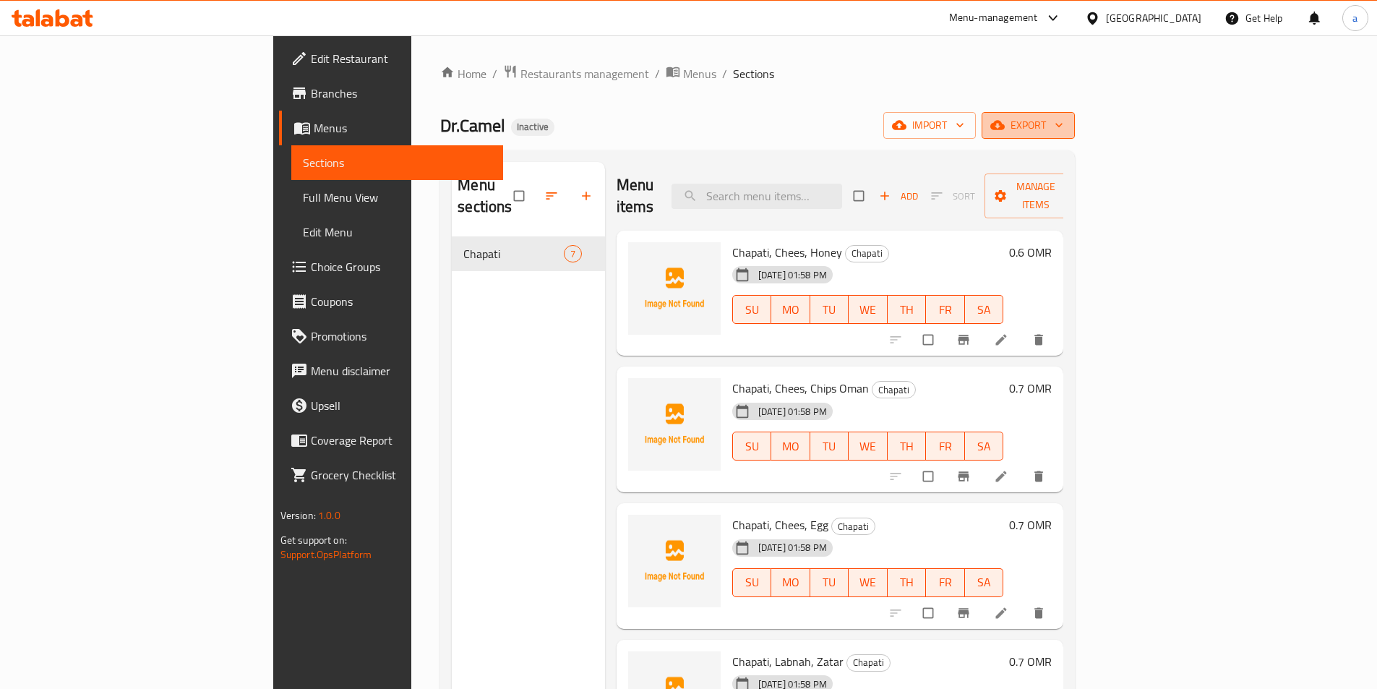
click at [1004, 126] on icon "button" at bounding box center [997, 125] width 14 height 9
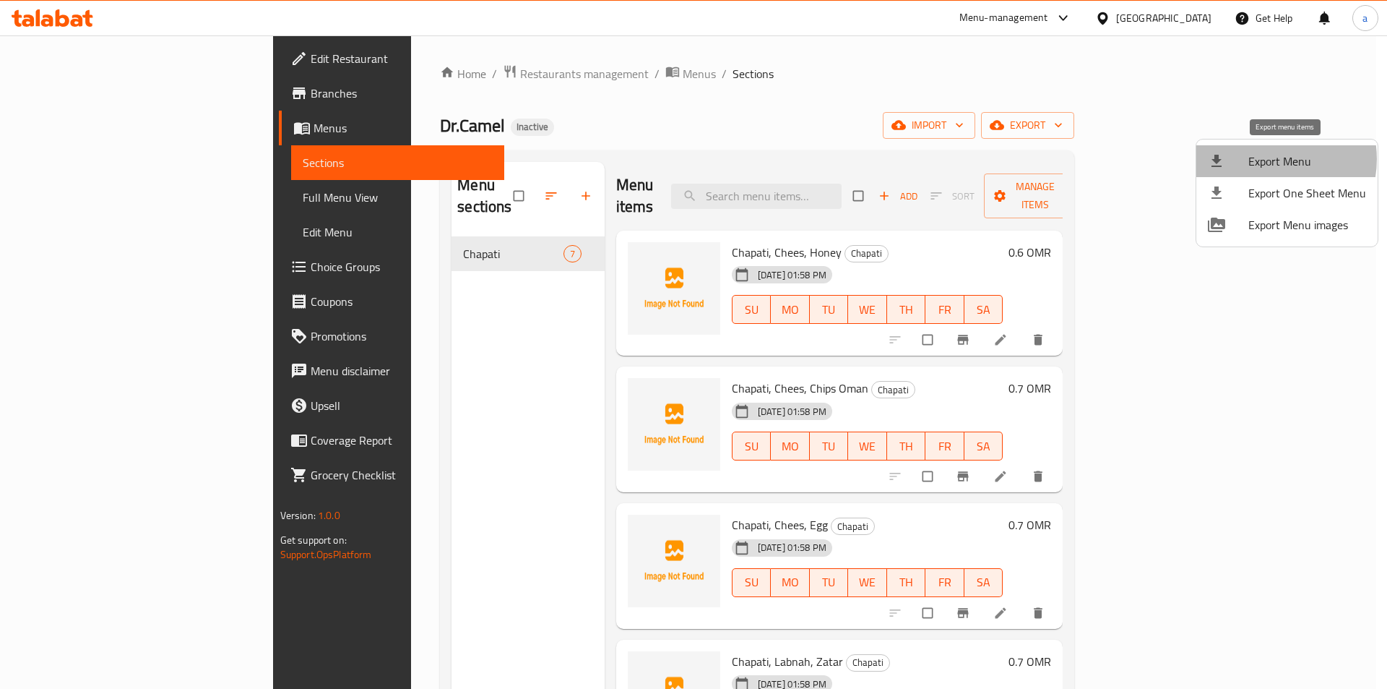
click at [1268, 159] on span "Export Menu" at bounding box center [1308, 160] width 118 height 17
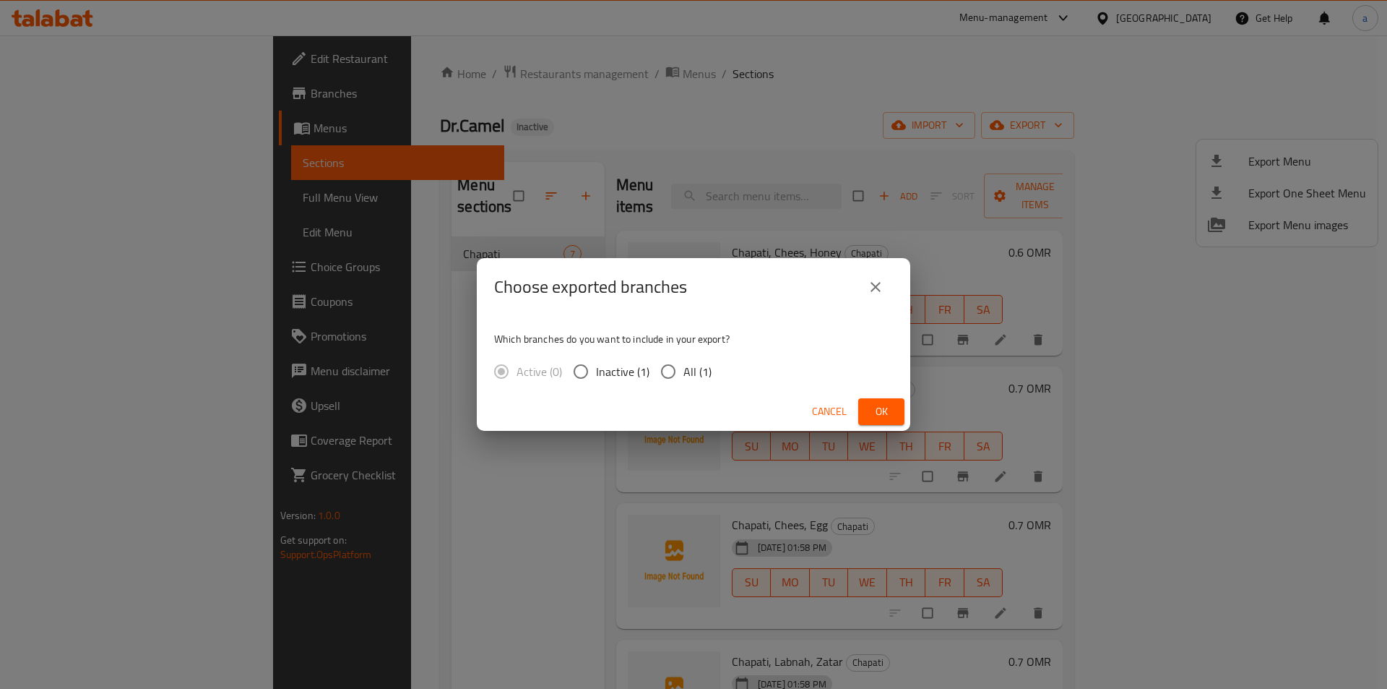
click at [690, 371] on span "All (1)" at bounding box center [698, 371] width 28 height 17
click at [684, 371] on input "All (1)" at bounding box center [668, 371] width 30 height 30
radio input "true"
click at [884, 417] on span "Ok" at bounding box center [881, 412] width 23 height 18
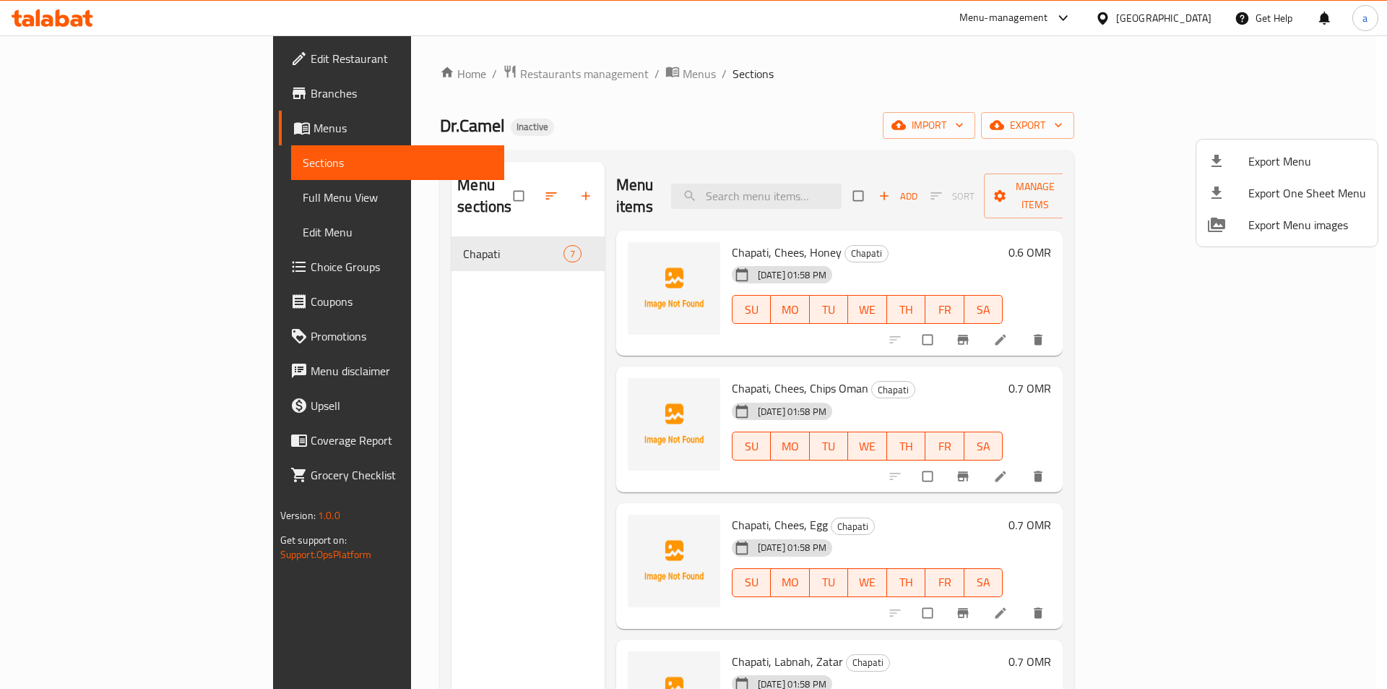
click at [535, 462] on div at bounding box center [693, 344] width 1387 height 689
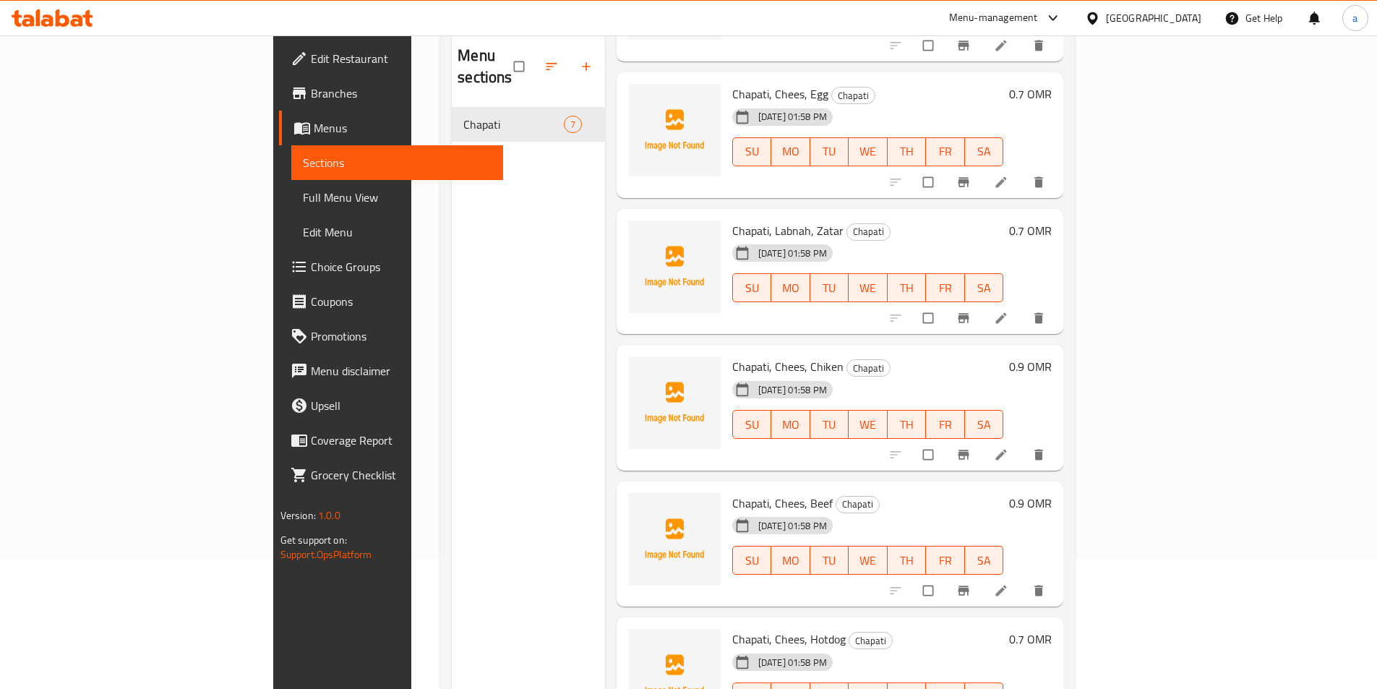
scroll to position [145, 0]
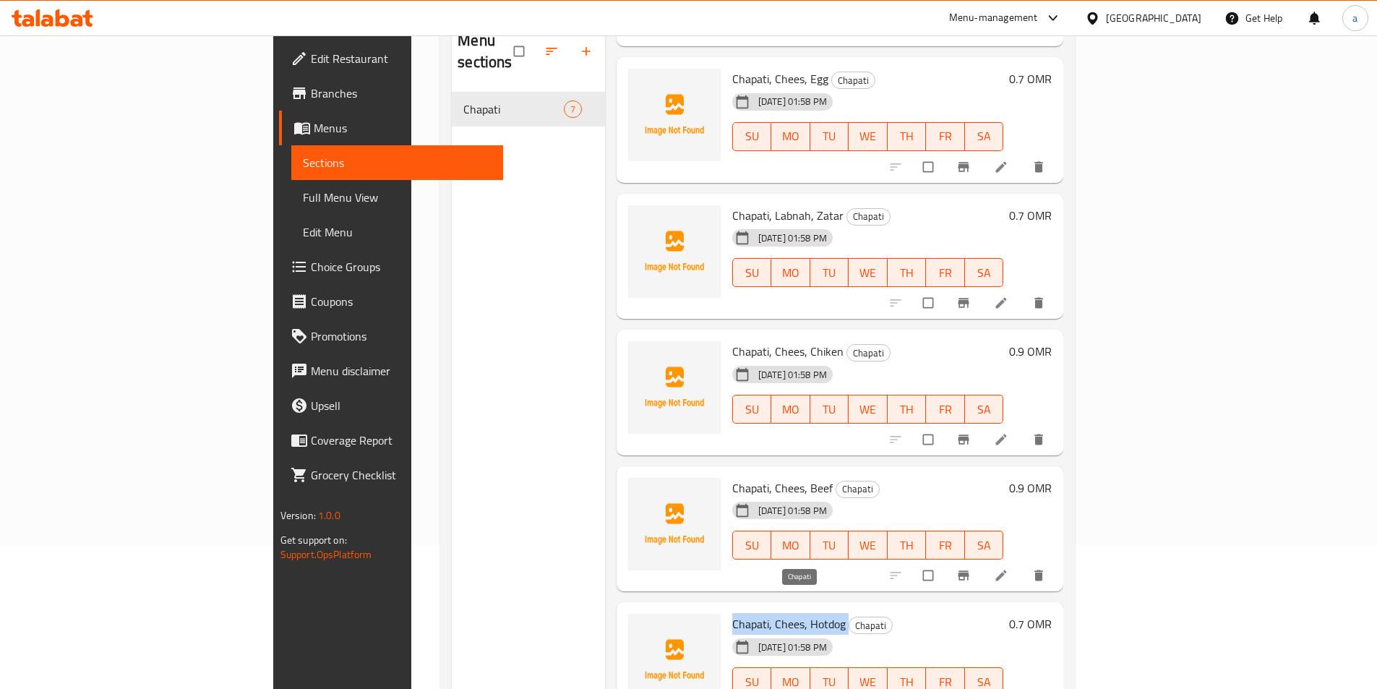
drag, startPoint x: 666, startPoint y: 604, endPoint x: 781, endPoint y: 606, distance: 114.9
click at [781, 614] on h6 "Chapati, Chees, Hotdog Chapati" at bounding box center [868, 624] width 272 height 20
click at [732, 613] on span "Chapati, Chees, Hotdog" at bounding box center [788, 624] width 113 height 22
drag, startPoint x: 666, startPoint y: 600, endPoint x: 775, endPoint y: 610, distance: 109.5
click at [775, 613] on span "Chapati, Chees, Hotdog" at bounding box center [788, 624] width 113 height 22
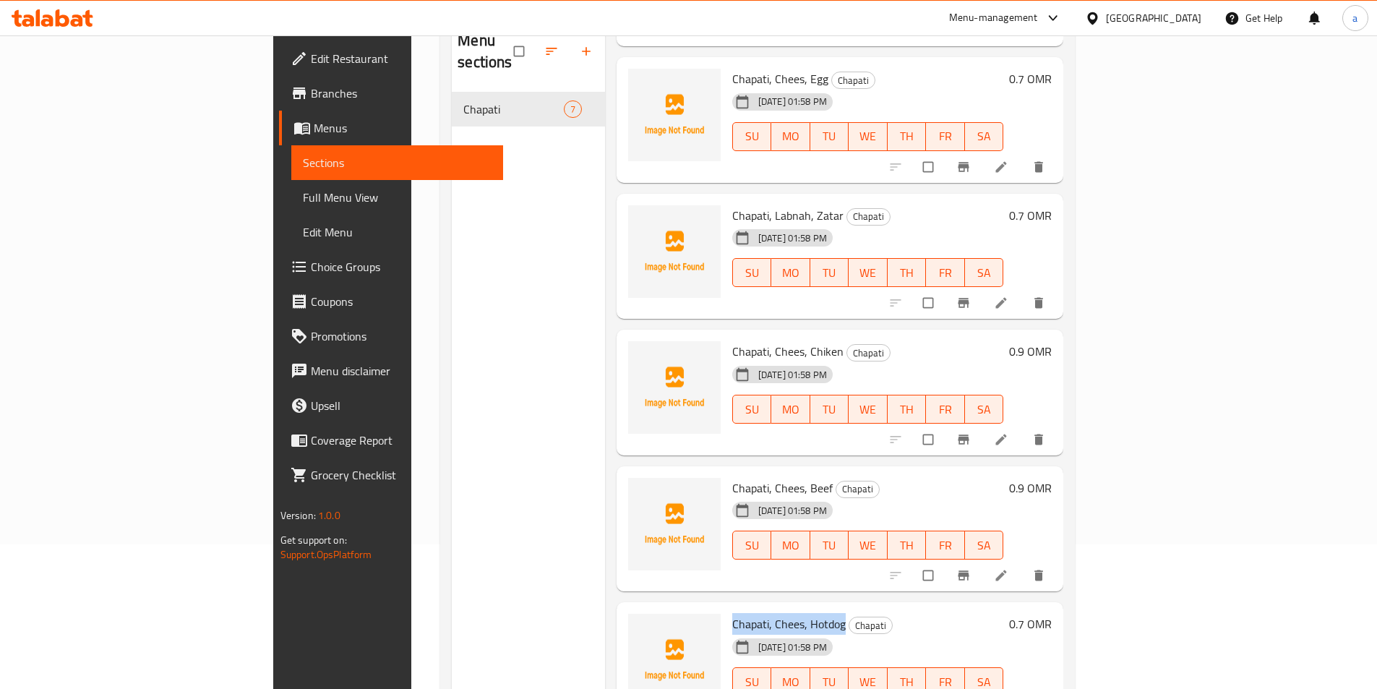
copy span "Chapati, Chees, Hotdog"
